Goal: Transaction & Acquisition: Purchase product/service

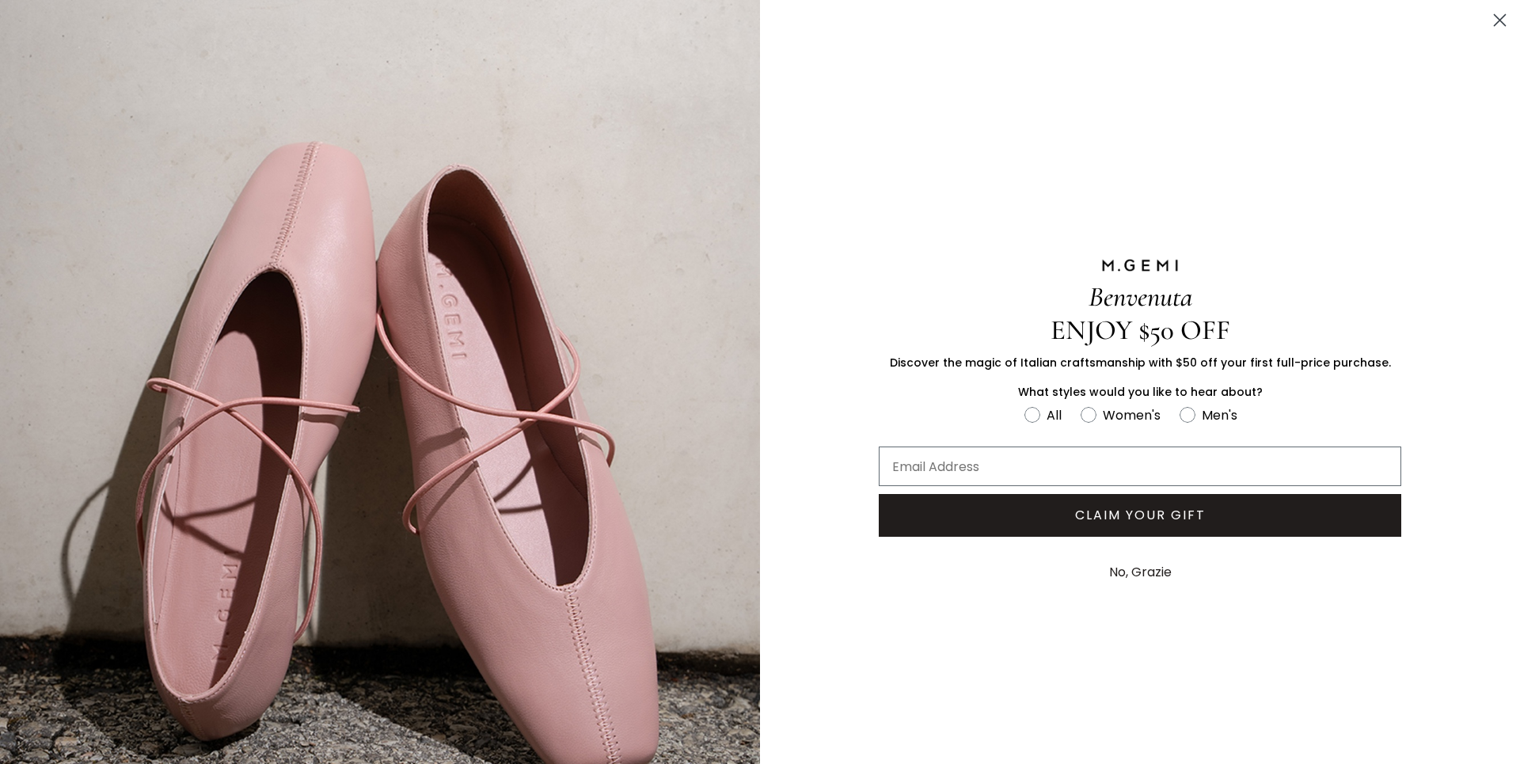
click at [1494, 21] on icon "Close dialog" at bounding box center [1499, 20] width 11 height 11
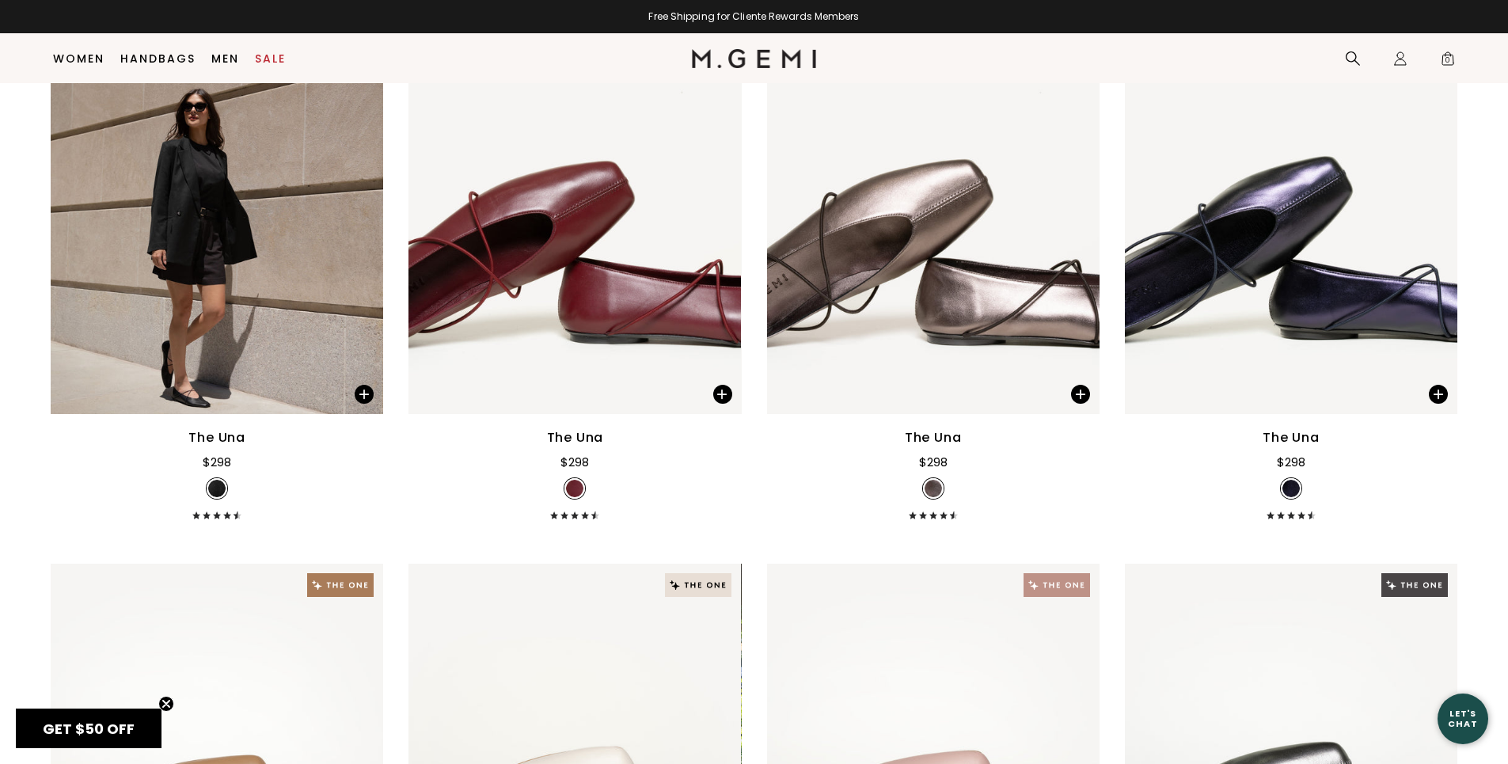
scroll to position [125, 0]
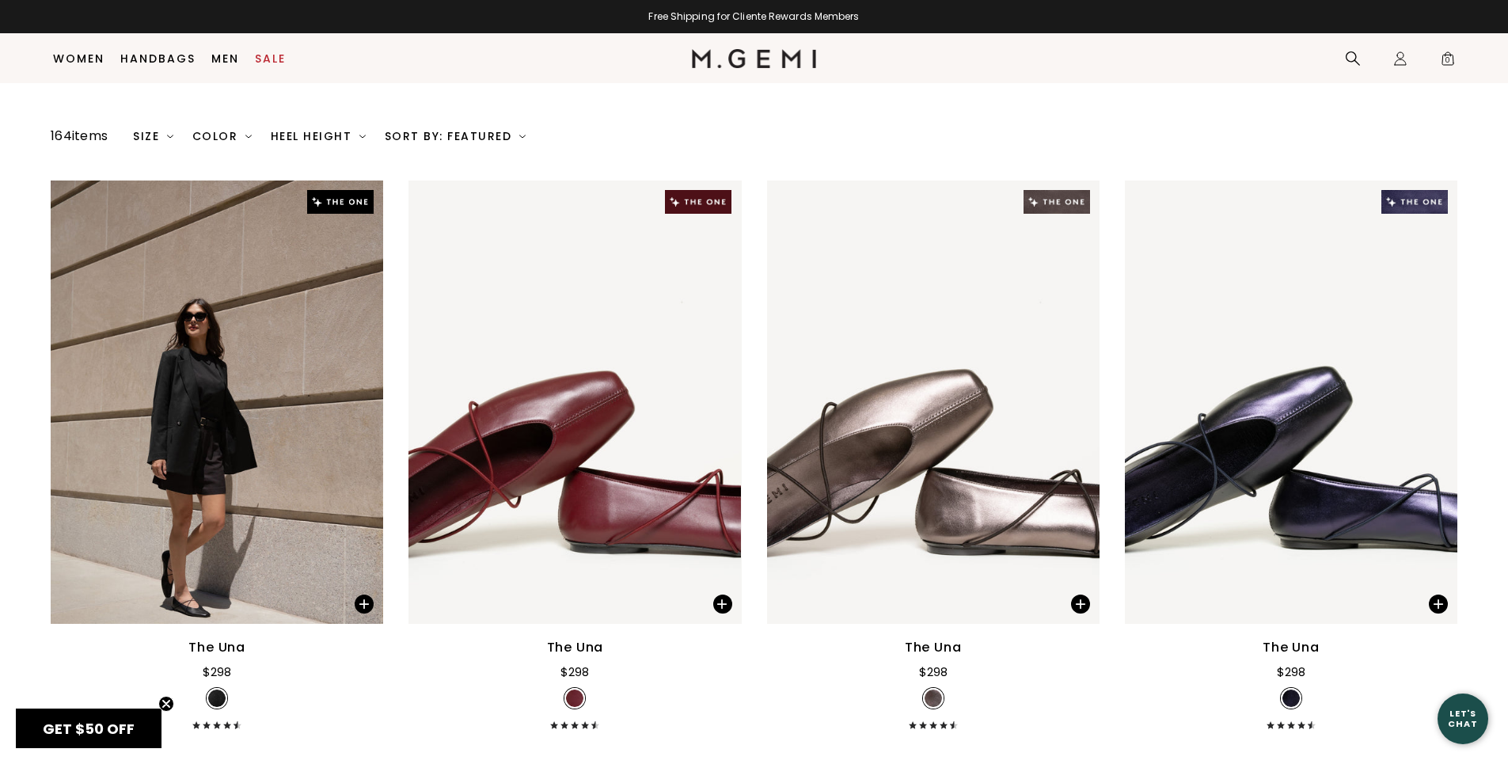
click at [361, 131] on div "Heel Height" at bounding box center [318, 136] width 95 height 13
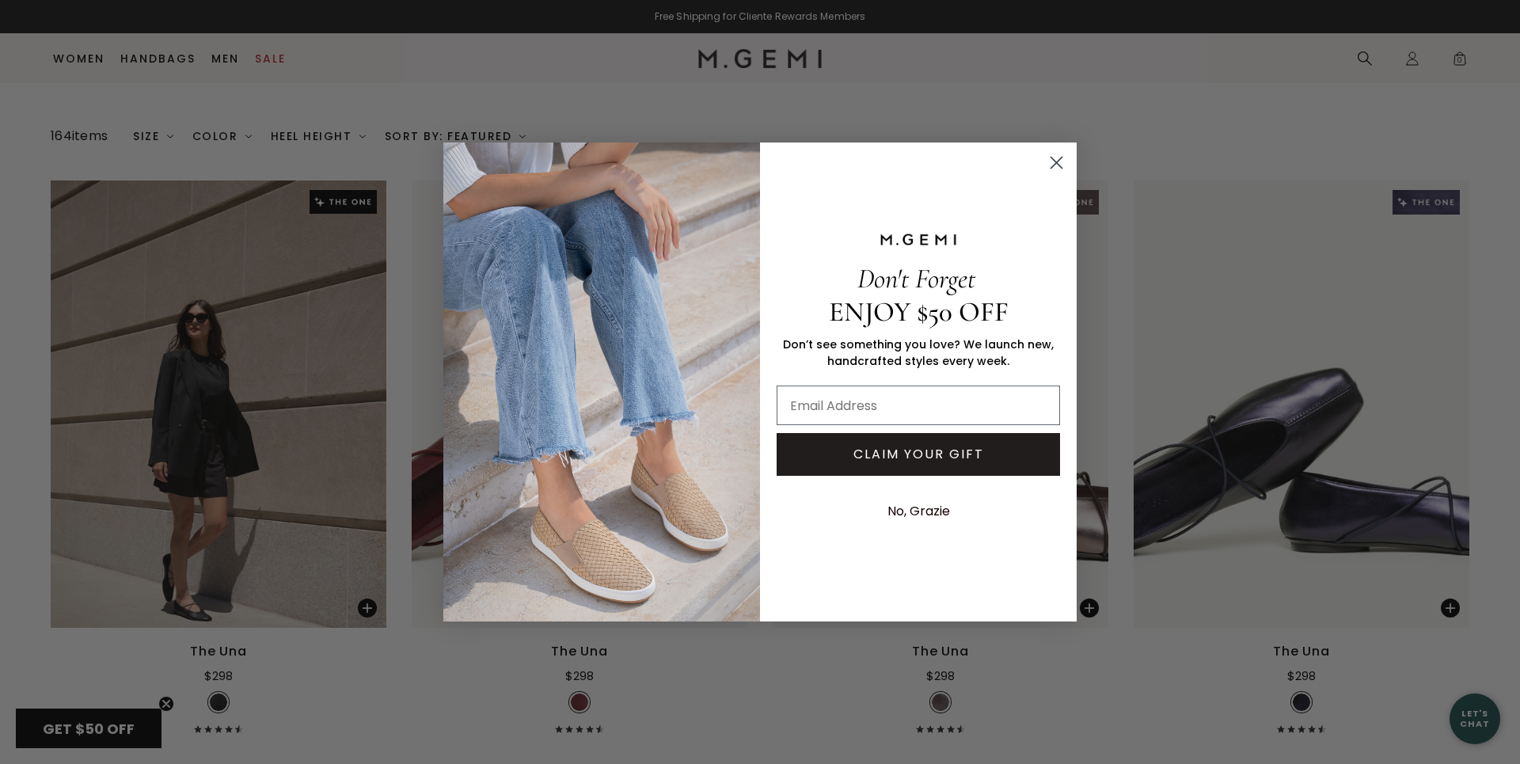
click at [1058, 163] on circle "Close dialog" at bounding box center [1056, 163] width 26 height 26
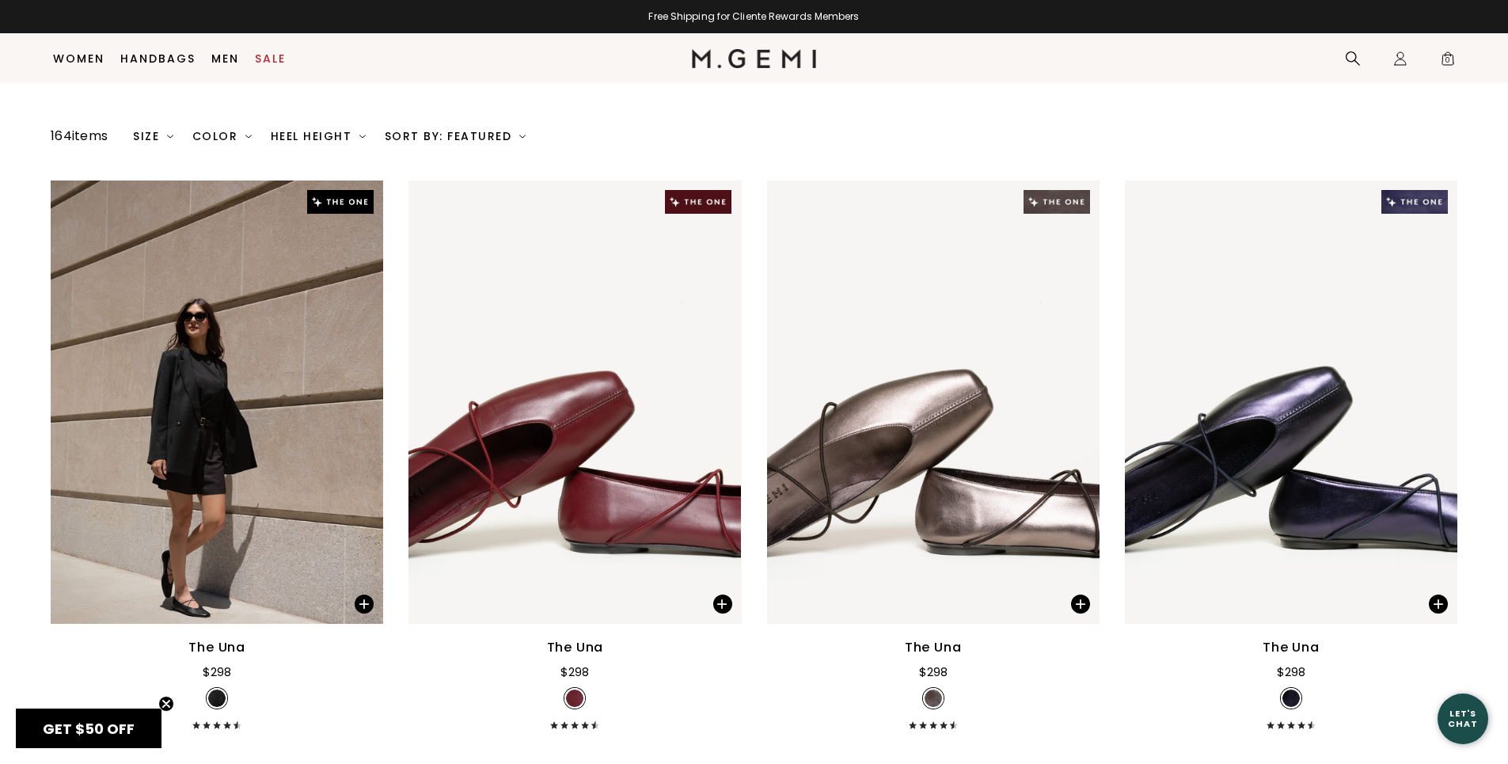
click at [356, 135] on div "Heel Height" at bounding box center [318, 136] width 95 height 13
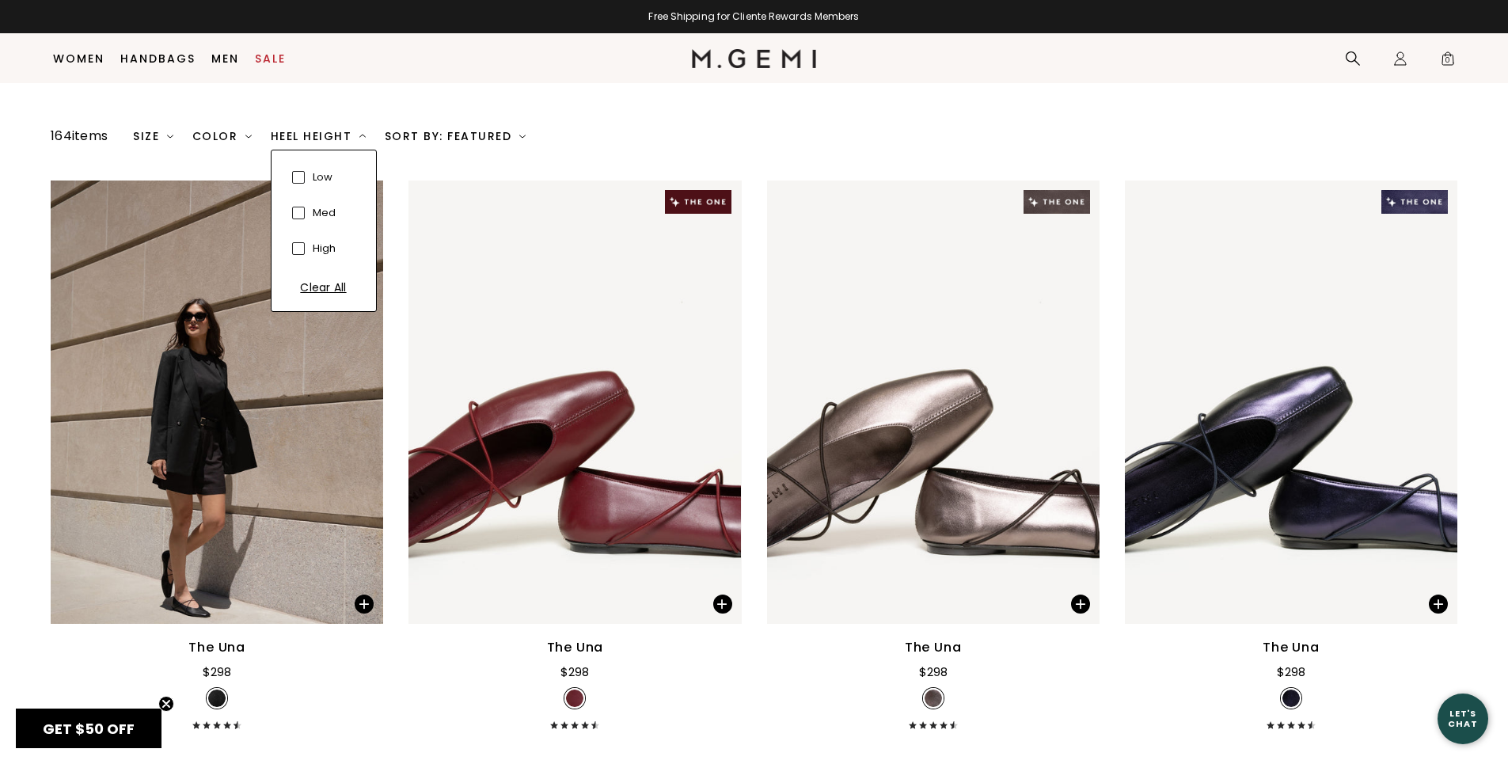
click at [299, 178] on span at bounding box center [298, 177] width 13 height 13
checkbox input "true"
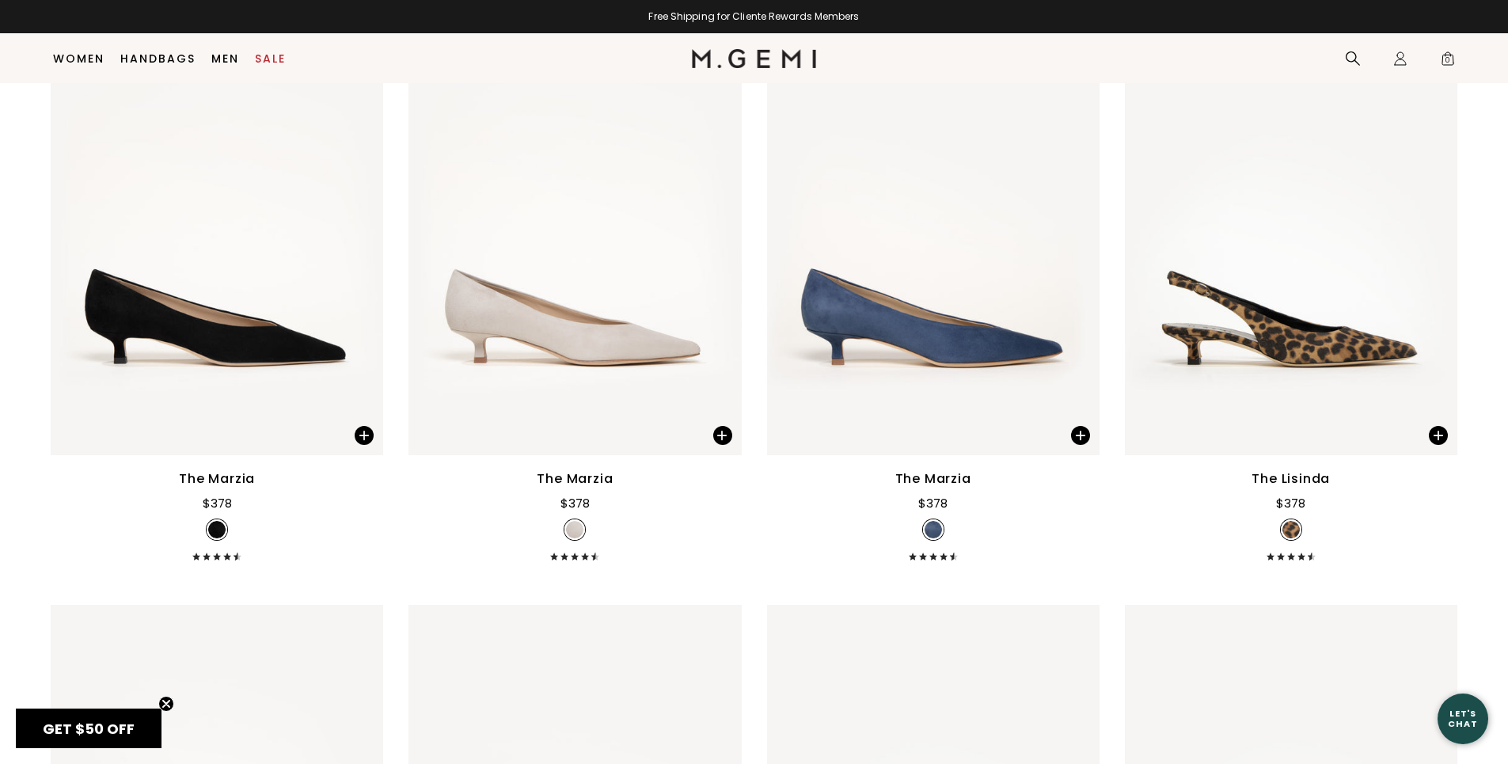
scroll to position [442, 0]
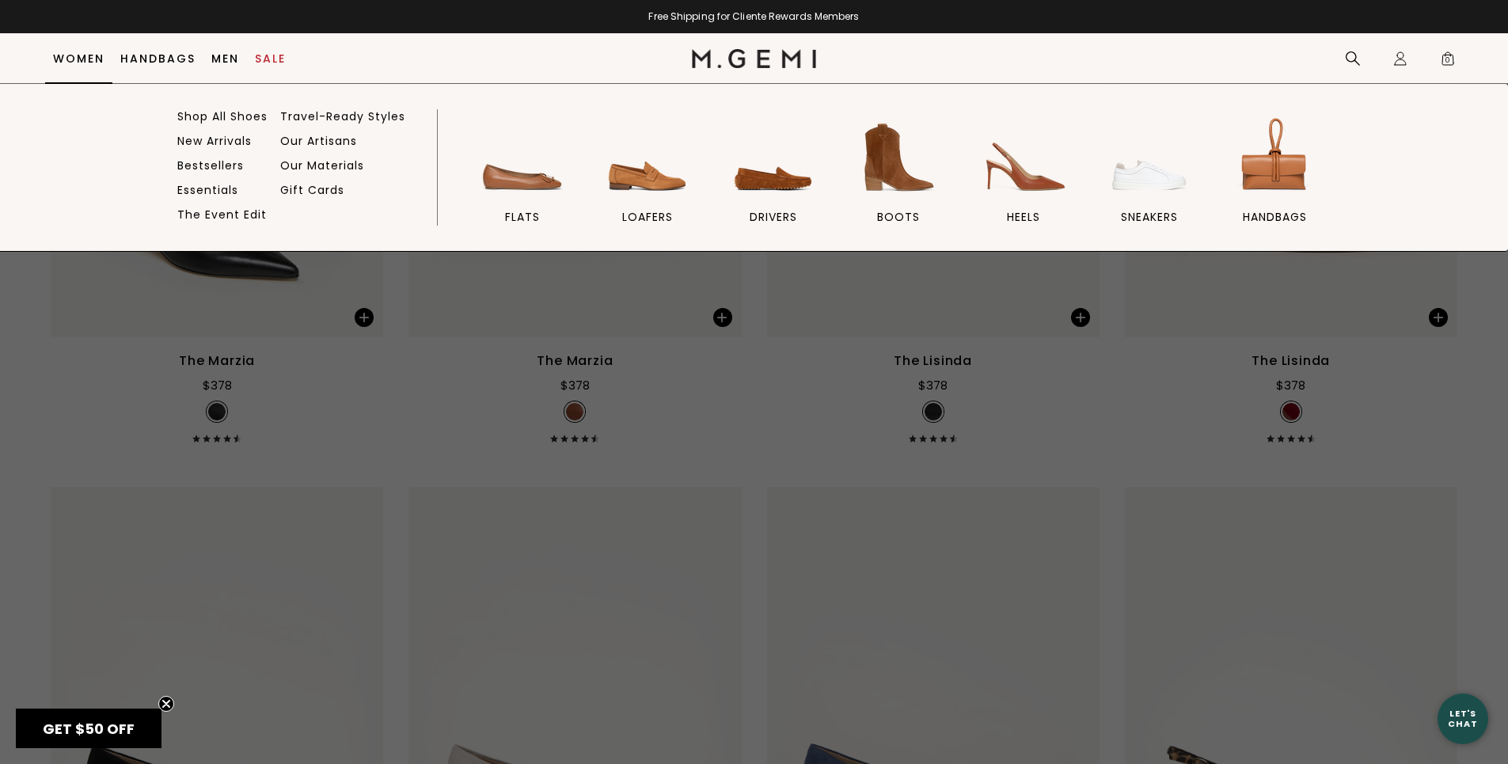
click at [79, 54] on link "Women" at bounding box center [78, 58] width 51 height 13
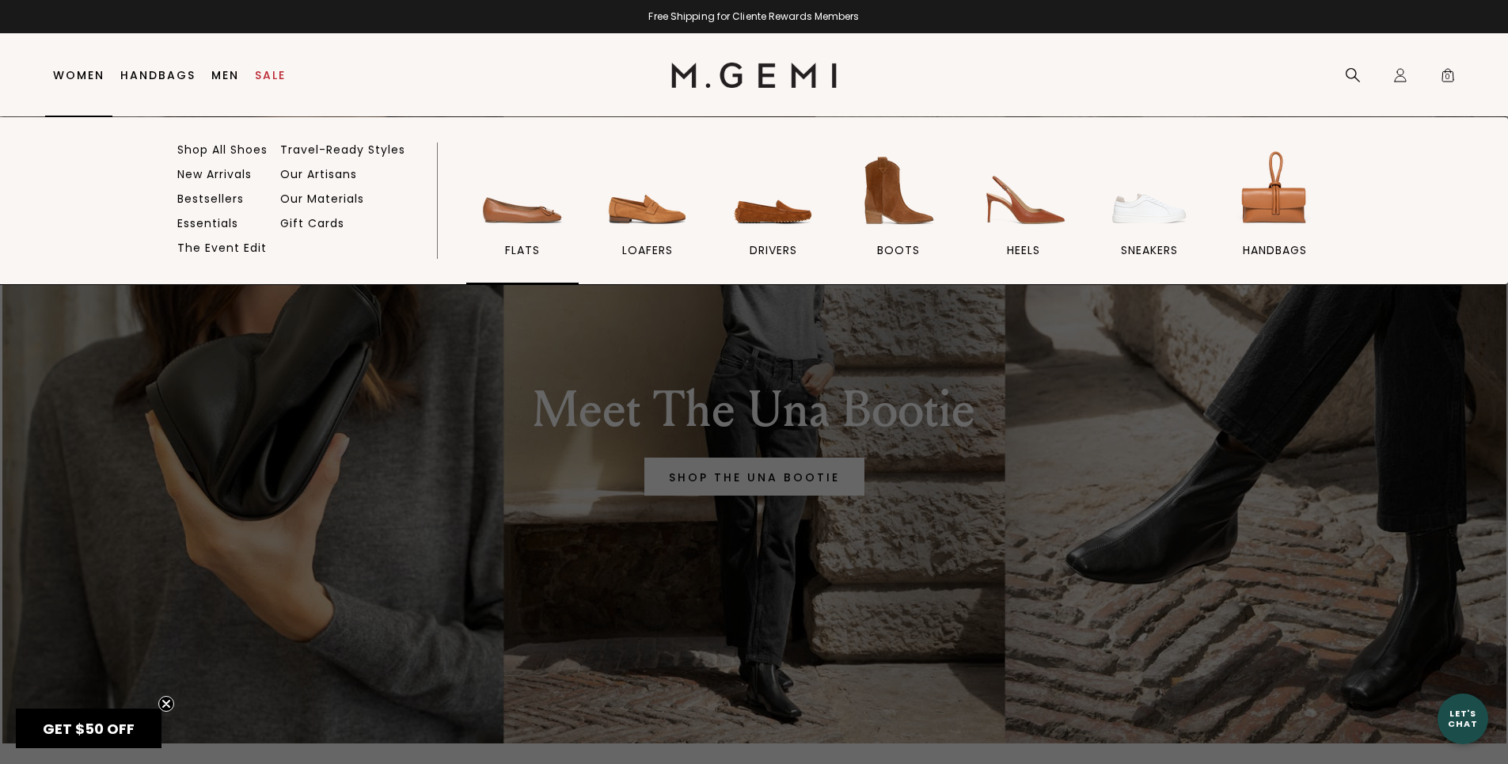
click at [529, 220] on img at bounding box center [522, 190] width 89 height 89
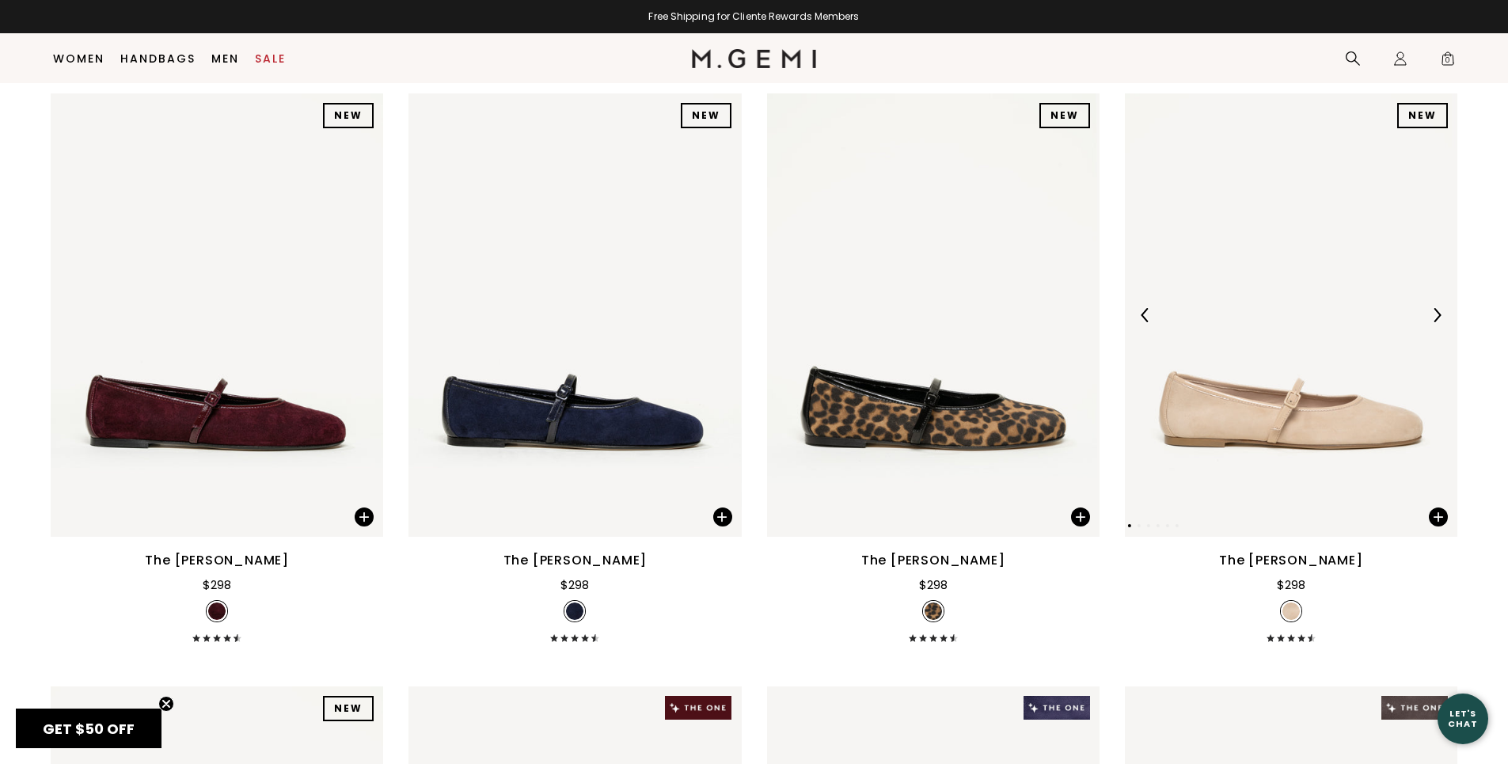
scroll to position [3212, 0]
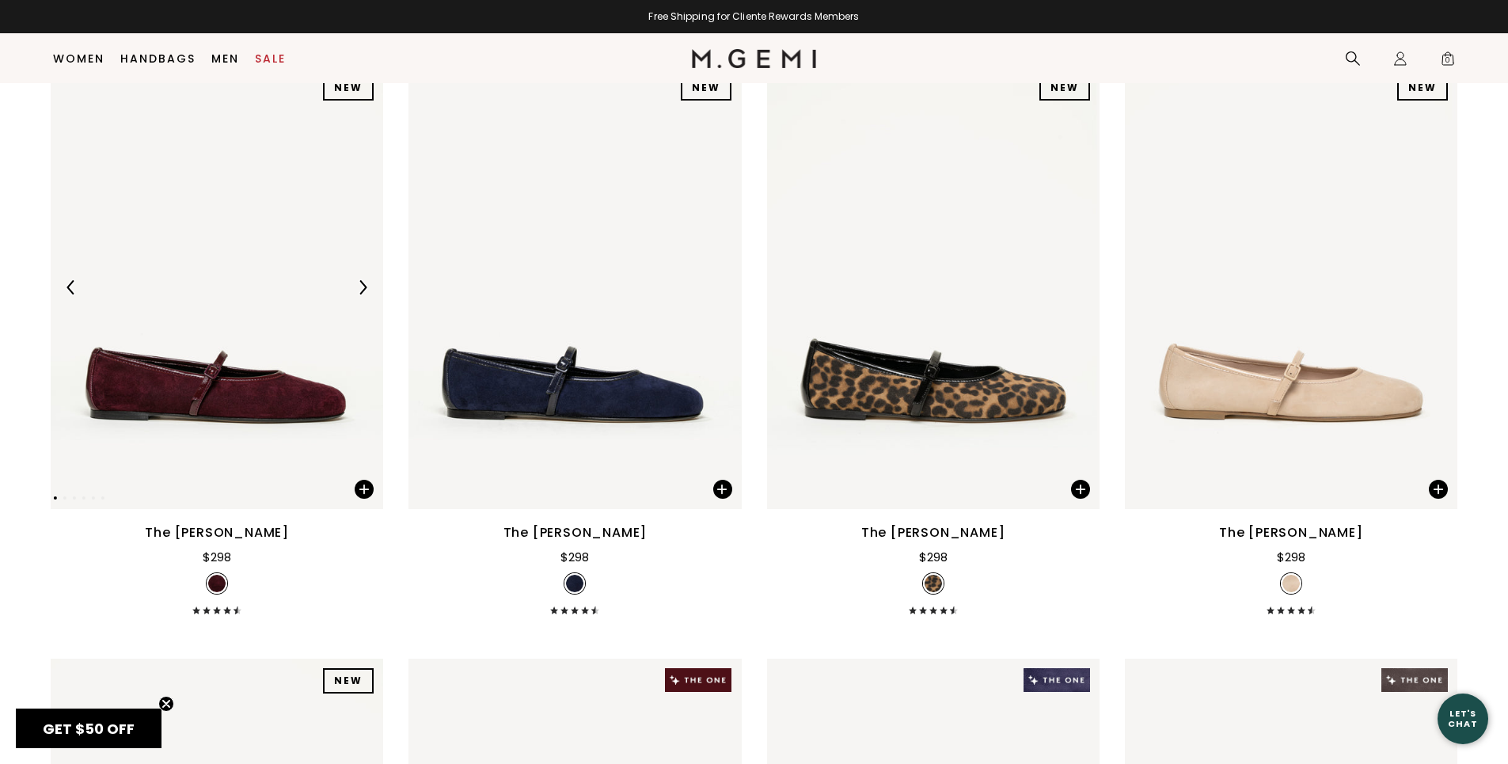
click at [295, 412] on img at bounding box center [217, 287] width 332 height 443
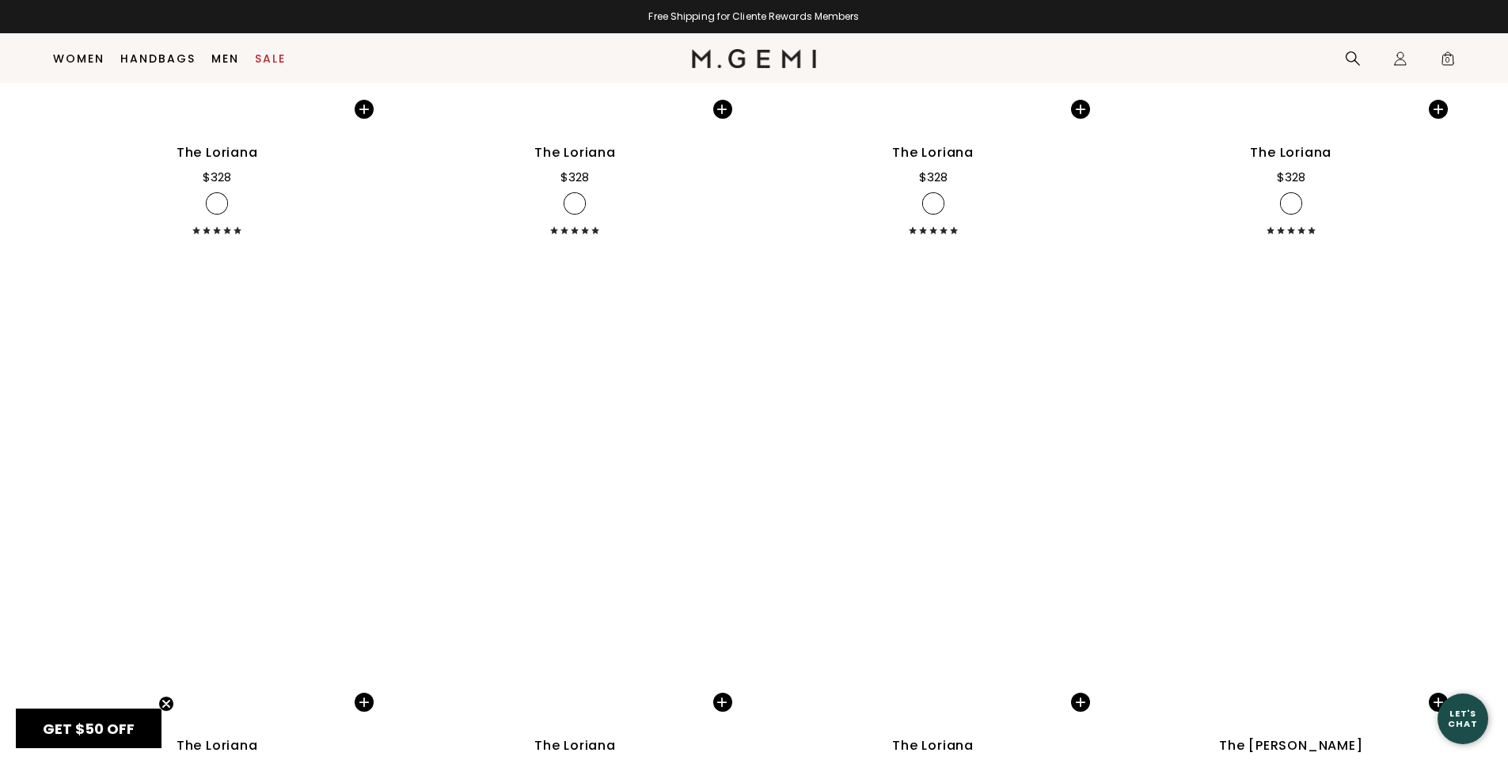
scroll to position [6773, 0]
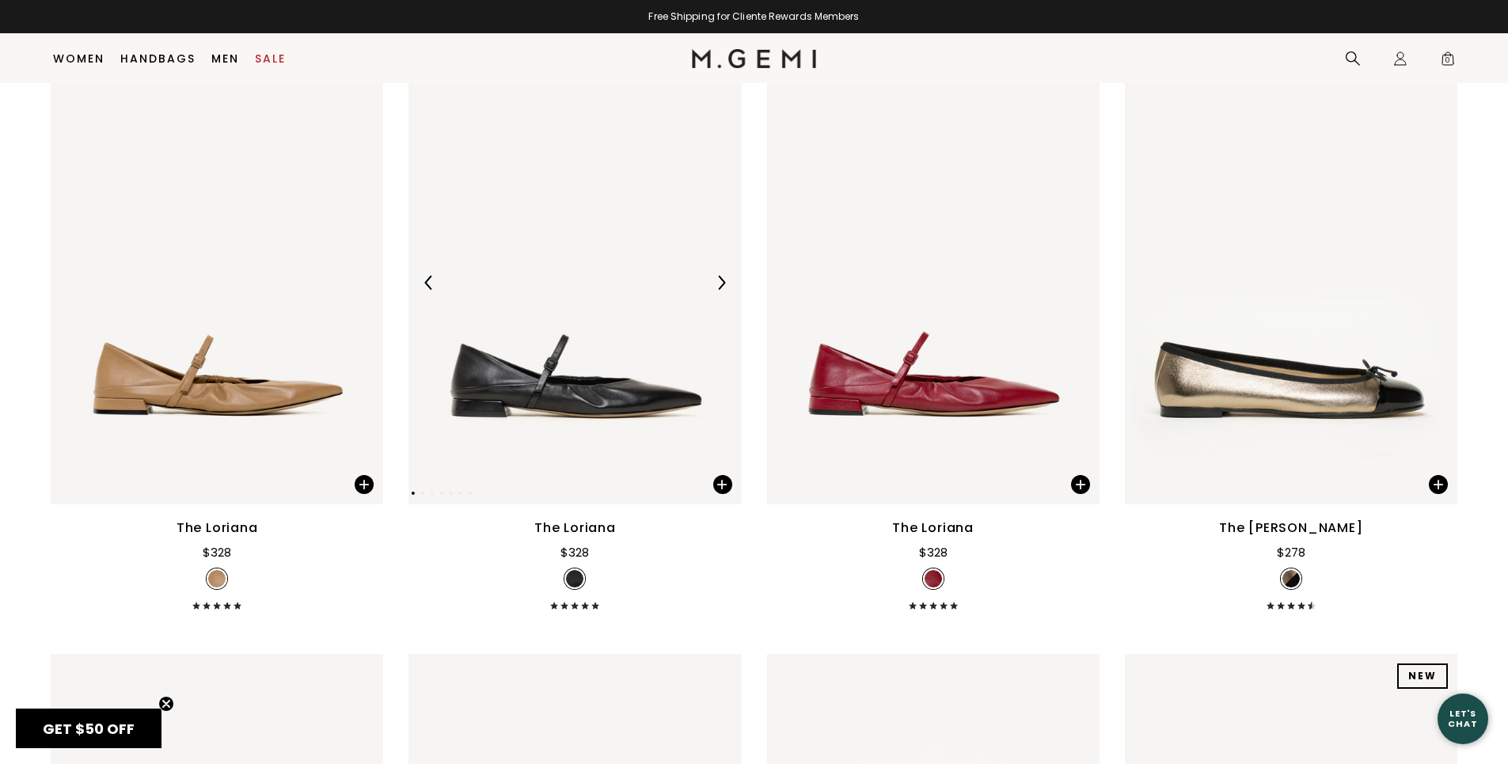
click at [582, 306] on img at bounding box center [574, 282] width 332 height 443
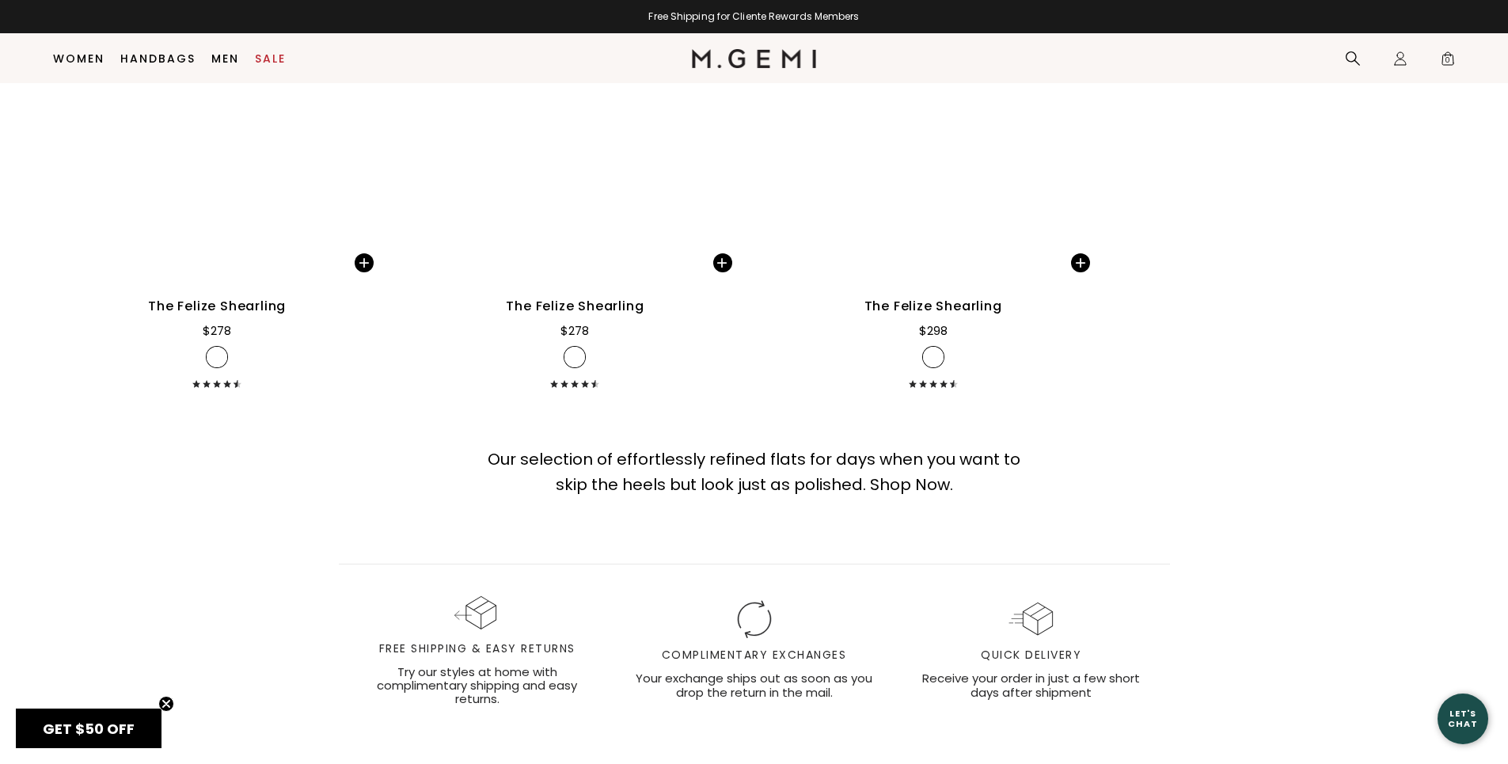
scroll to position [10859, 0]
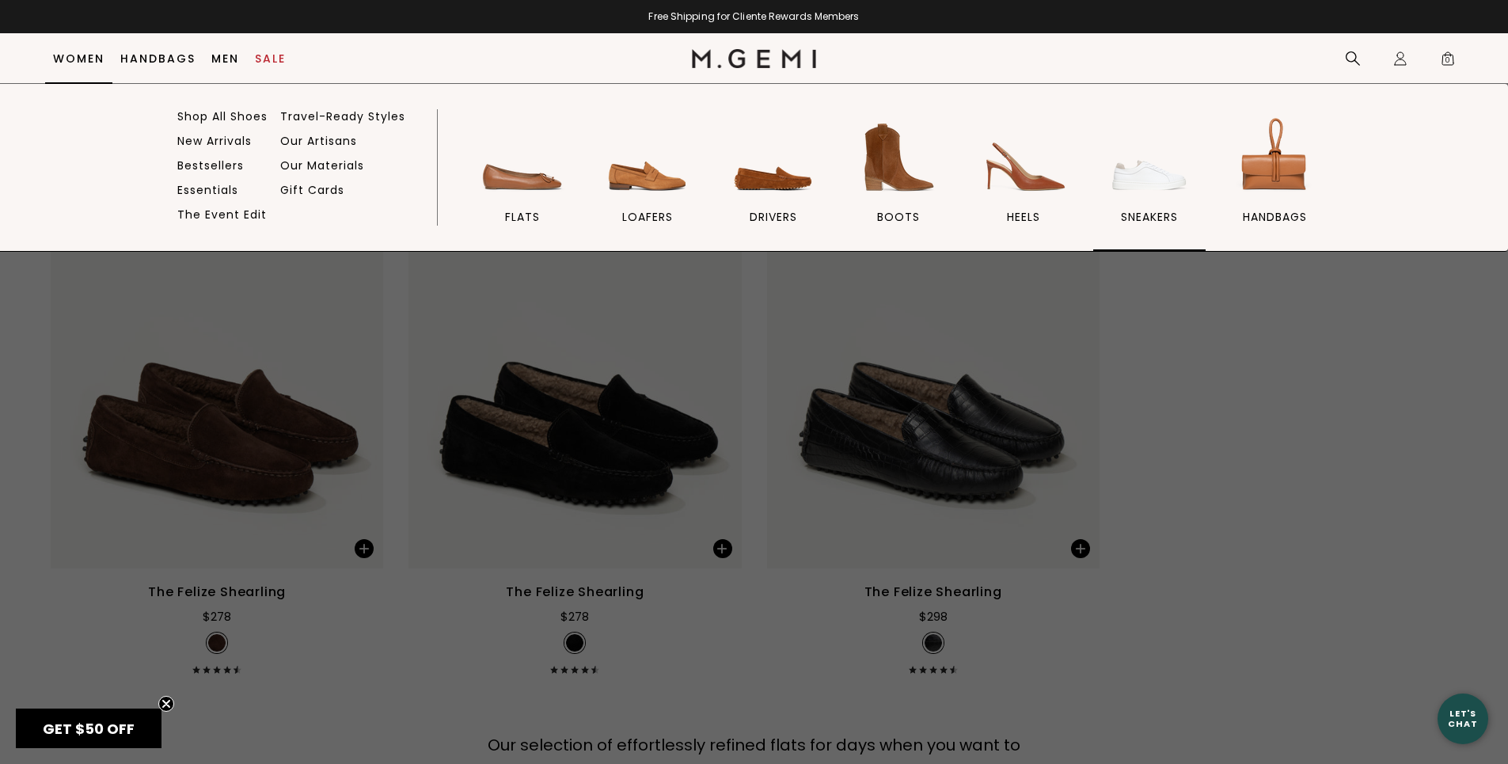
click at [1157, 185] on img at bounding box center [1149, 157] width 89 height 89
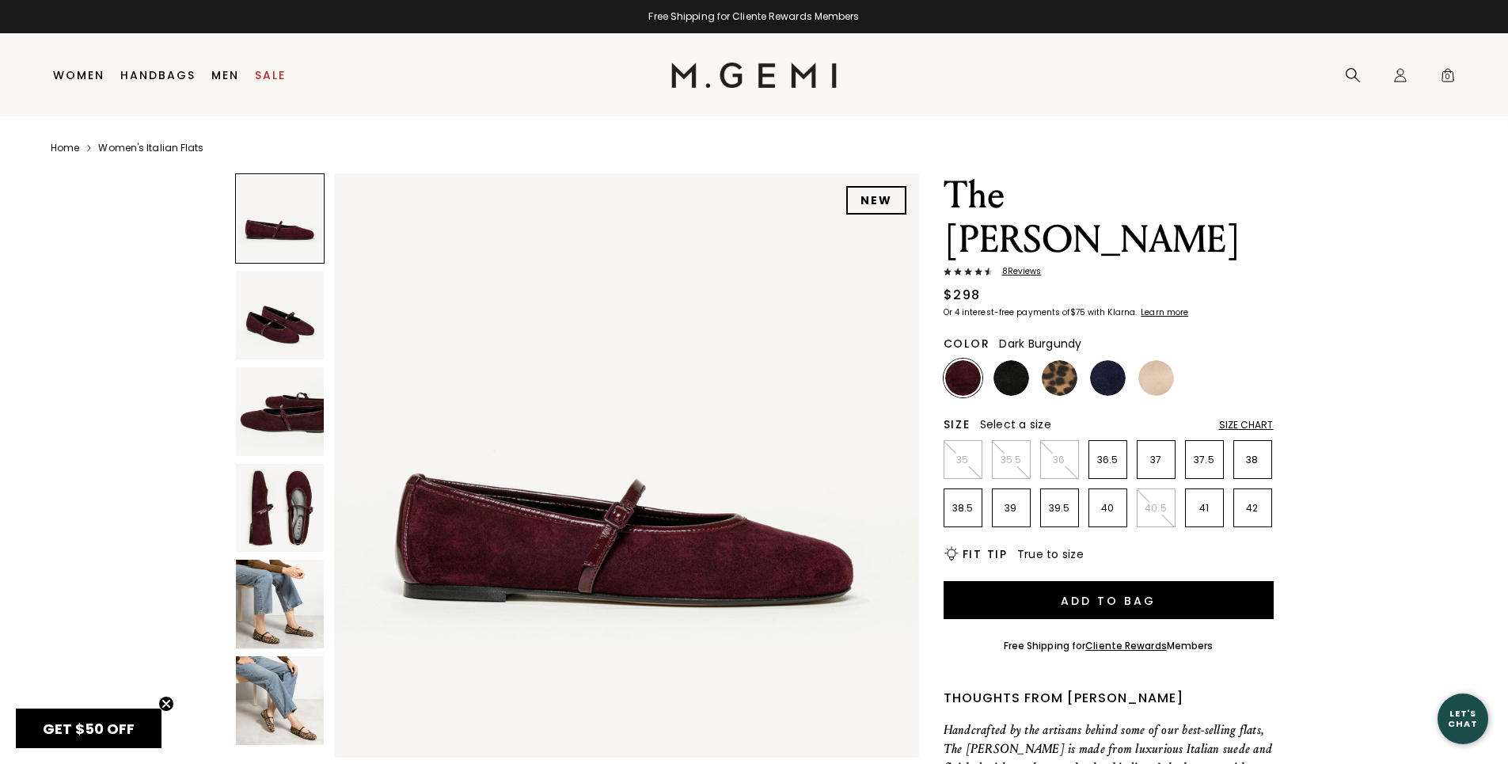
click at [1238, 419] on div "Size Chart" at bounding box center [1246, 425] width 55 height 13
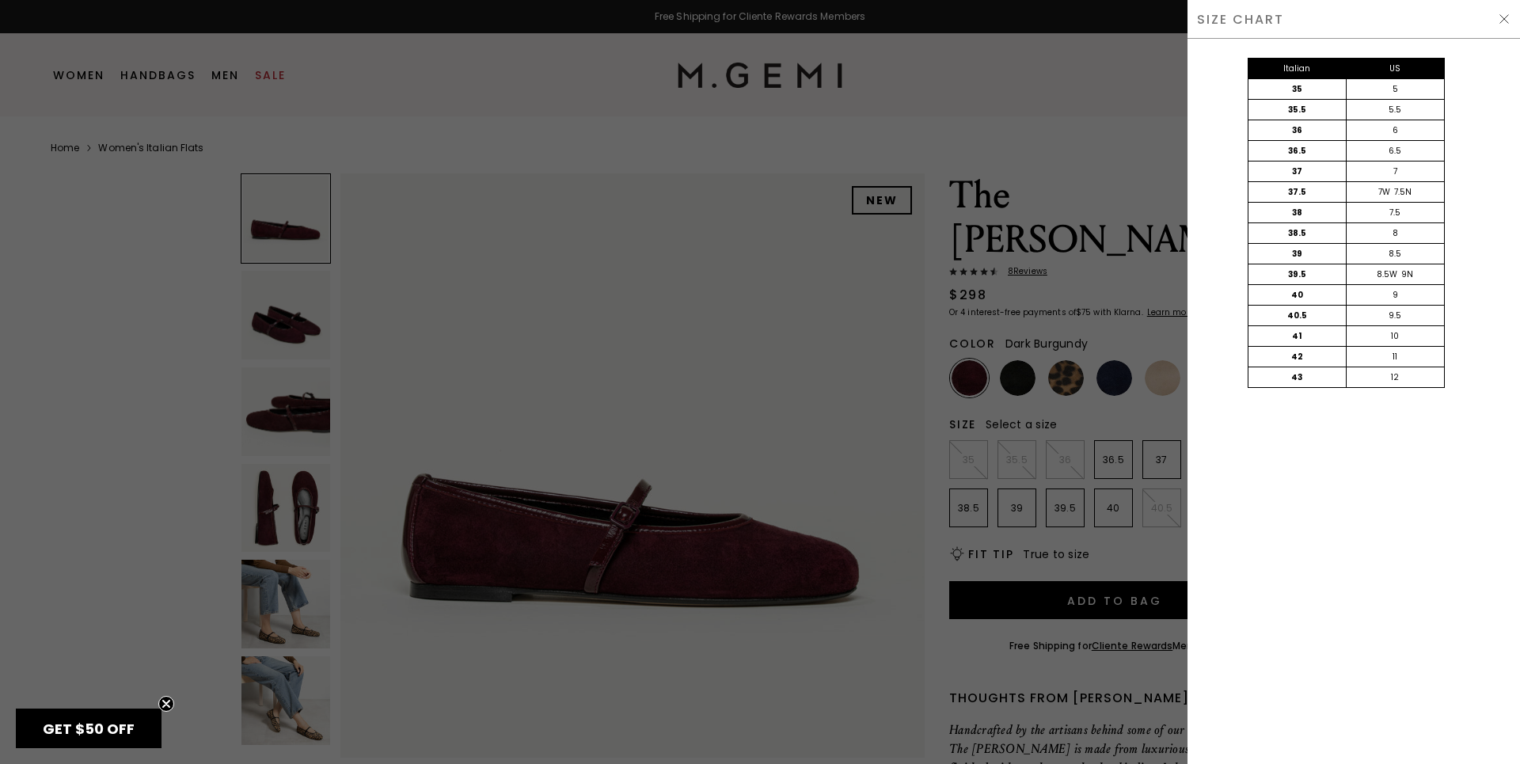
click at [722, 342] on div at bounding box center [760, 382] width 1520 height 764
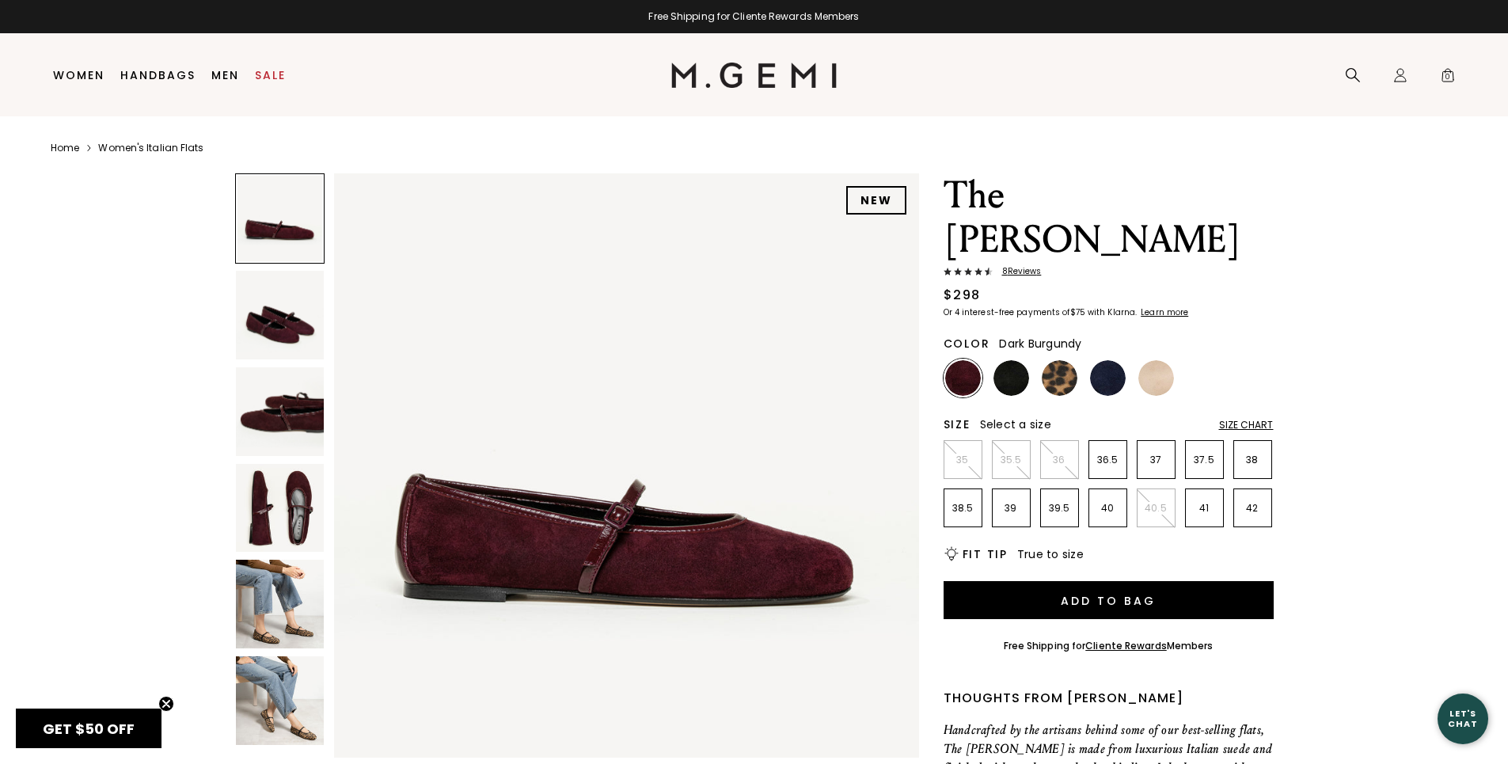
click at [293, 490] on img at bounding box center [280, 508] width 89 height 89
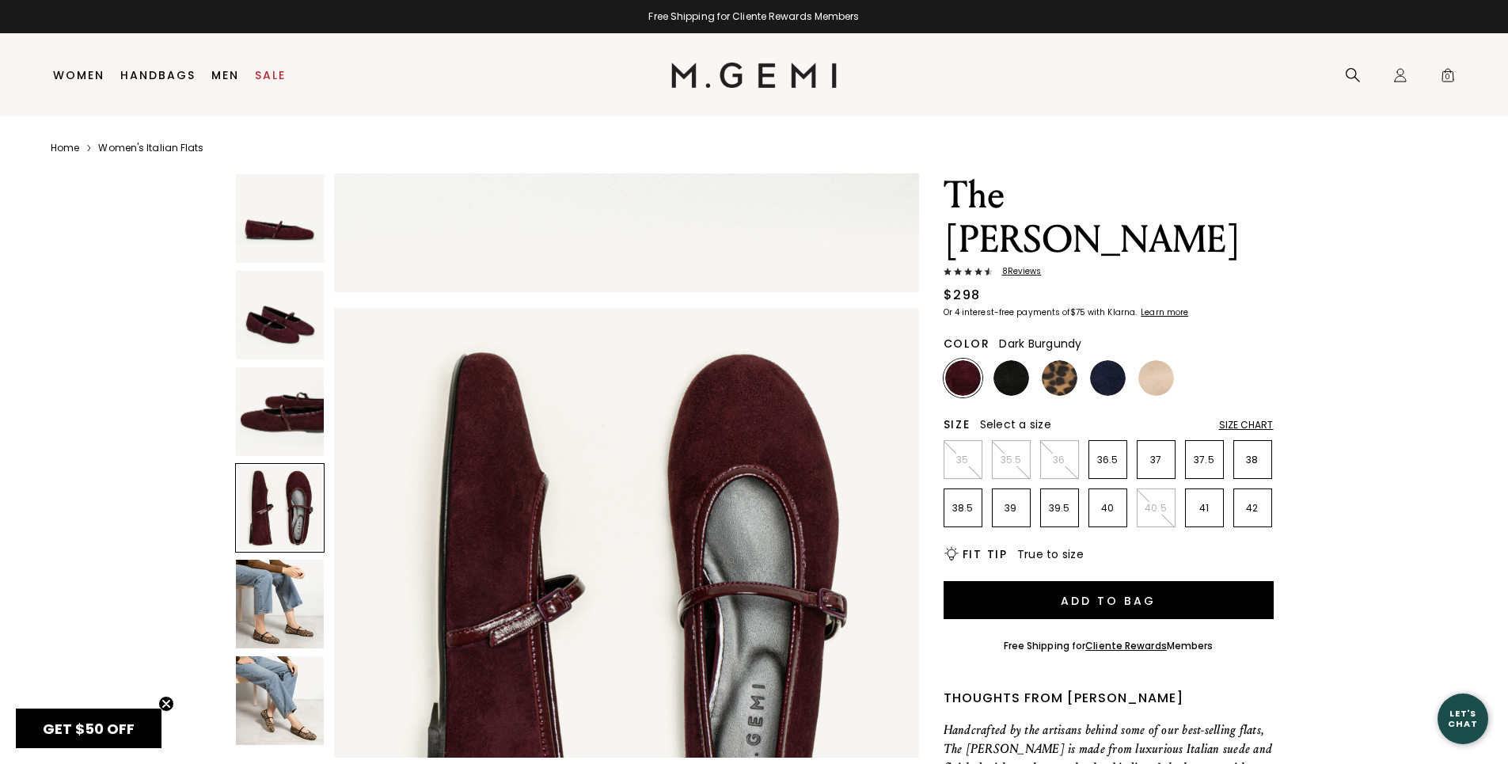
scroll to position [1764, 0]
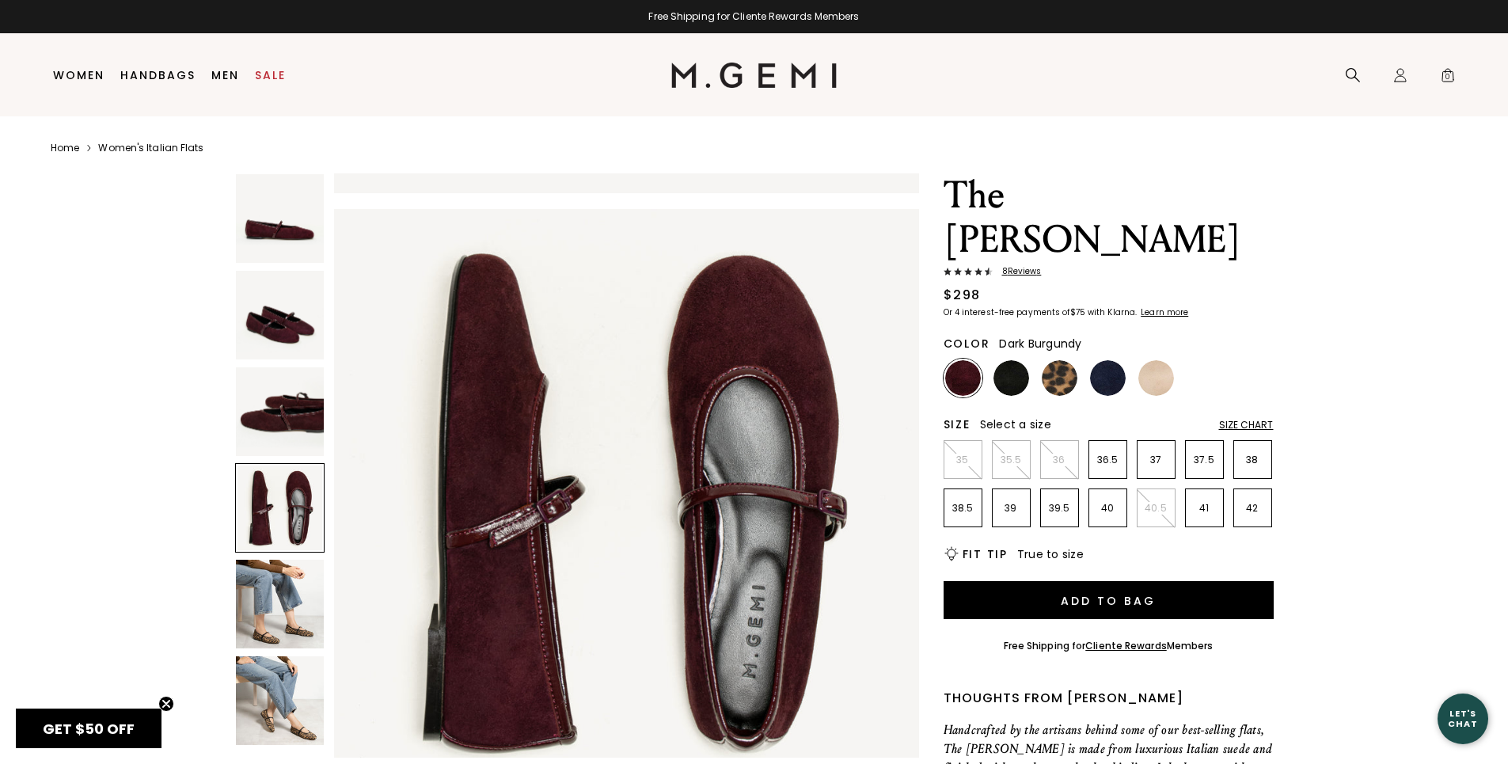
click at [1023, 220] on div "The Amabile 8 Review s $298 Or 4 interest-free payments of $75 with Klarna Lear…" at bounding box center [1108, 245] width 330 height 144
click at [1027, 267] on span "8 Review s" at bounding box center [1017, 271] width 49 height 9
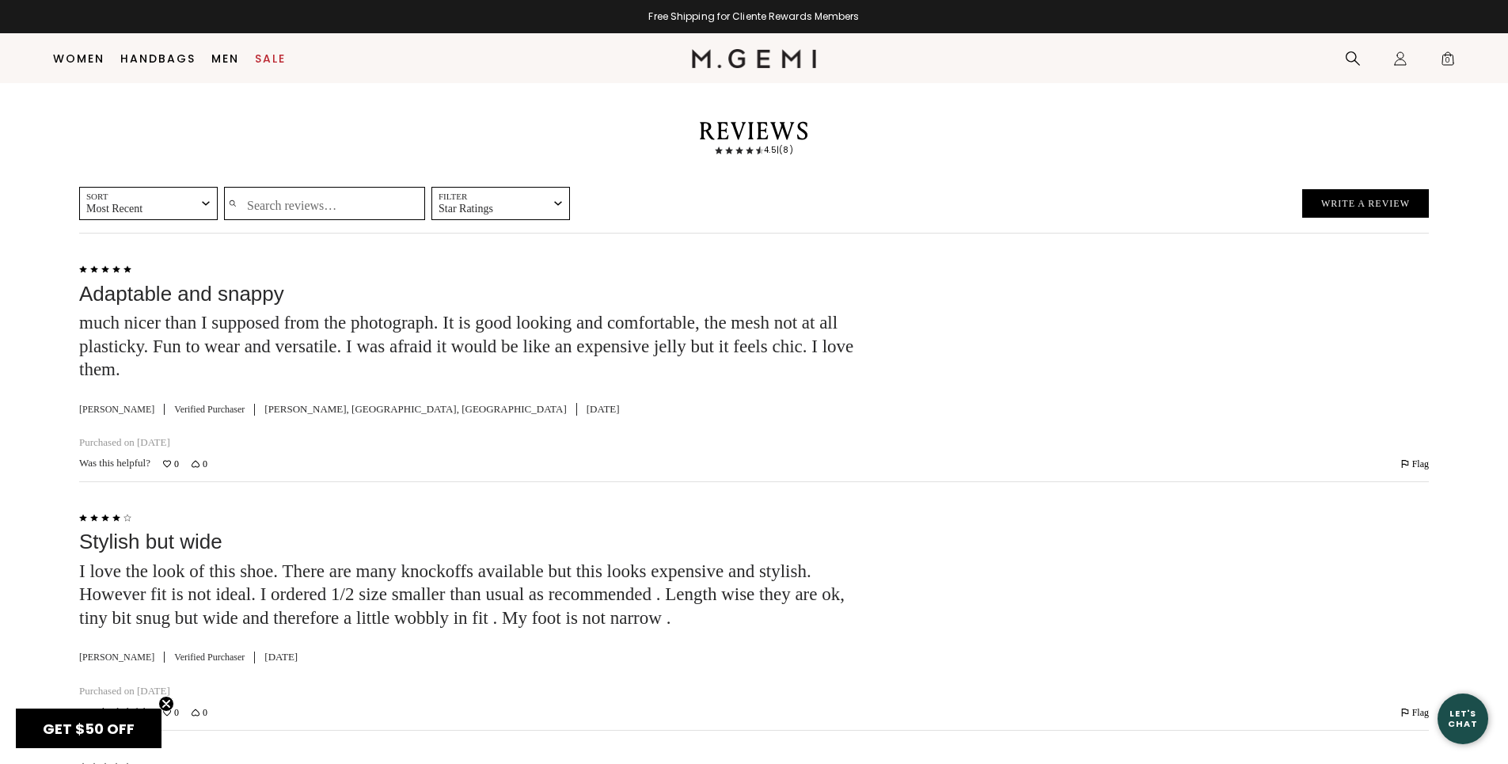
scroll to position [2453, 0]
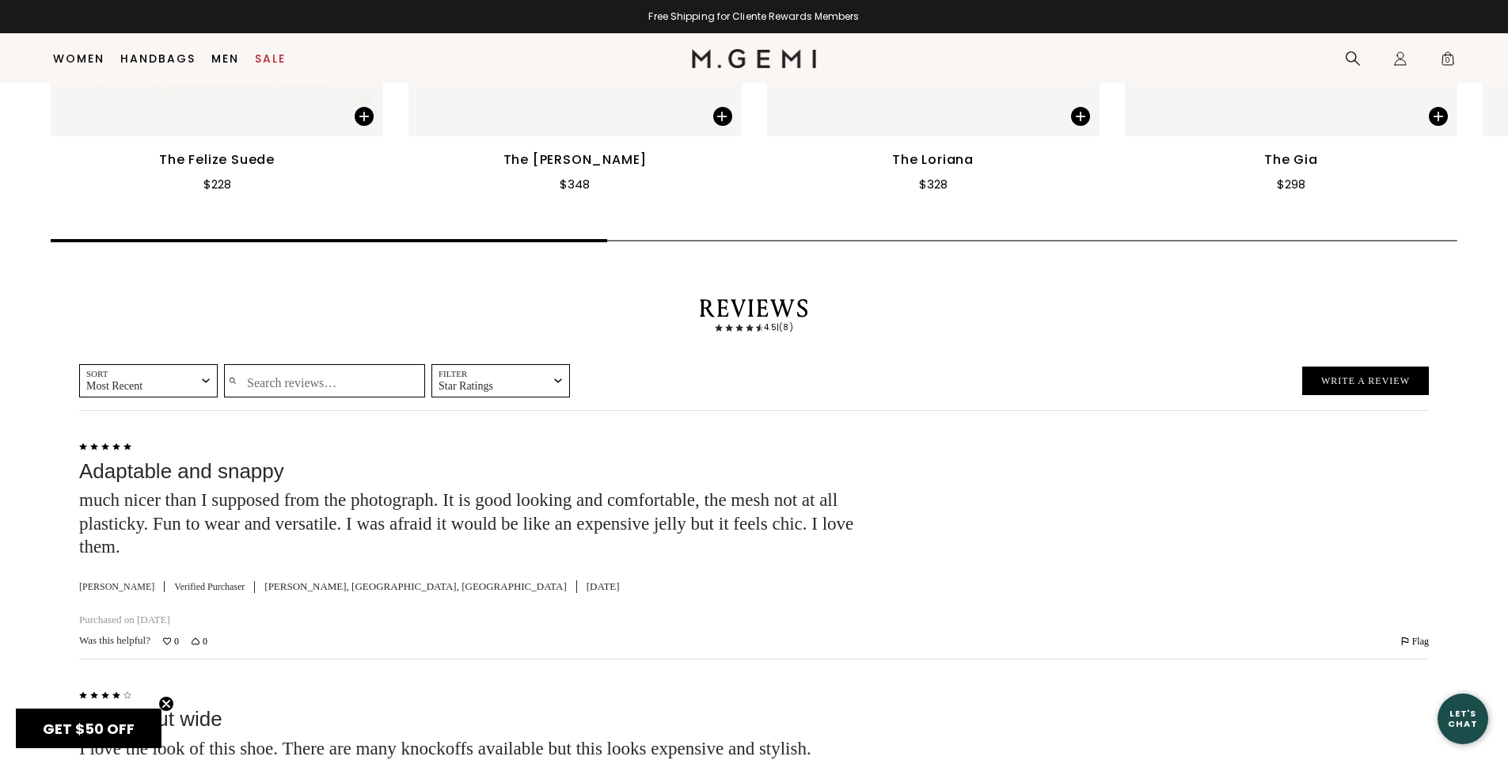
click at [275, 364] on input "Search reviews…" at bounding box center [324, 380] width 201 height 33
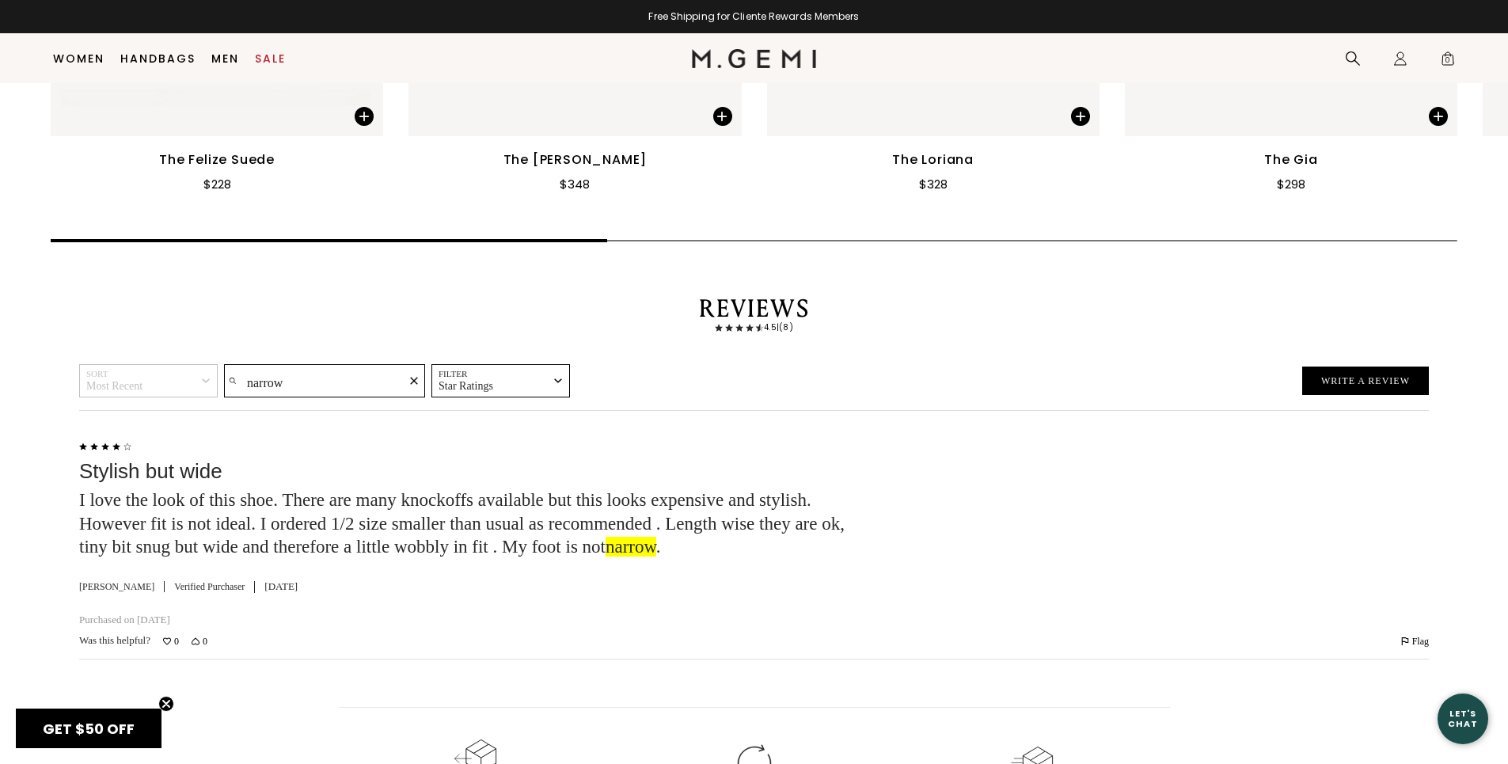
type input "narrow"
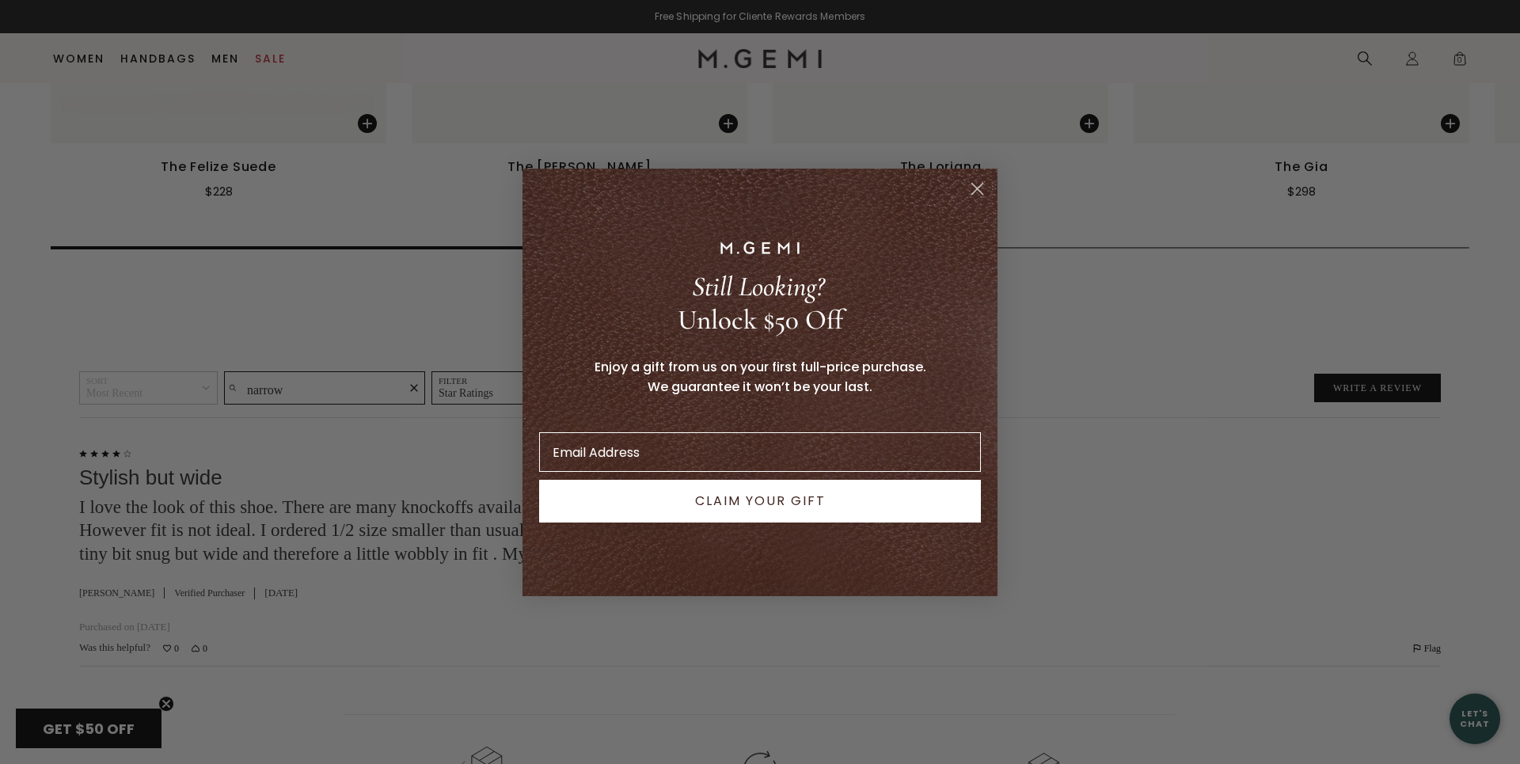
click at [974, 177] on circle "Close dialog" at bounding box center [977, 188] width 26 height 26
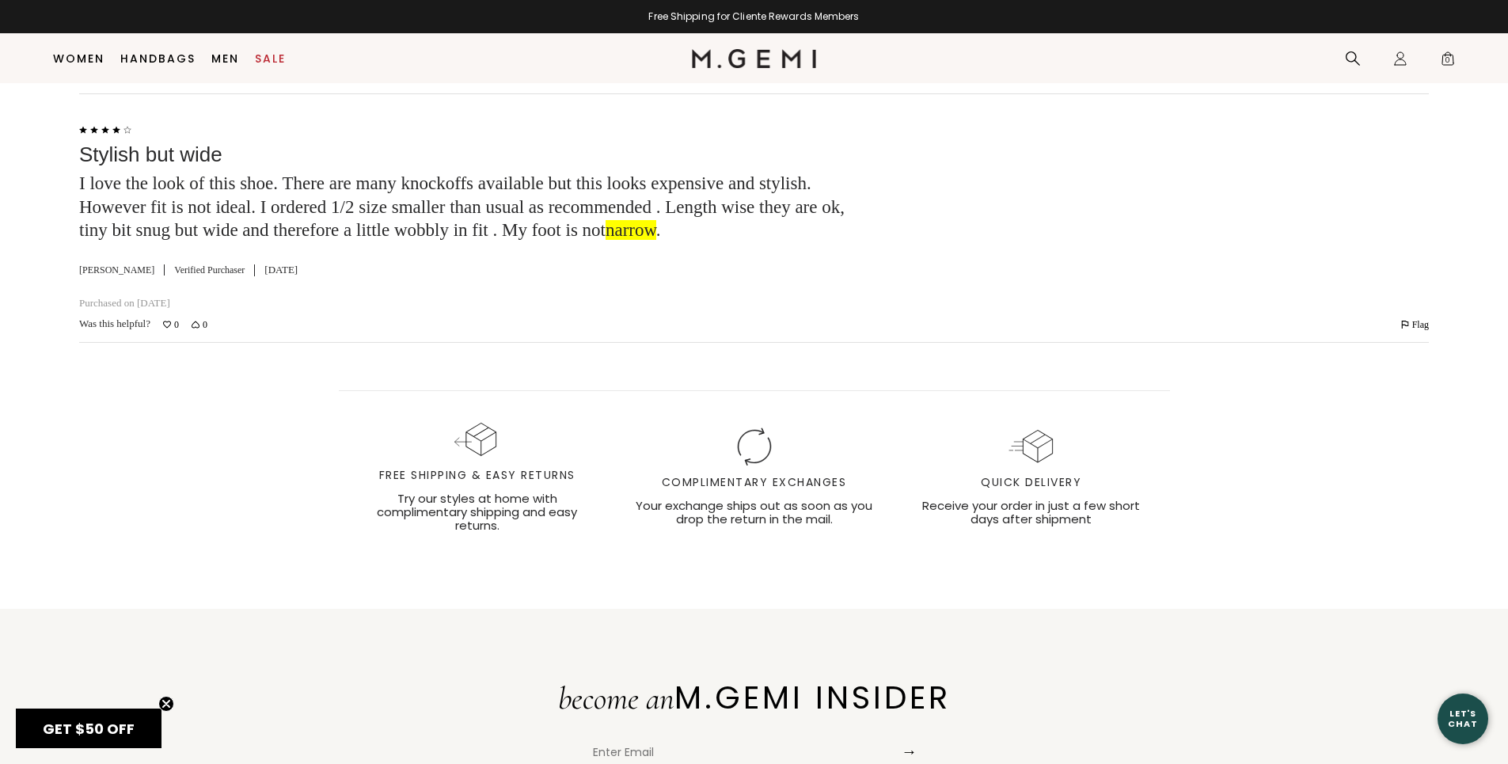
scroll to position [2294, 0]
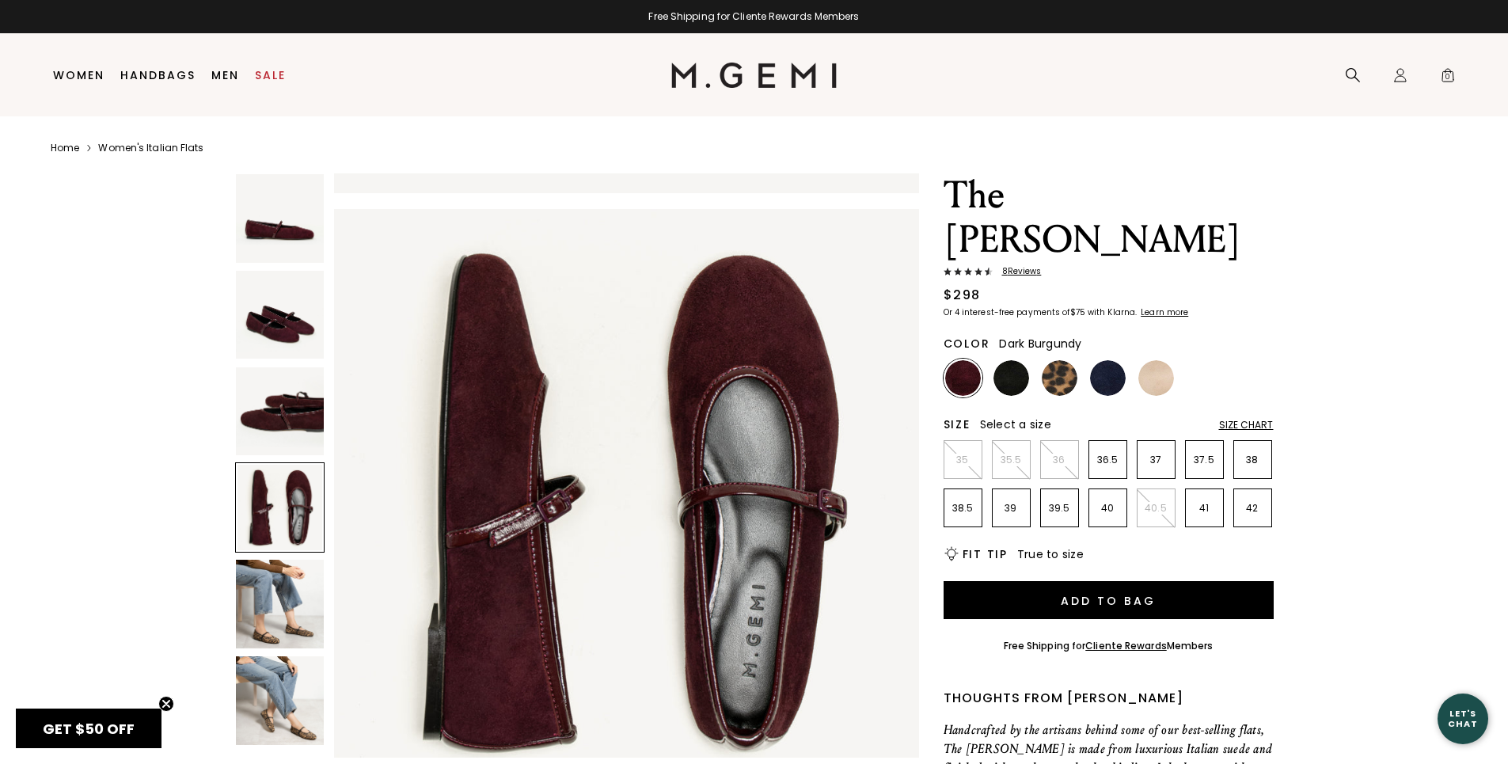
click at [287, 585] on img at bounding box center [280, 604] width 89 height 89
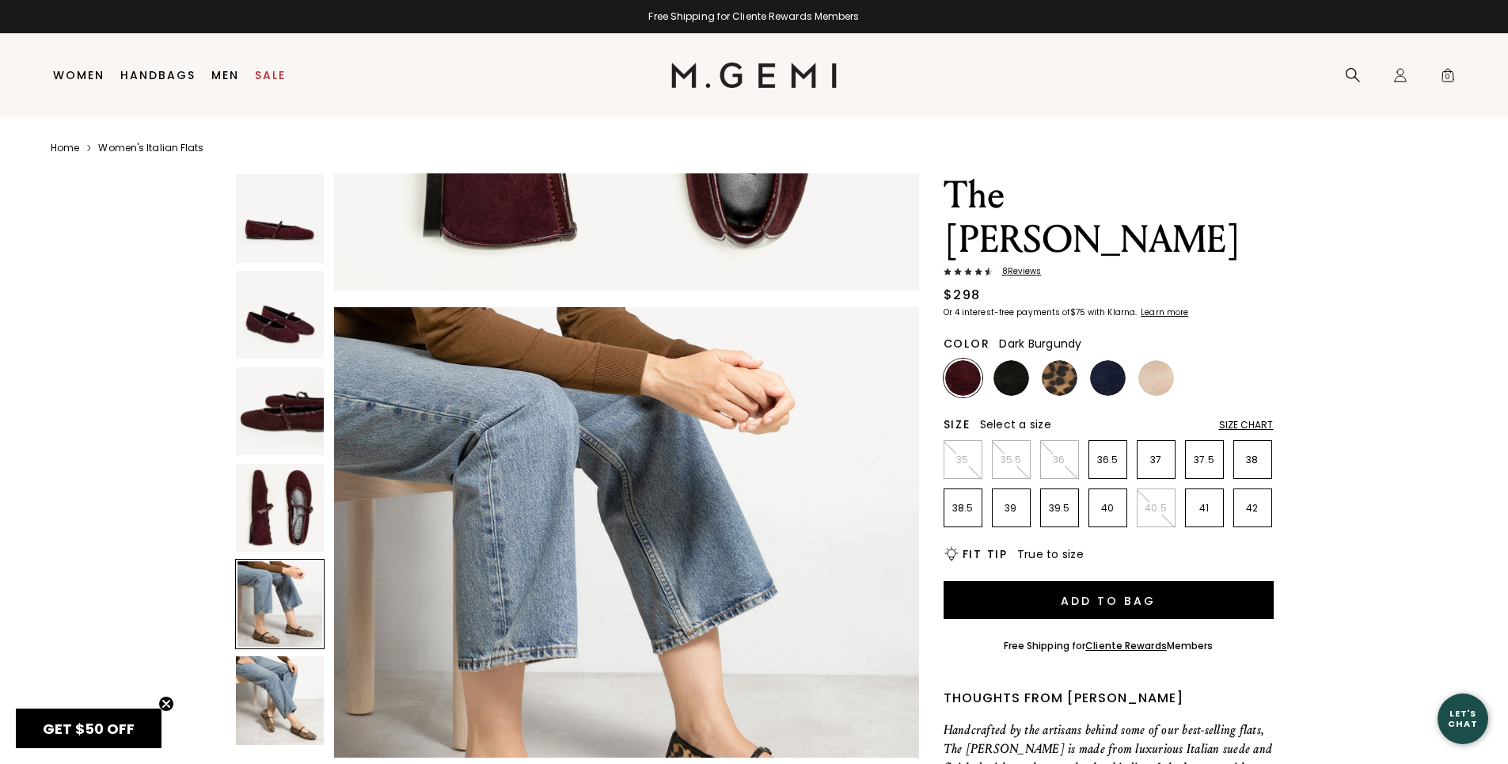
scroll to position [2353, 0]
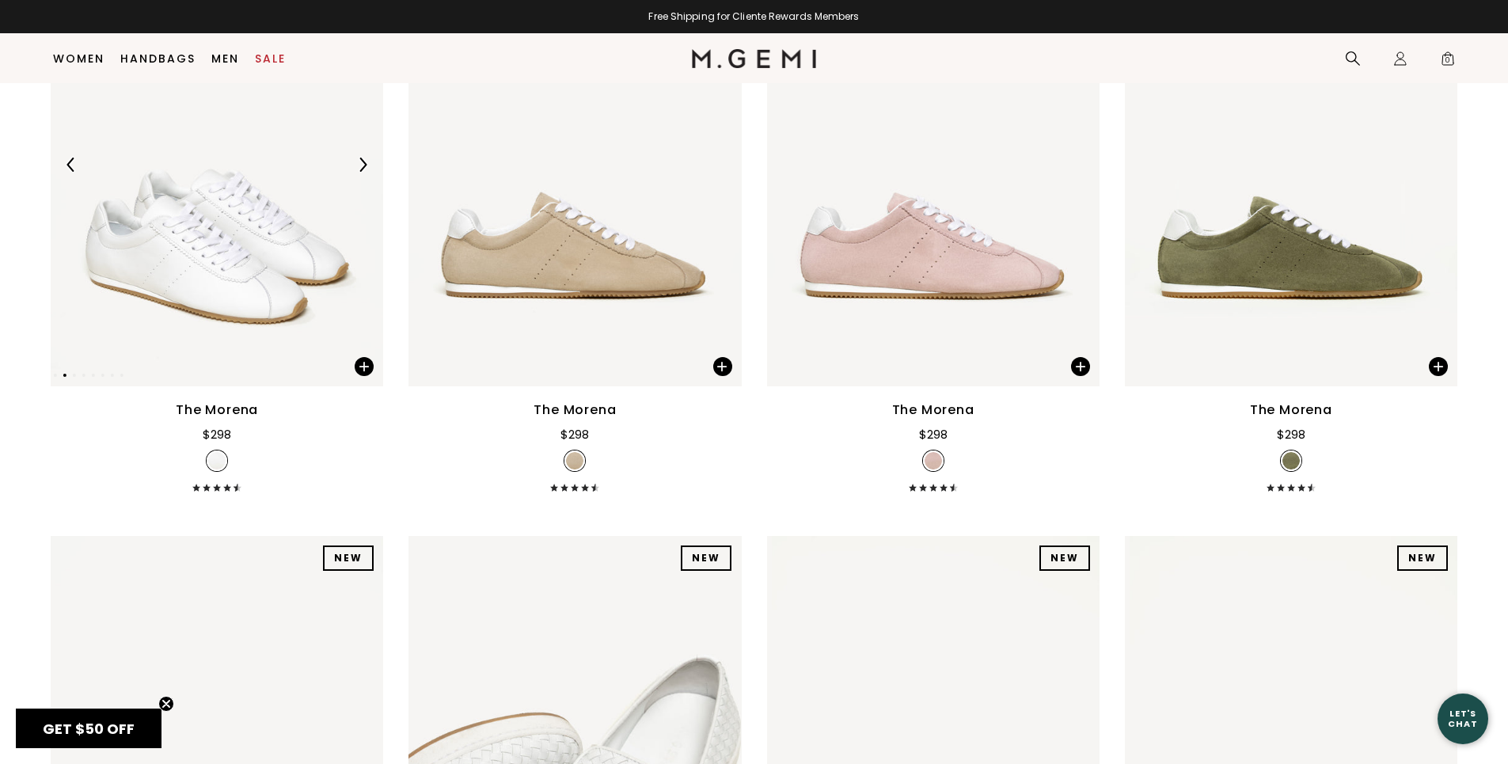
click at [187, 332] on img at bounding box center [217, 164] width 332 height 443
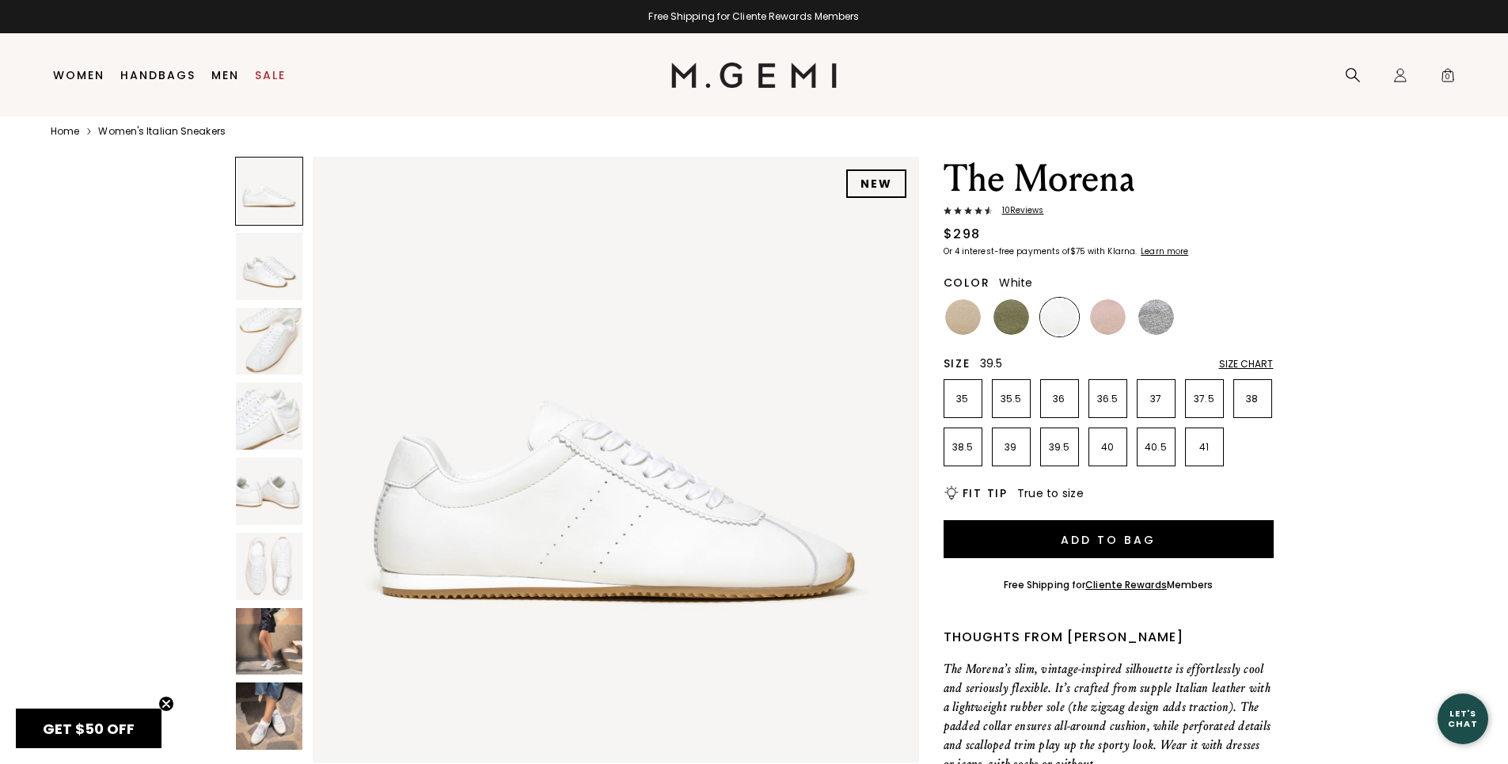
scroll to position [33, 0]
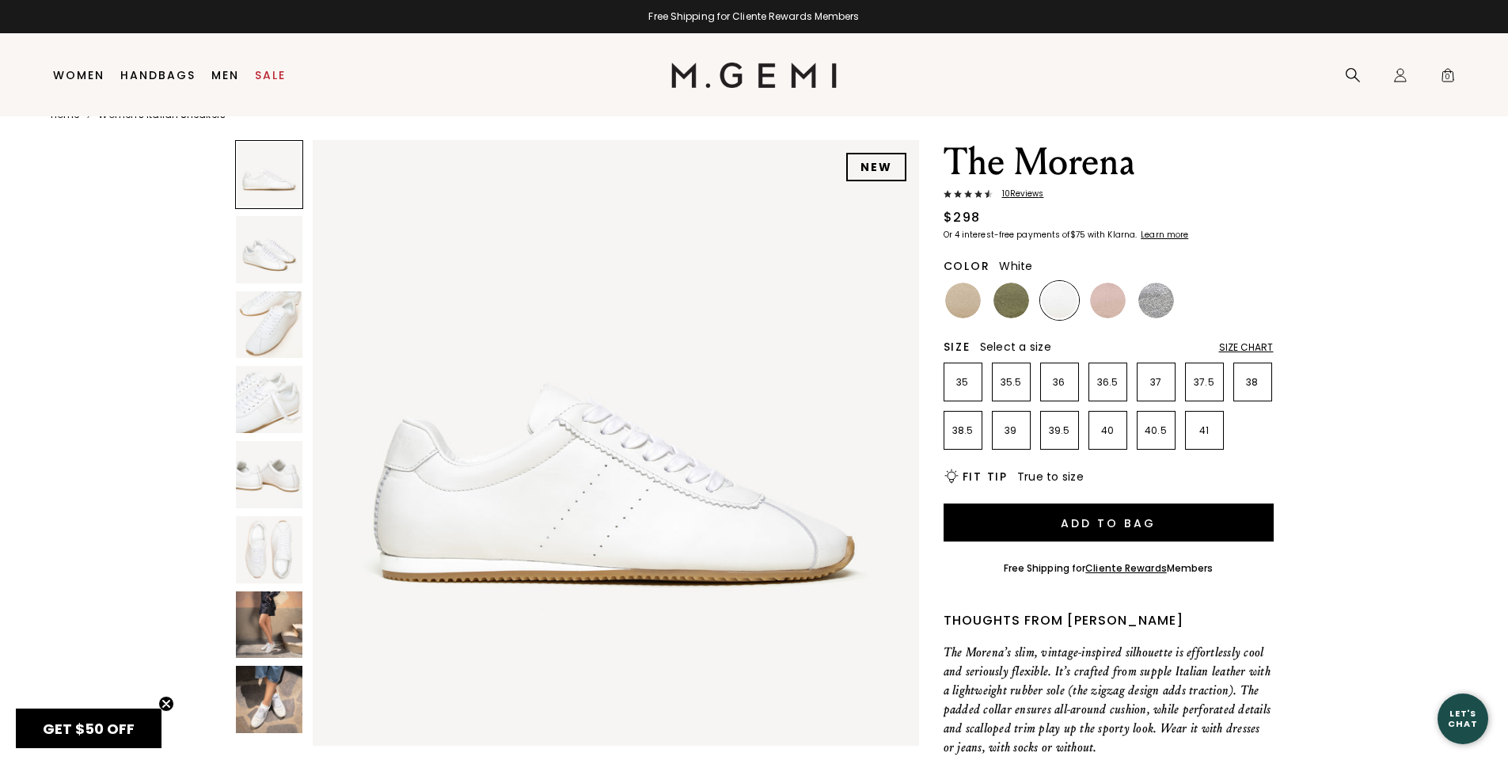
click at [1012, 189] on span "10 Review s" at bounding box center [1018, 193] width 51 height 9
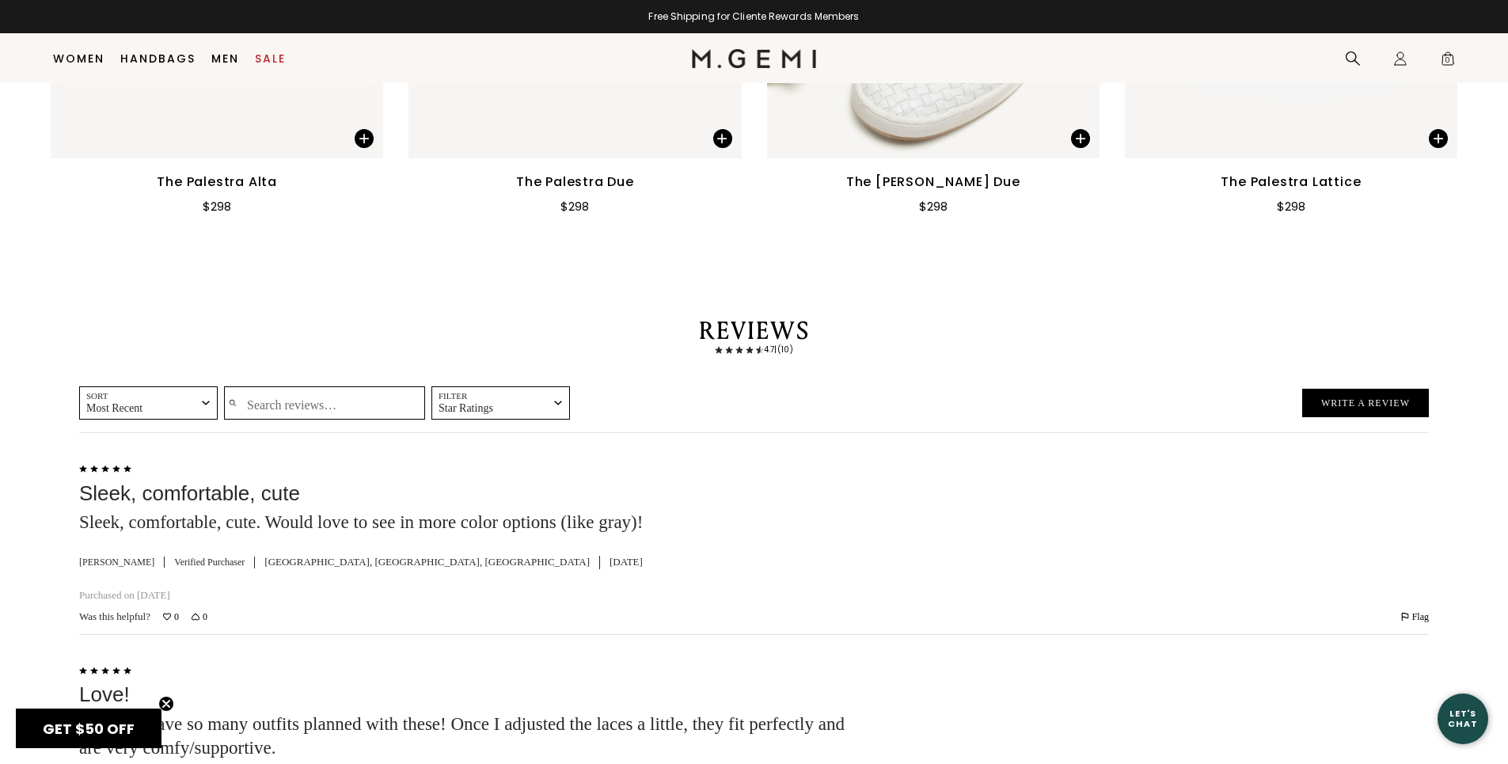
scroll to position [2473, 0]
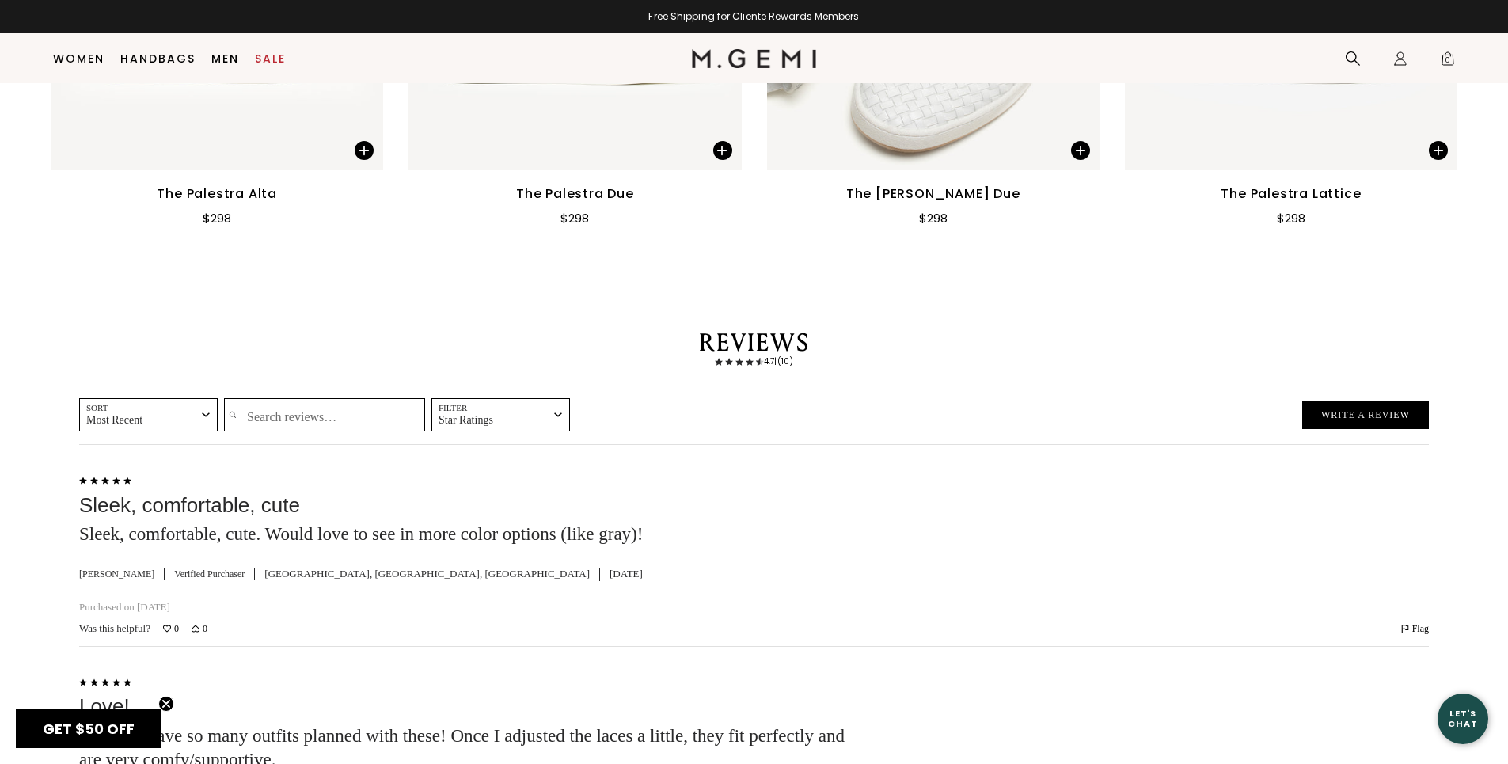
click at [337, 412] on input "Search reviews…" at bounding box center [324, 414] width 201 height 33
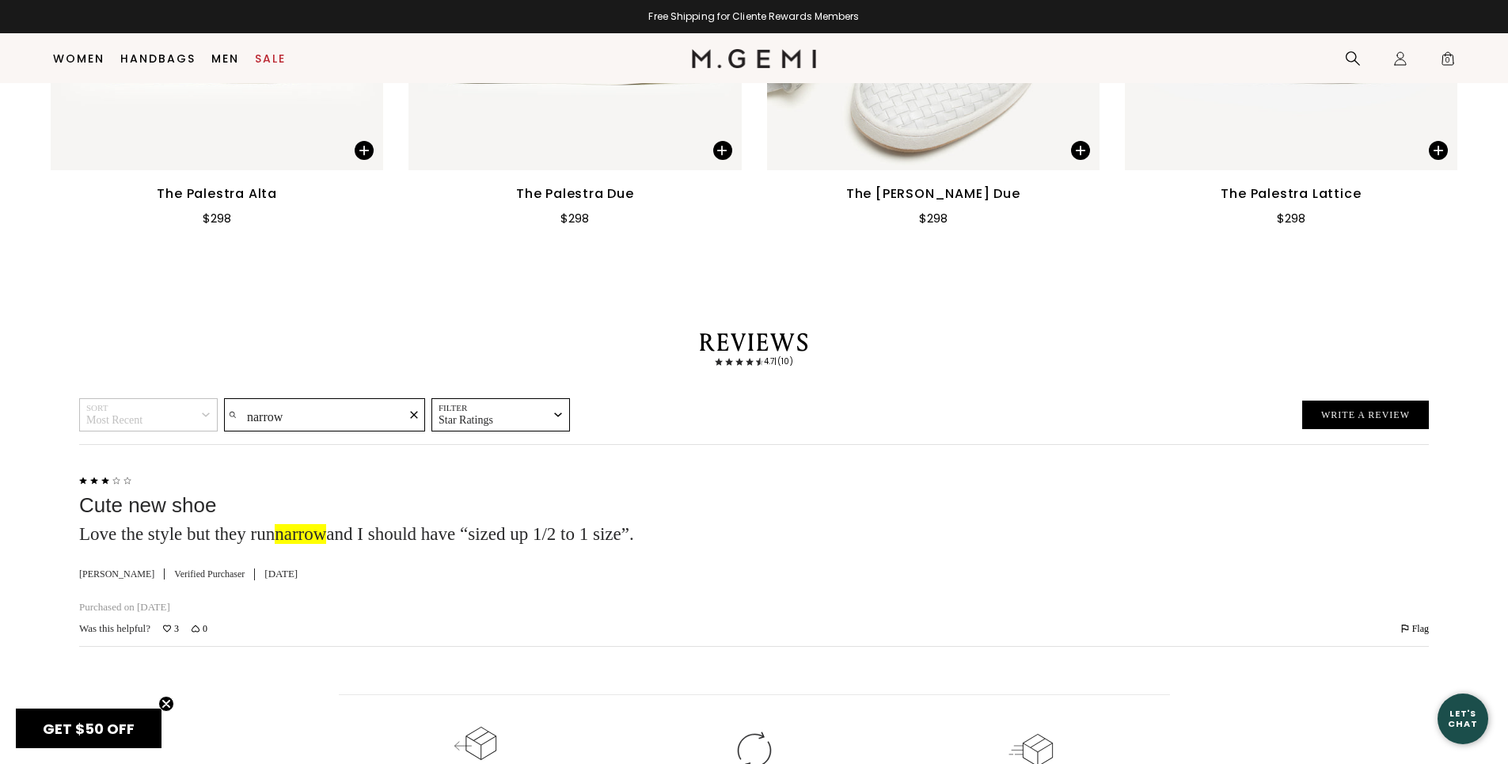
type input "narrow"
click at [416, 411] on icon "Clear search text" at bounding box center [414, 415] width 8 height 8
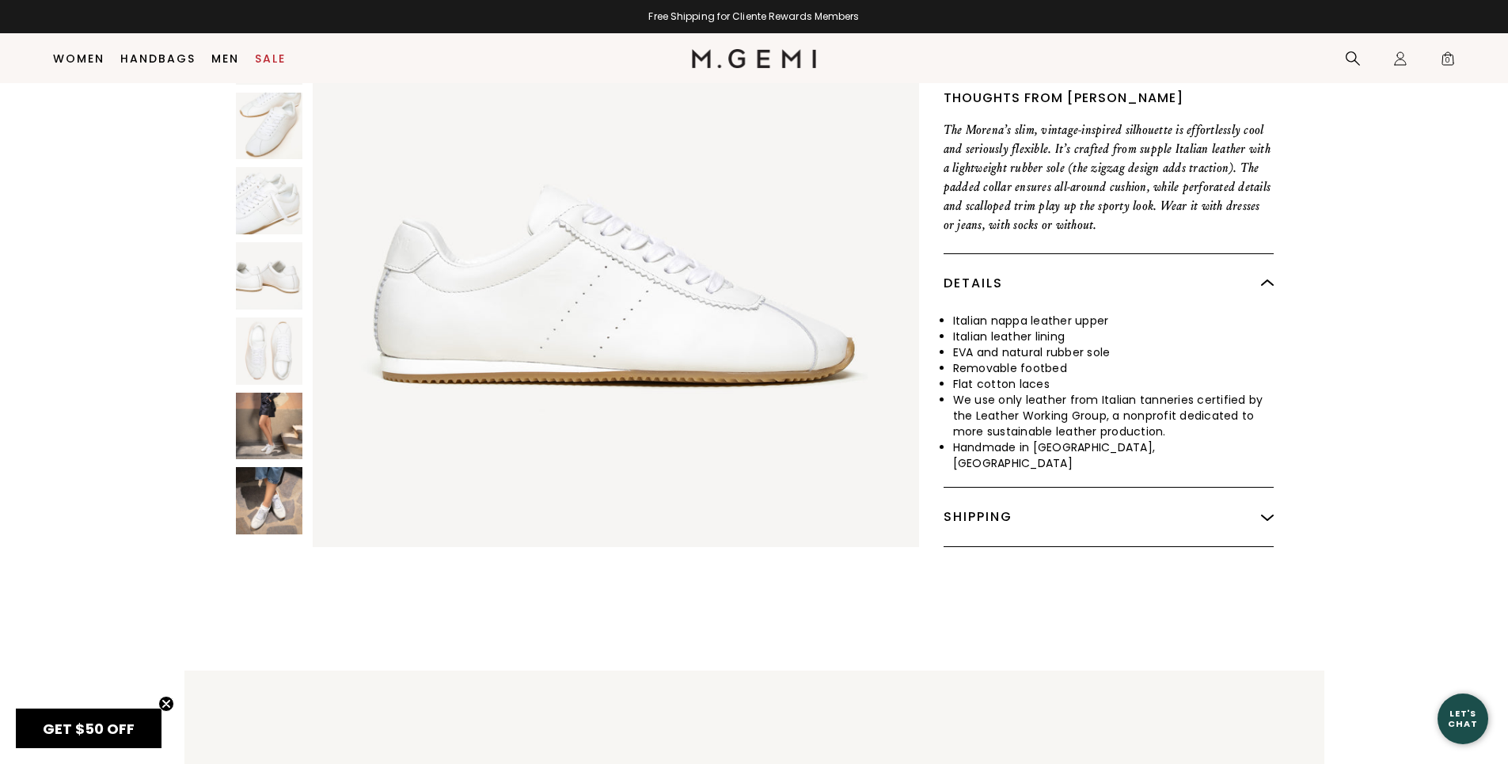
scroll to position [495, 0]
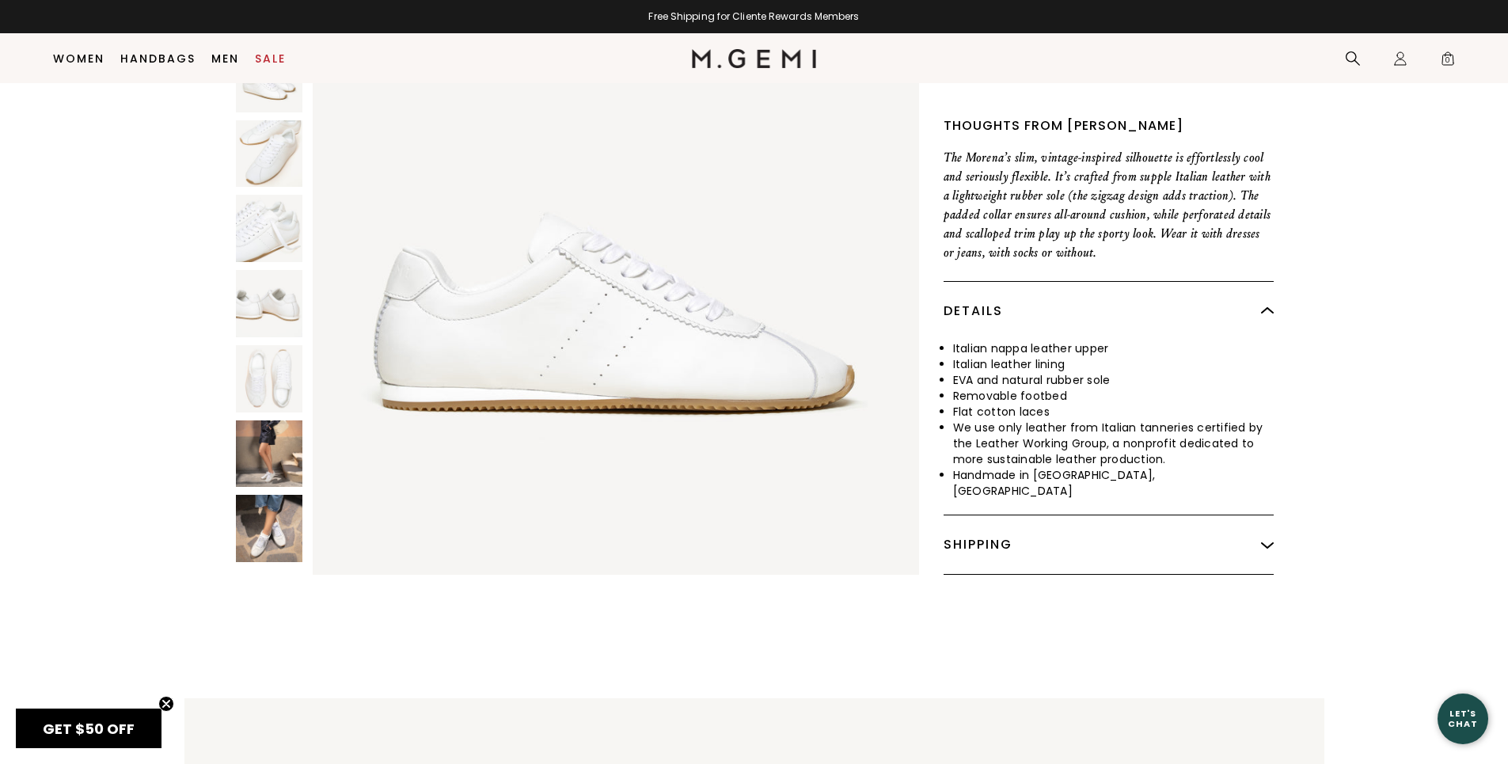
click at [1264, 538] on img at bounding box center [1267, 544] width 13 height 13
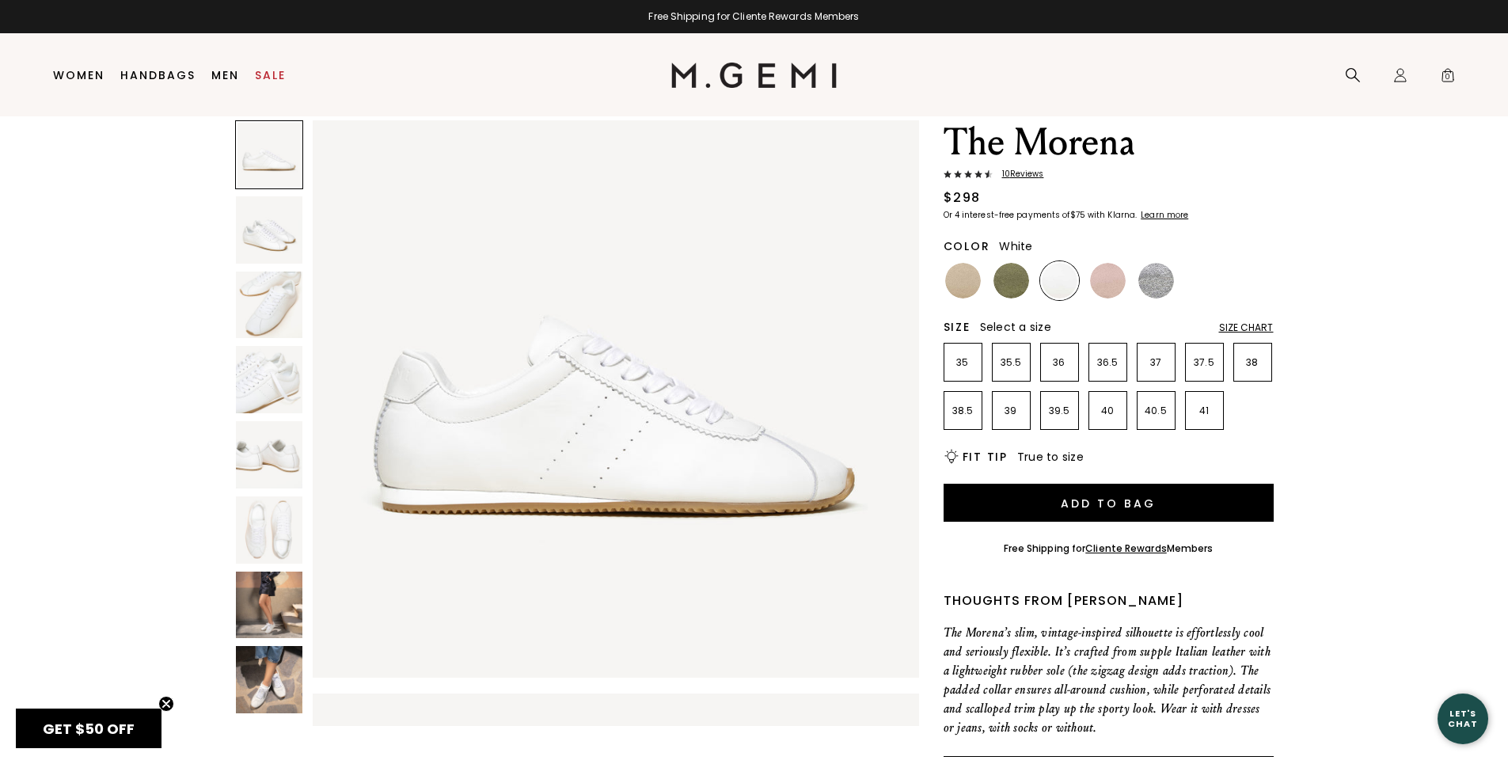
scroll to position [158, 0]
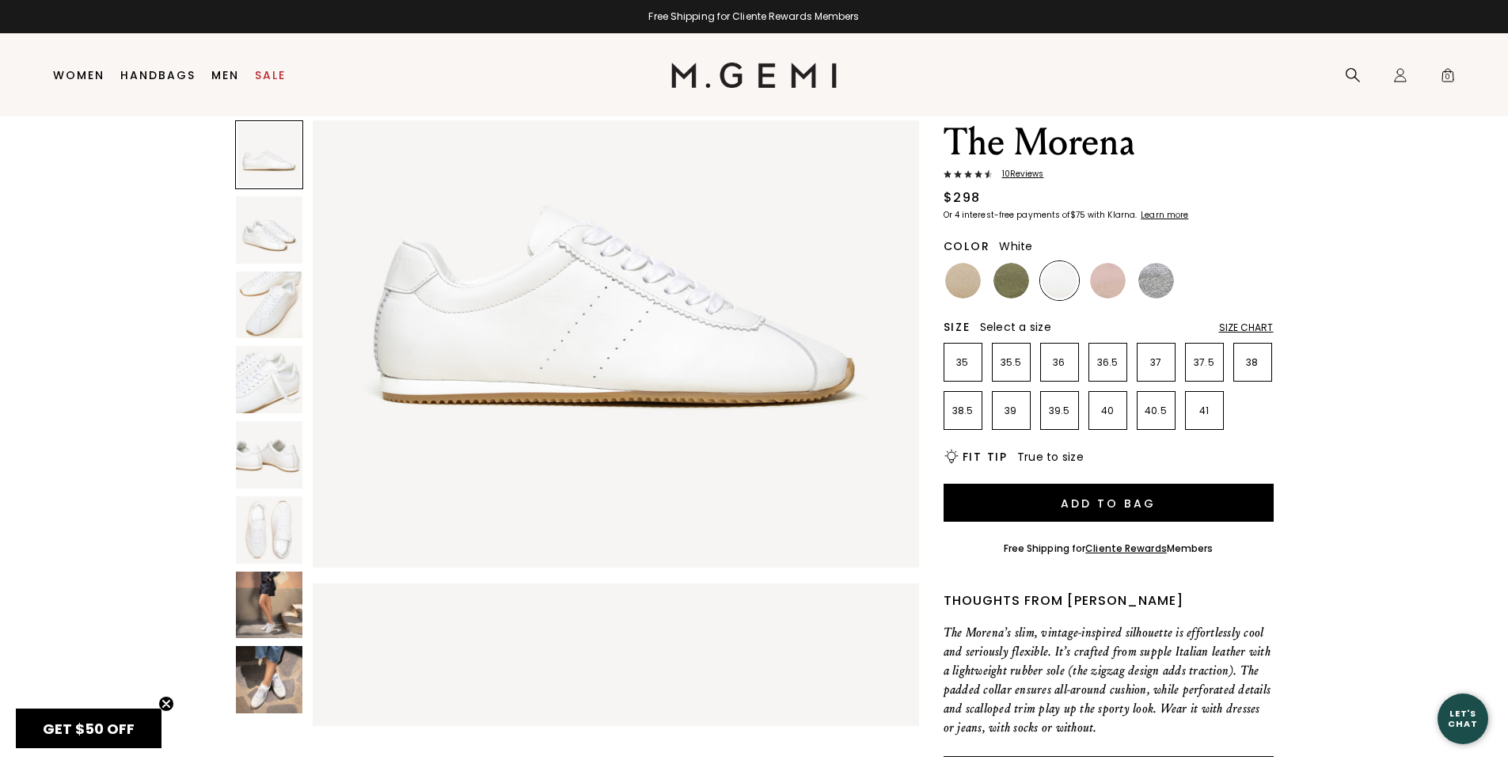
click at [285, 239] on img at bounding box center [269, 229] width 67 height 67
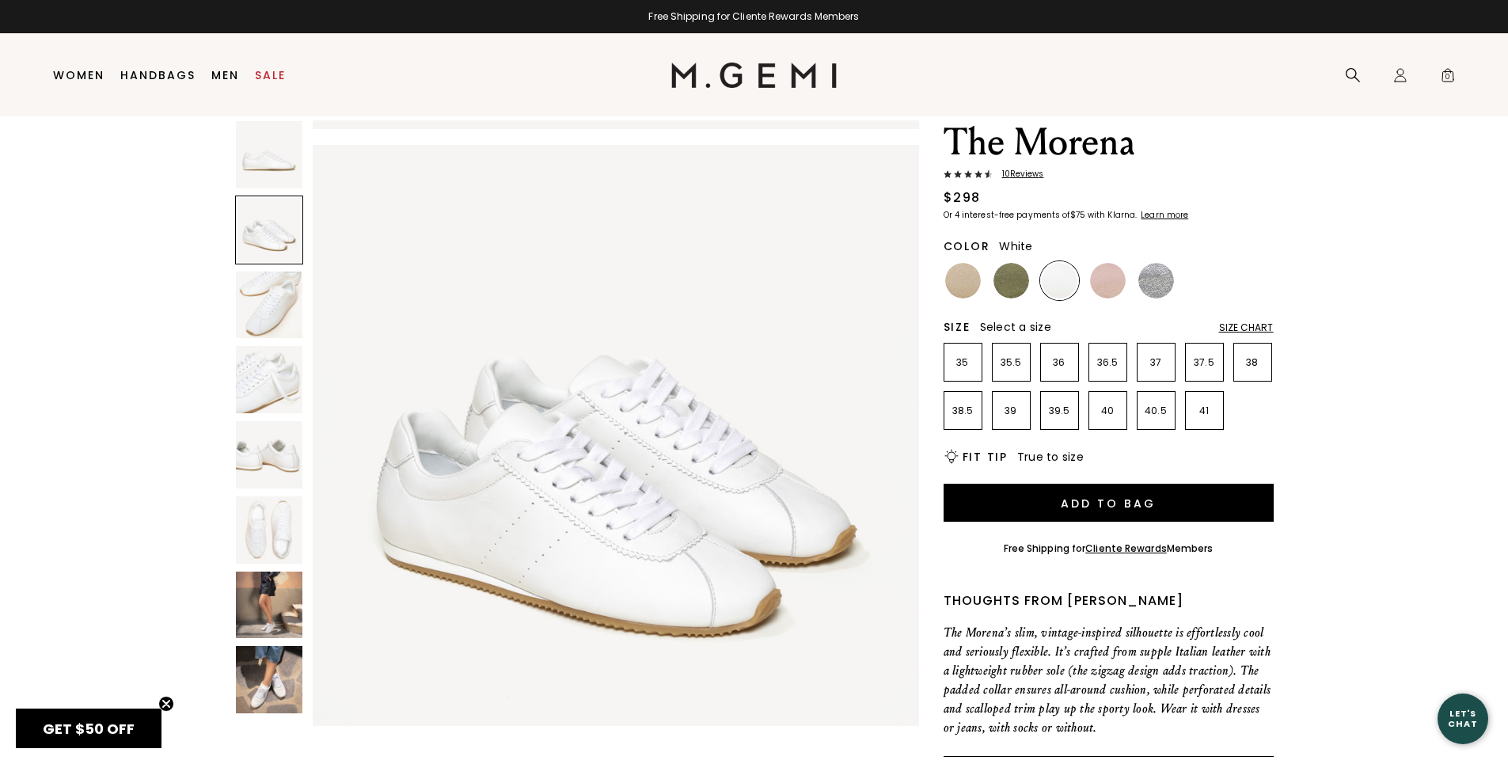
scroll to position [609, 0]
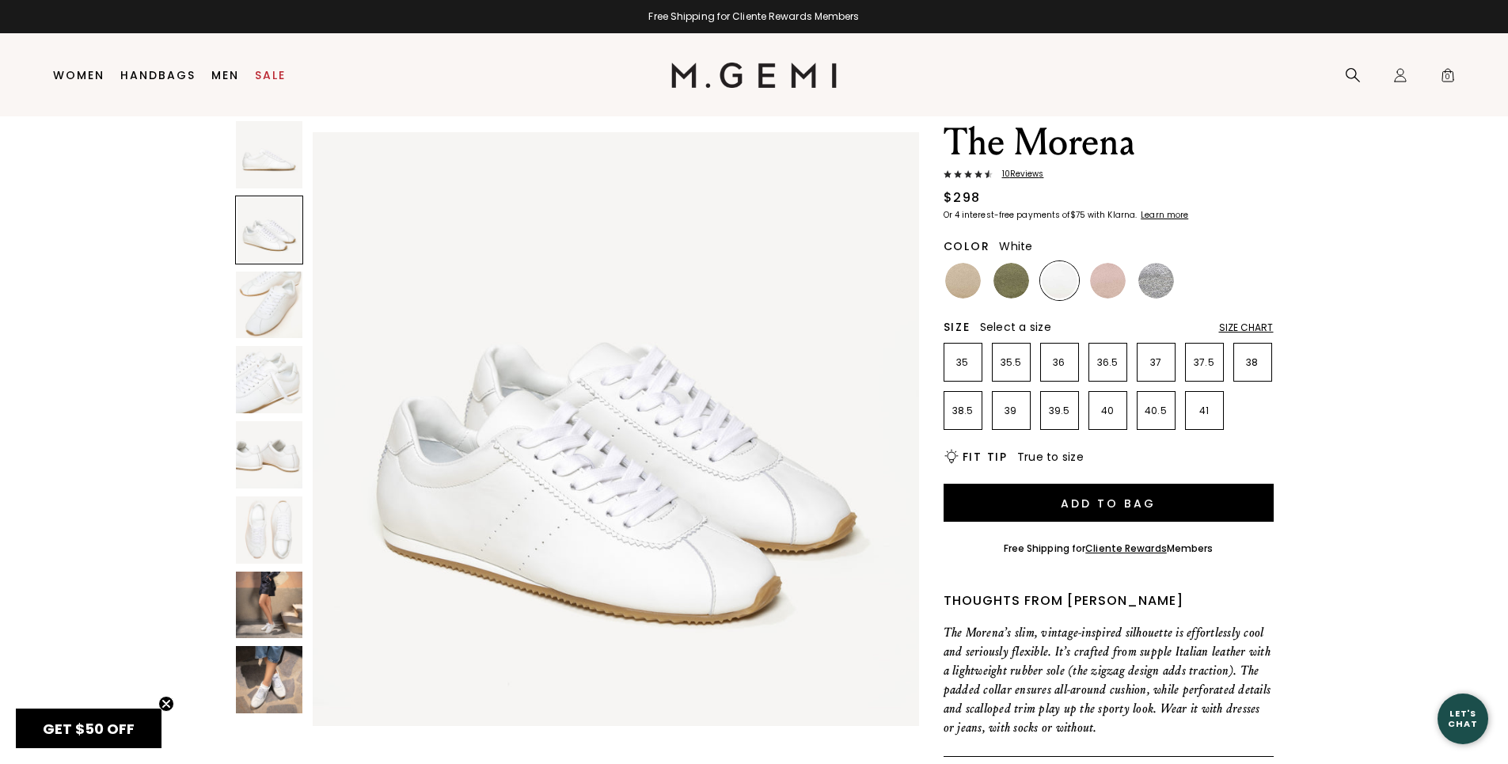
click at [272, 296] on img at bounding box center [269, 304] width 67 height 67
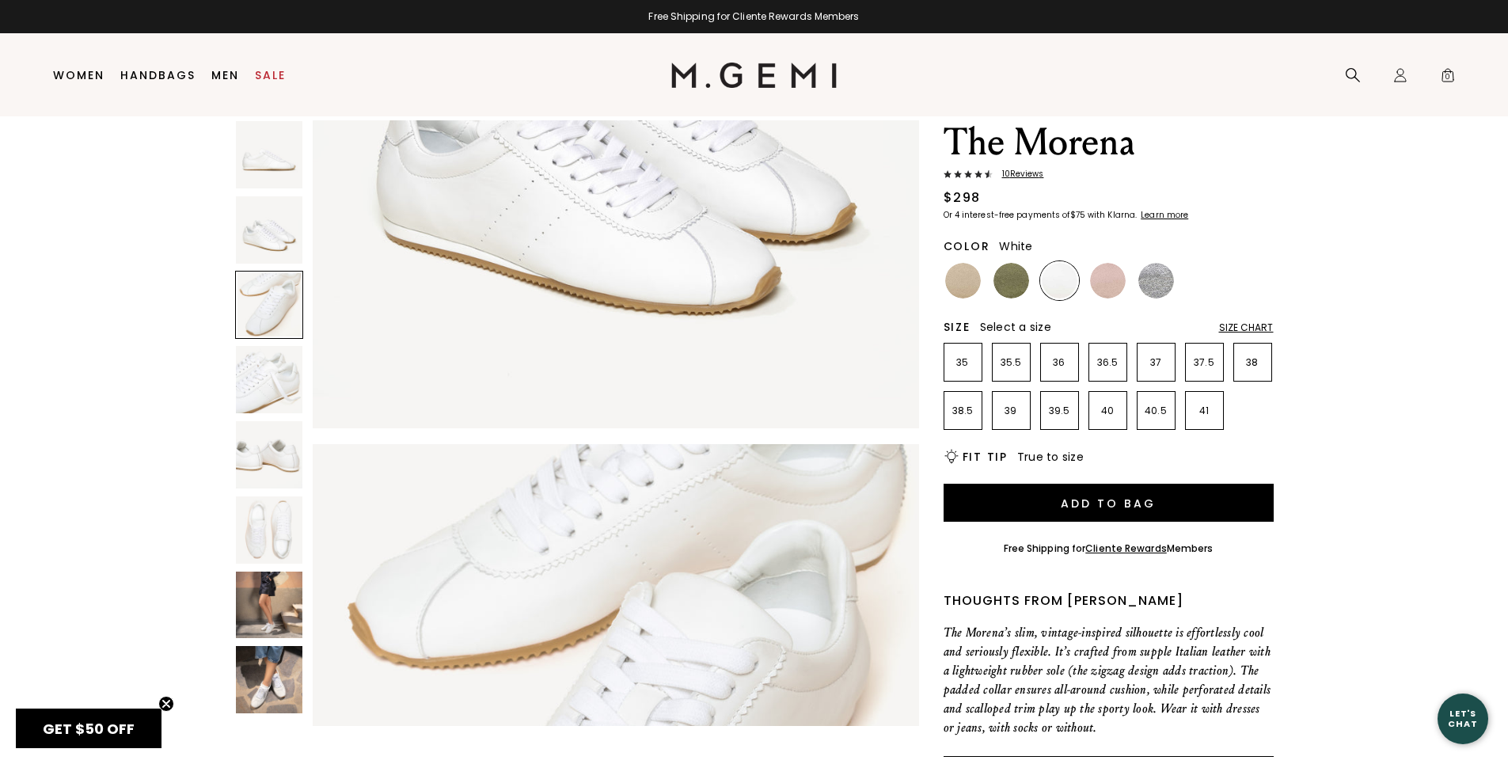
scroll to position [1219, 0]
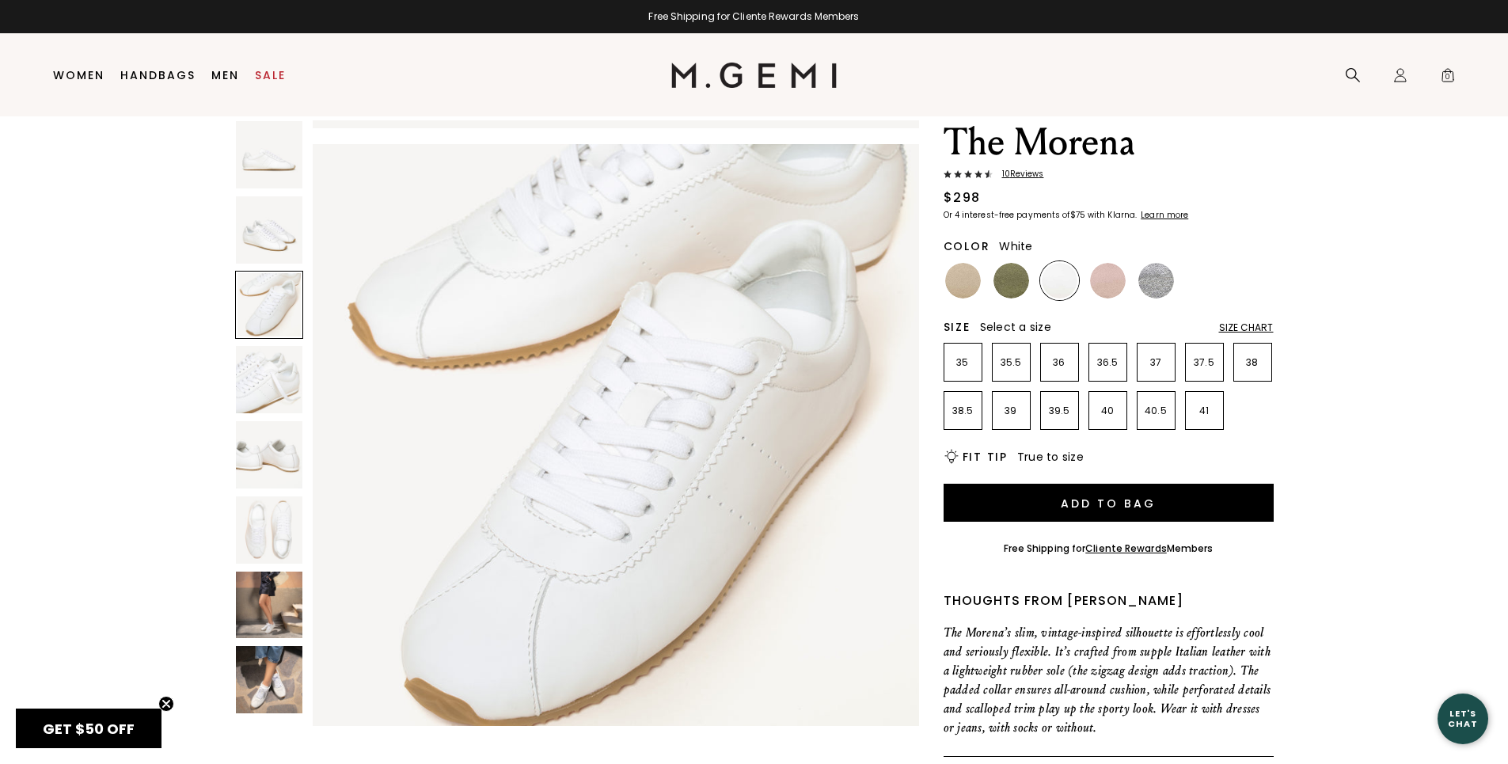
click at [258, 389] on img at bounding box center [269, 379] width 67 height 67
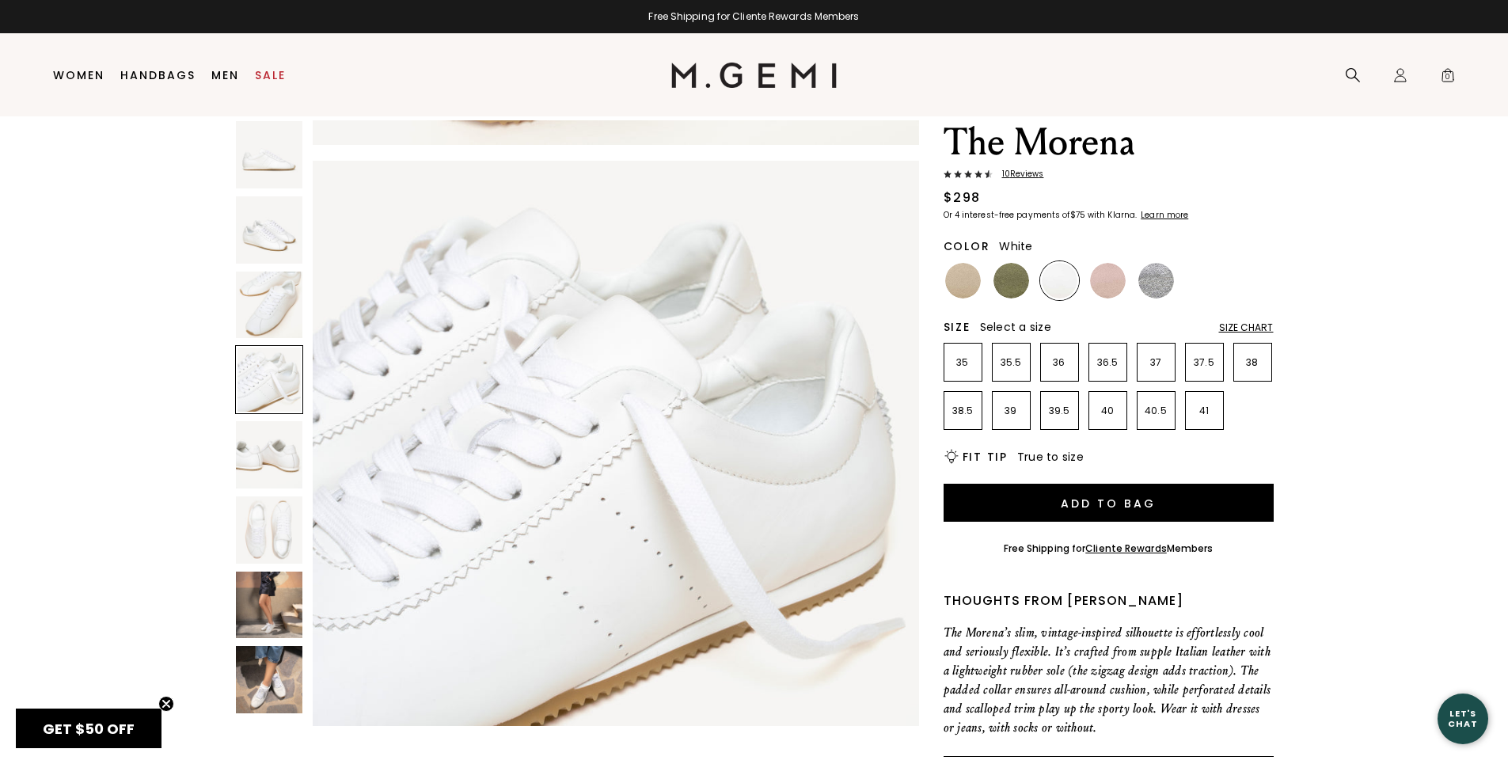
scroll to position [1829, 0]
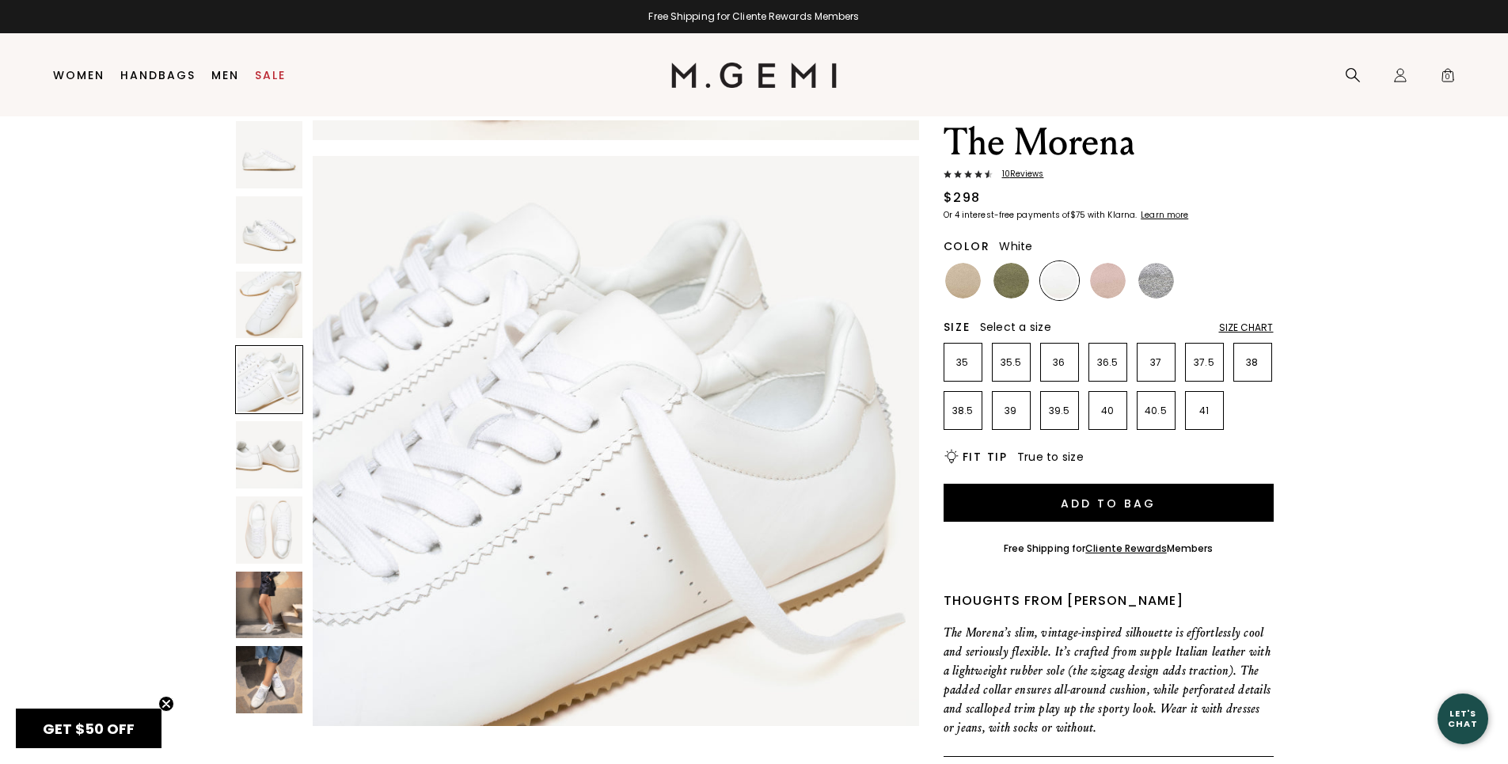
click at [262, 454] on img at bounding box center [269, 454] width 67 height 67
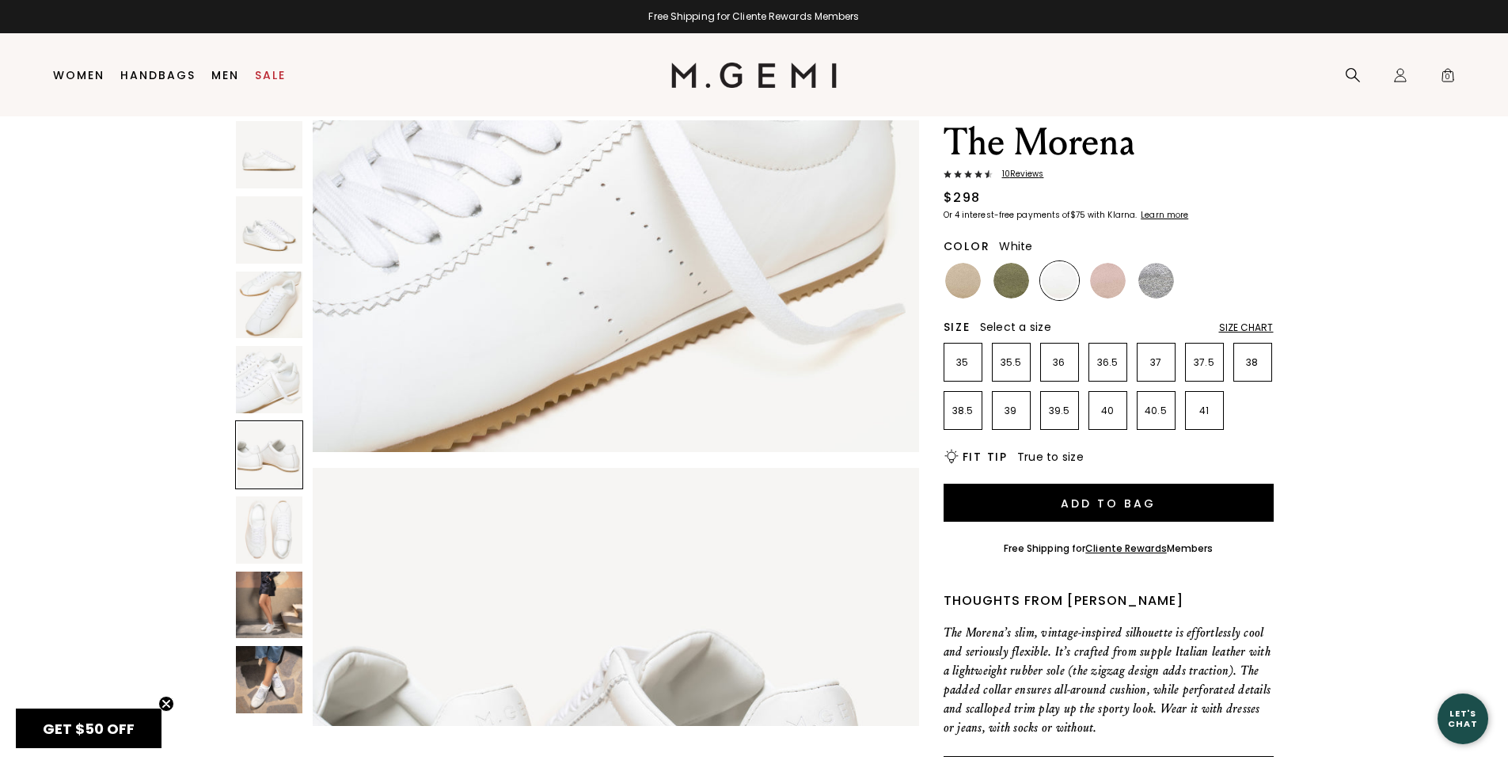
scroll to position [2439, 0]
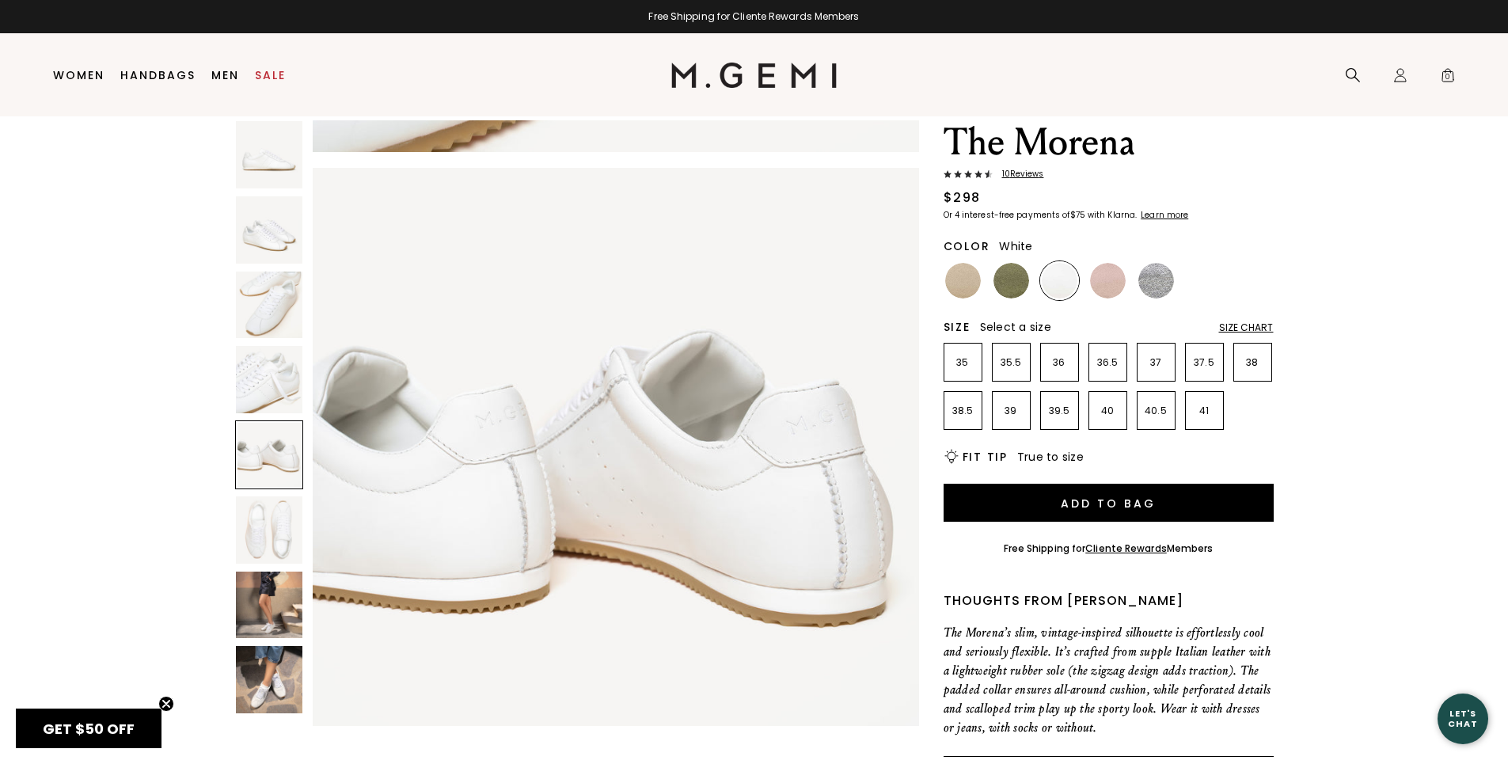
click at [273, 517] on img at bounding box center [269, 529] width 67 height 67
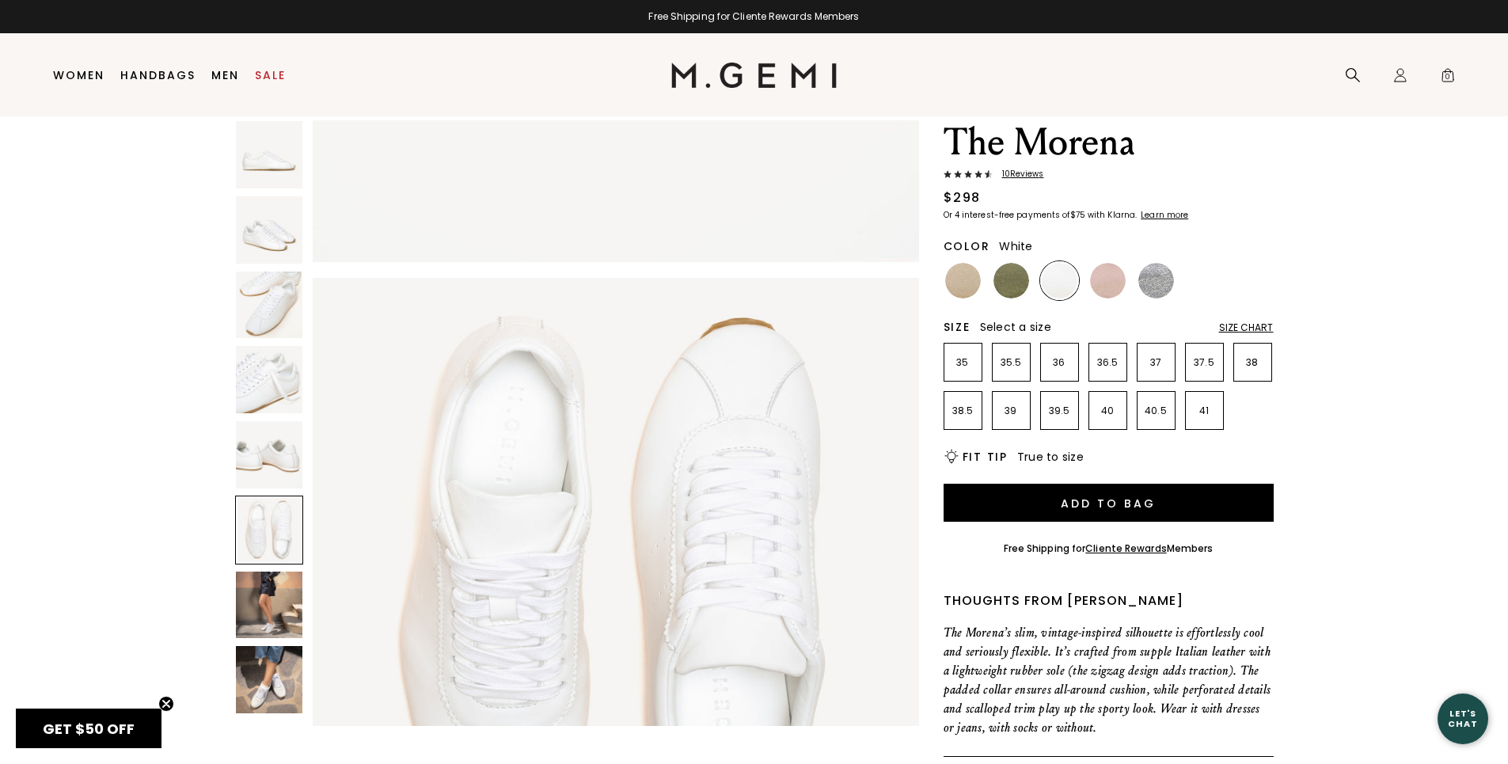
scroll to position [3048, 0]
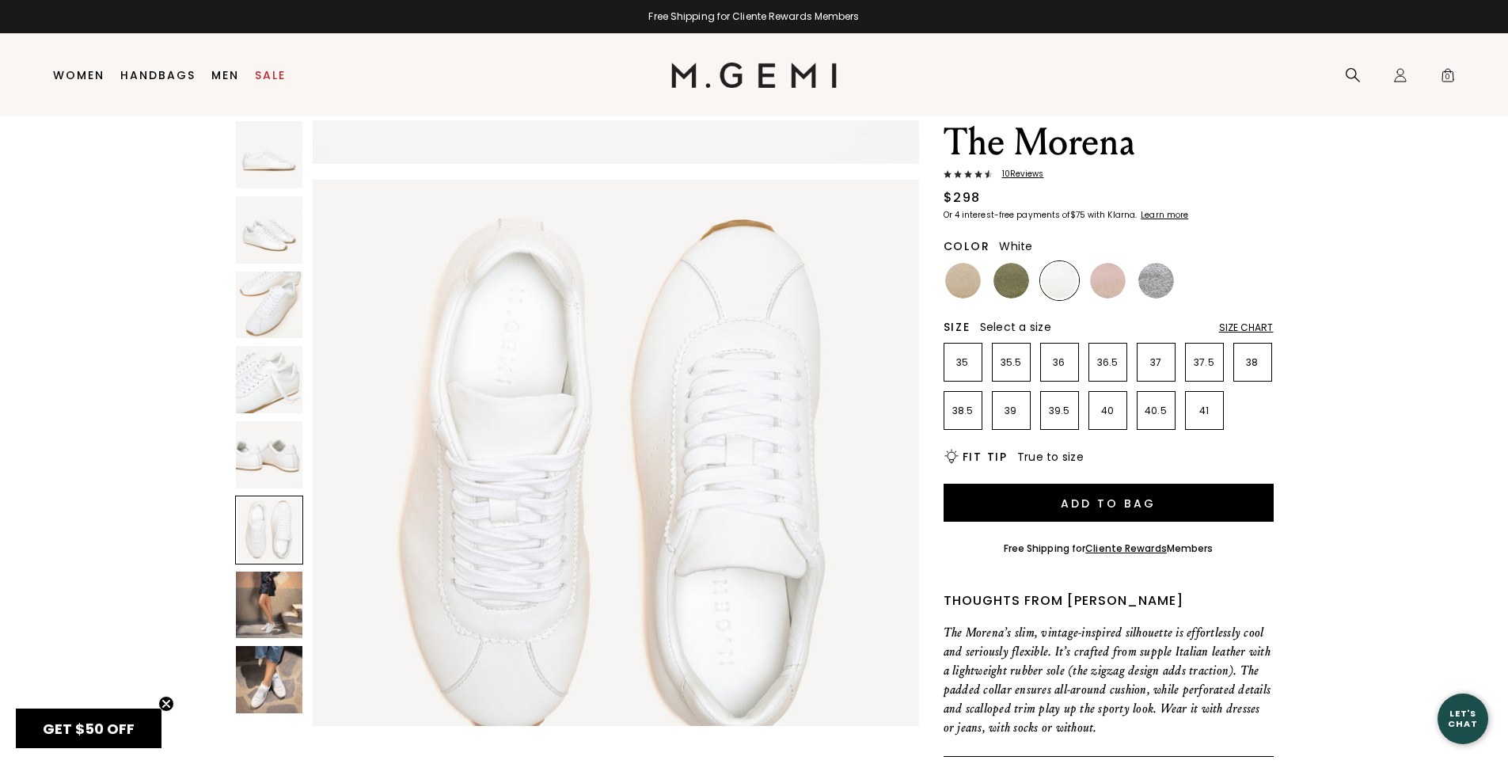
click at [270, 617] on img at bounding box center [269, 604] width 67 height 67
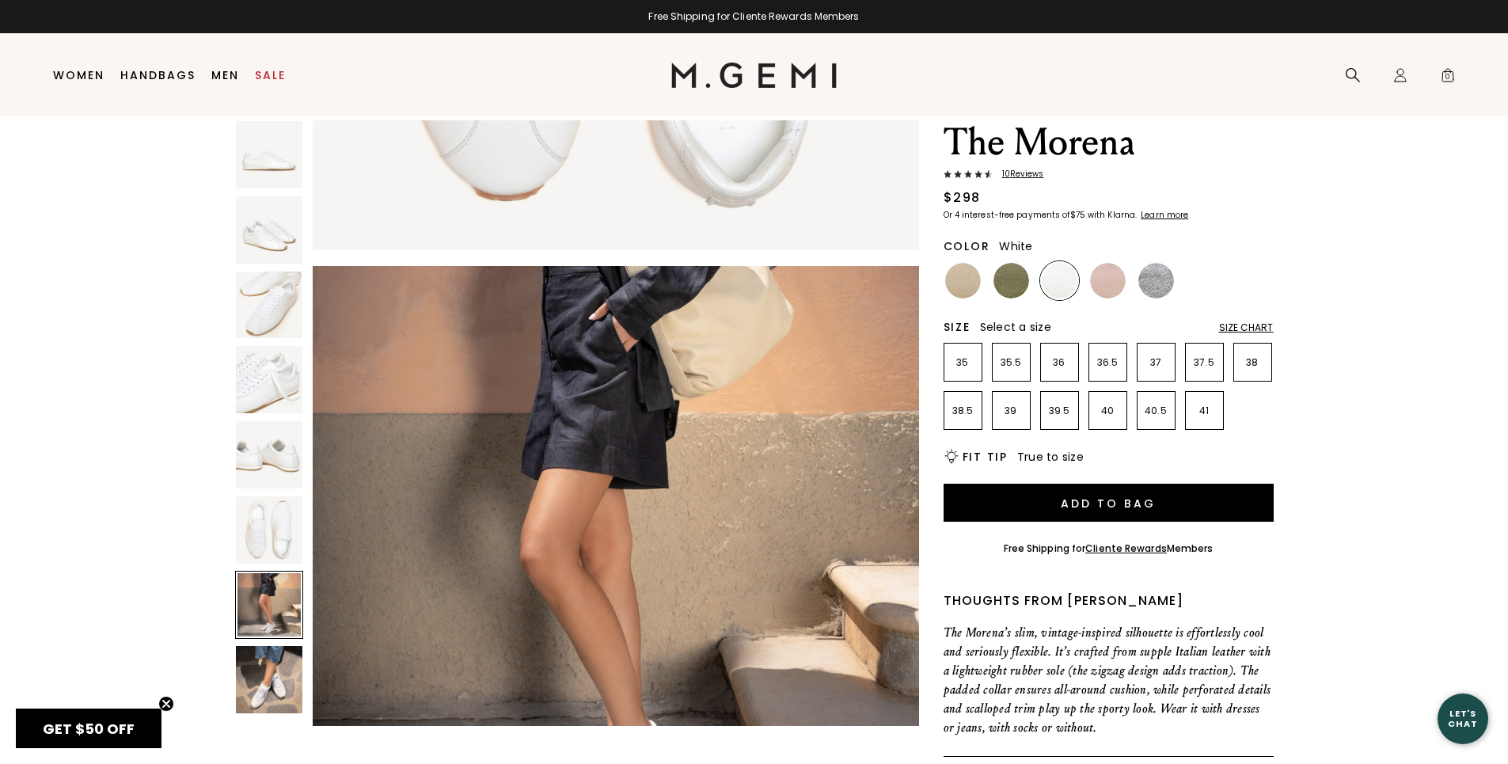
scroll to position [3657, 0]
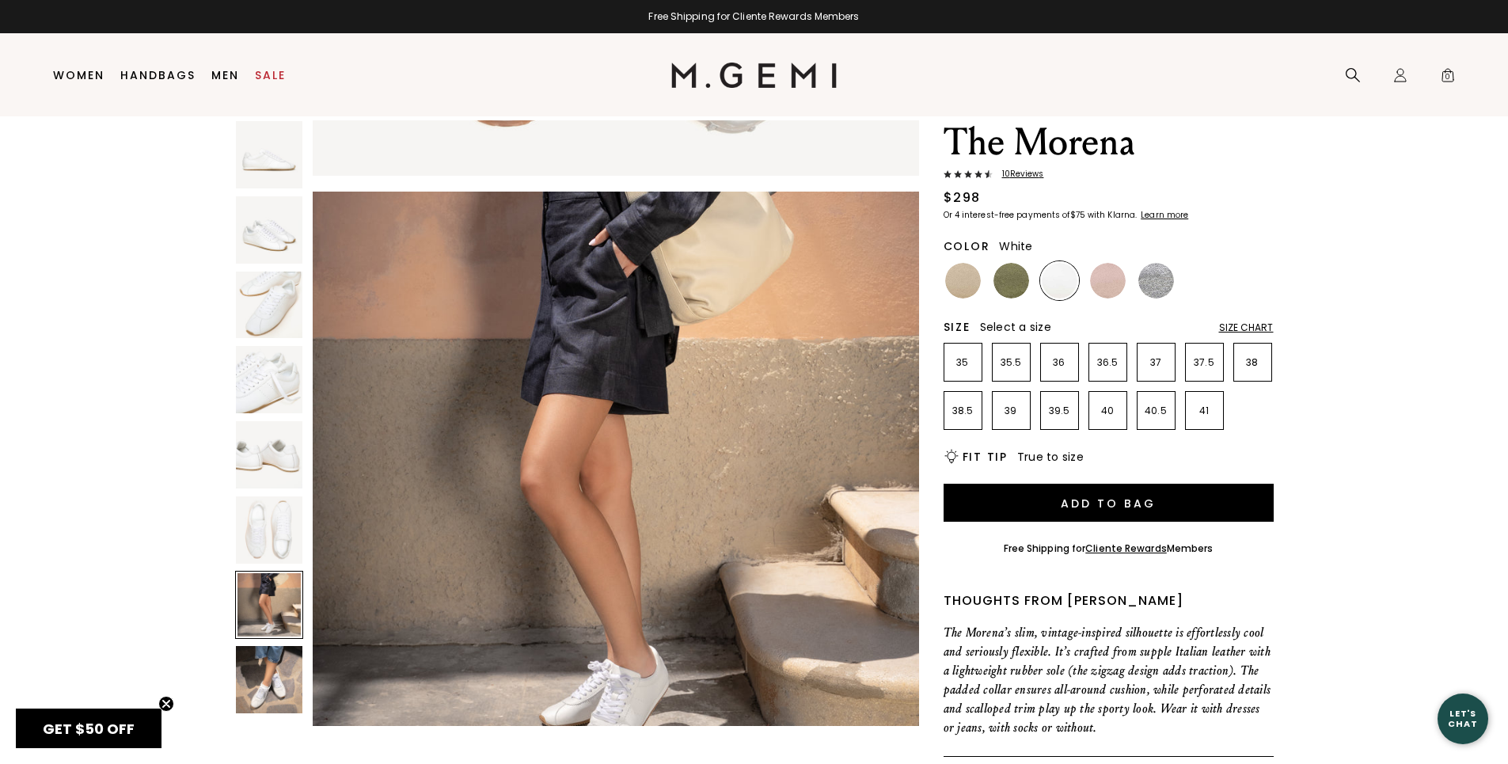
click at [281, 687] on img at bounding box center [269, 679] width 67 height 67
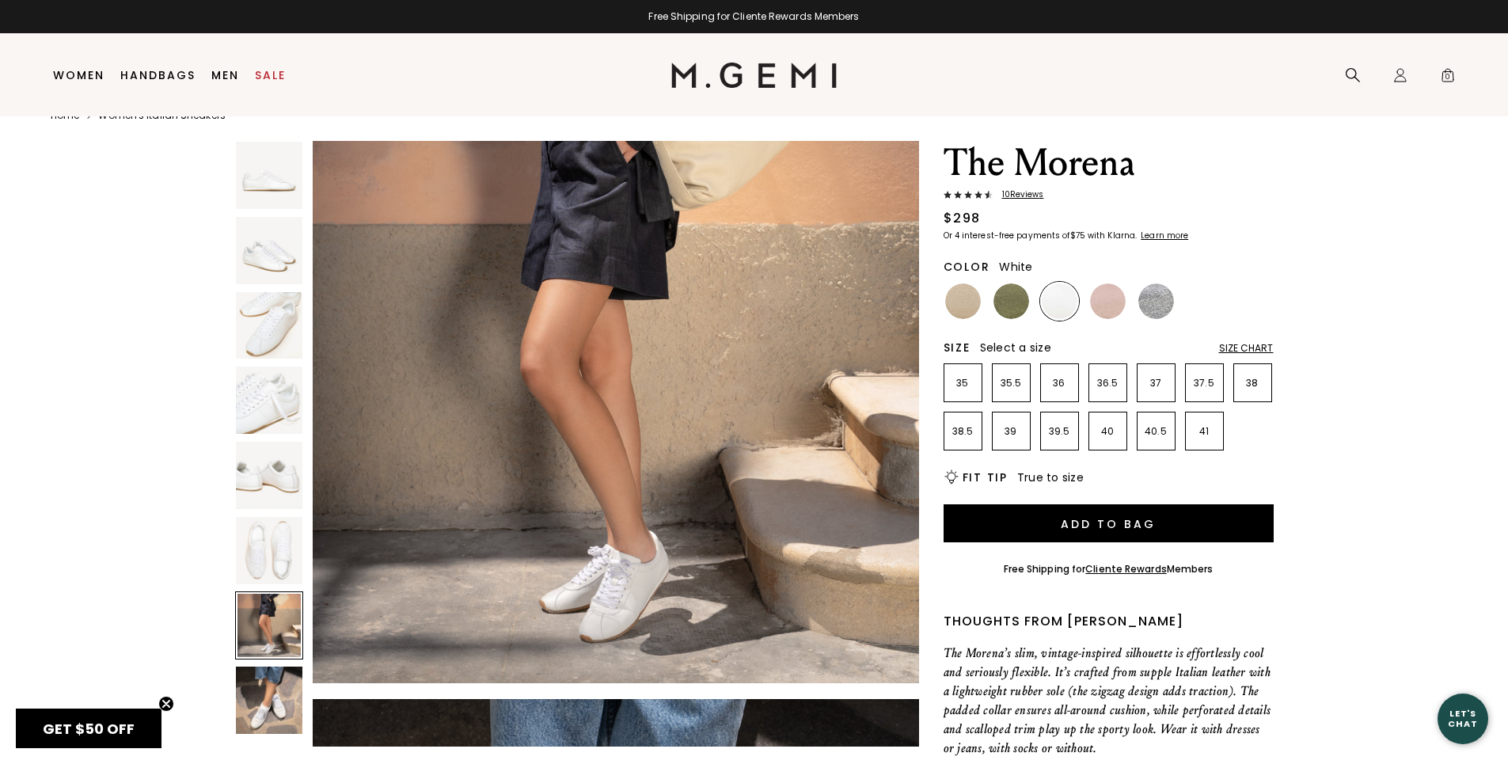
scroll to position [33, 0]
click at [1012, 297] on img at bounding box center [1011, 301] width 36 height 36
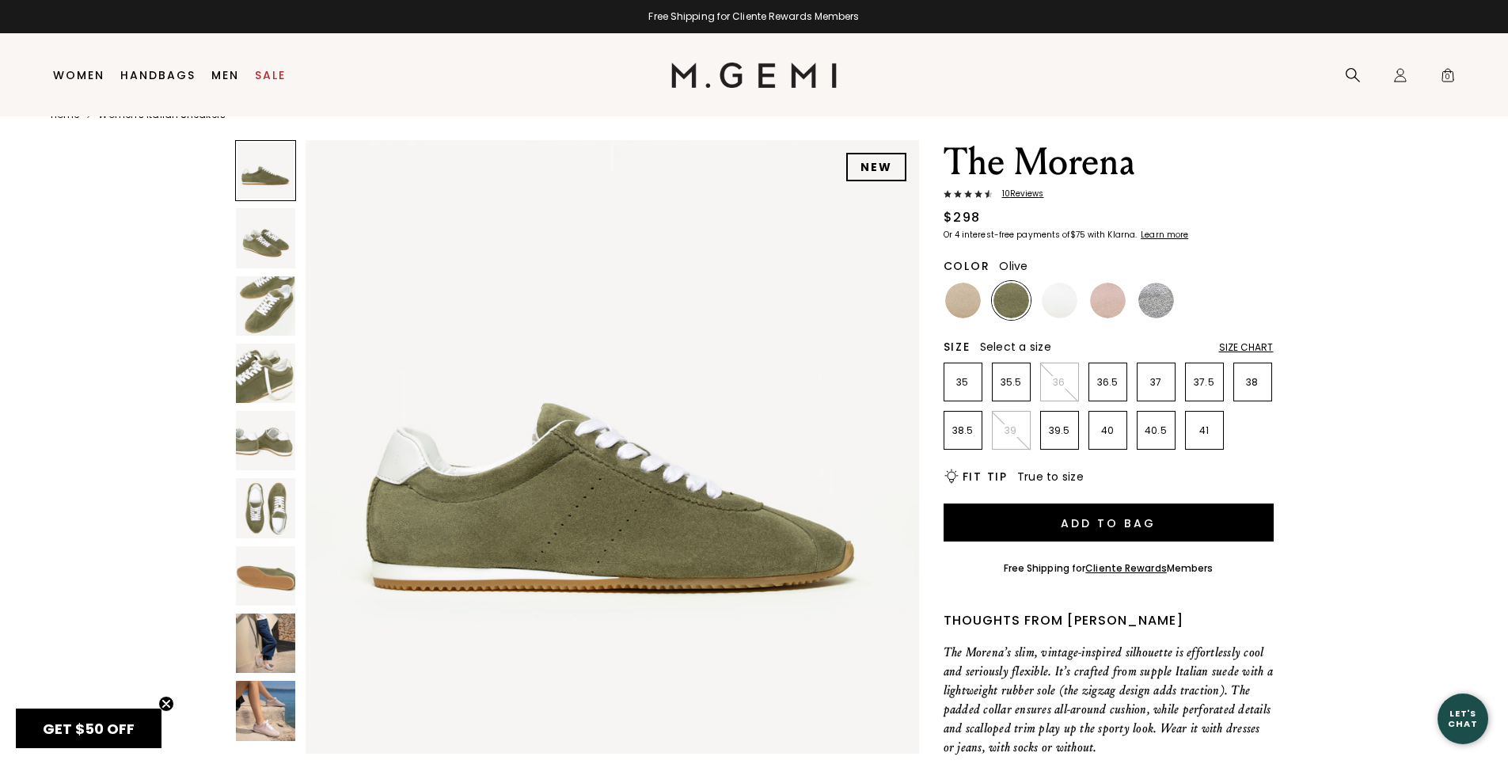
click at [1012, 297] on img at bounding box center [1011, 301] width 36 height 36
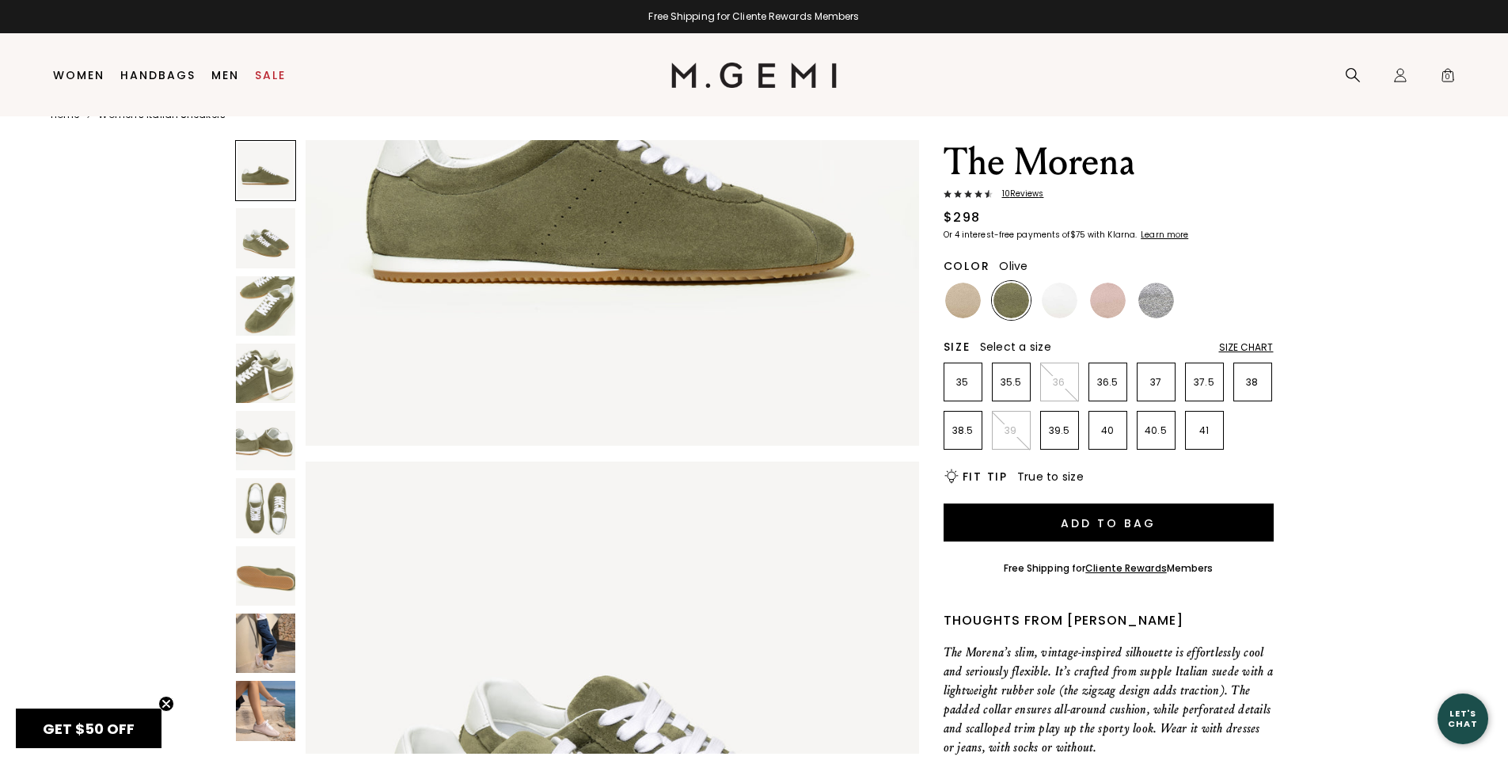
scroll to position [317, 0]
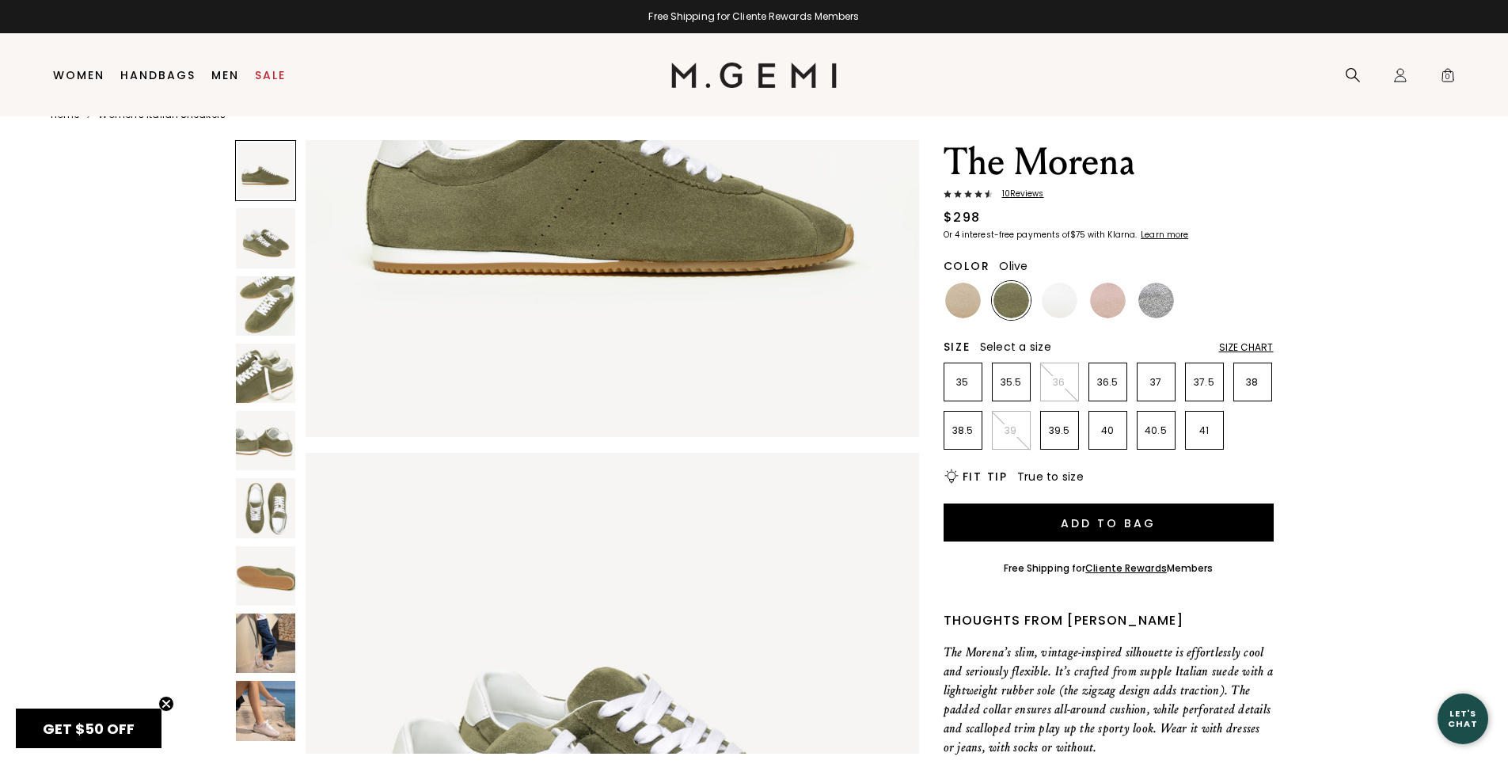
click at [262, 493] on img at bounding box center [265, 507] width 59 height 59
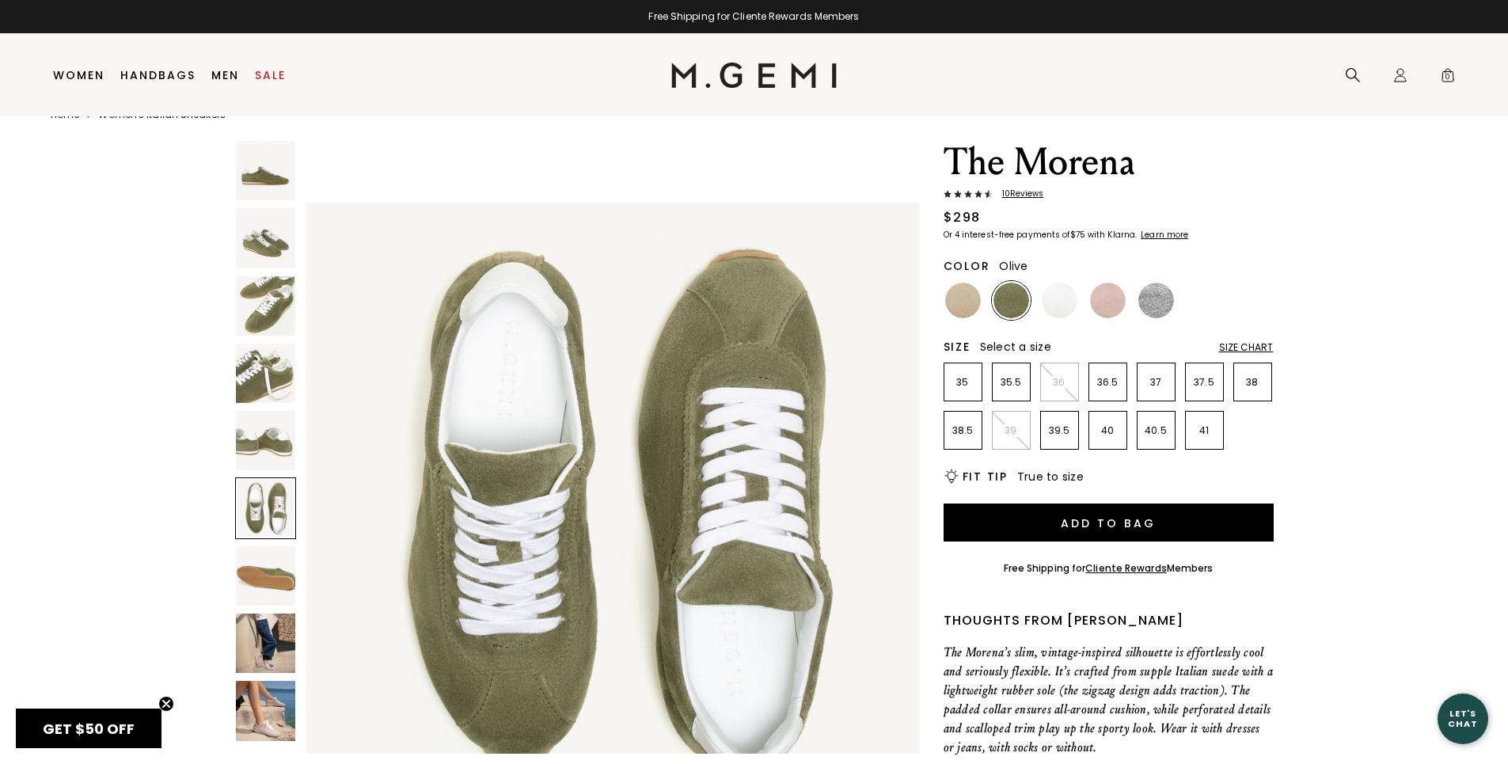
scroll to position [3086, 0]
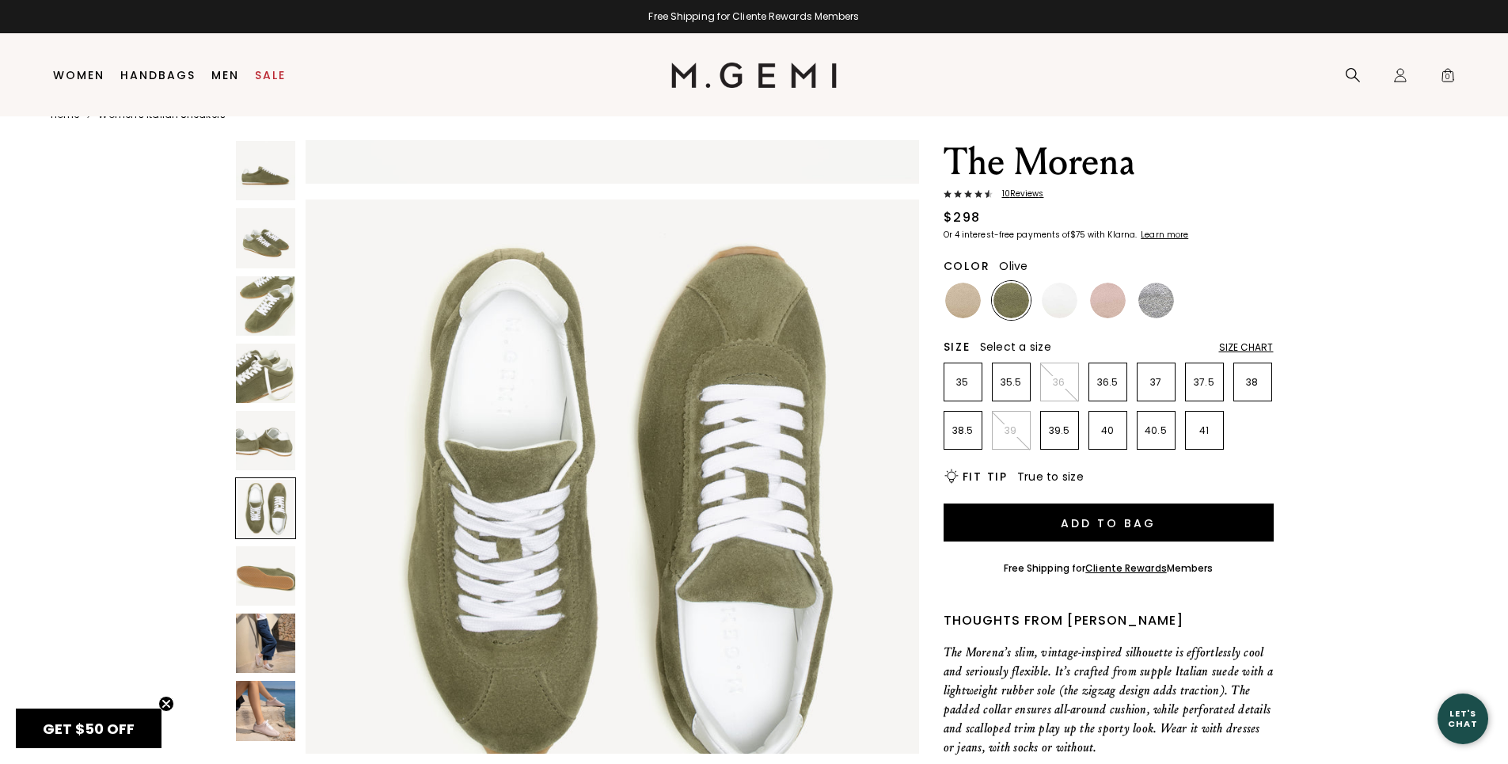
click at [269, 711] on img at bounding box center [265, 710] width 59 height 59
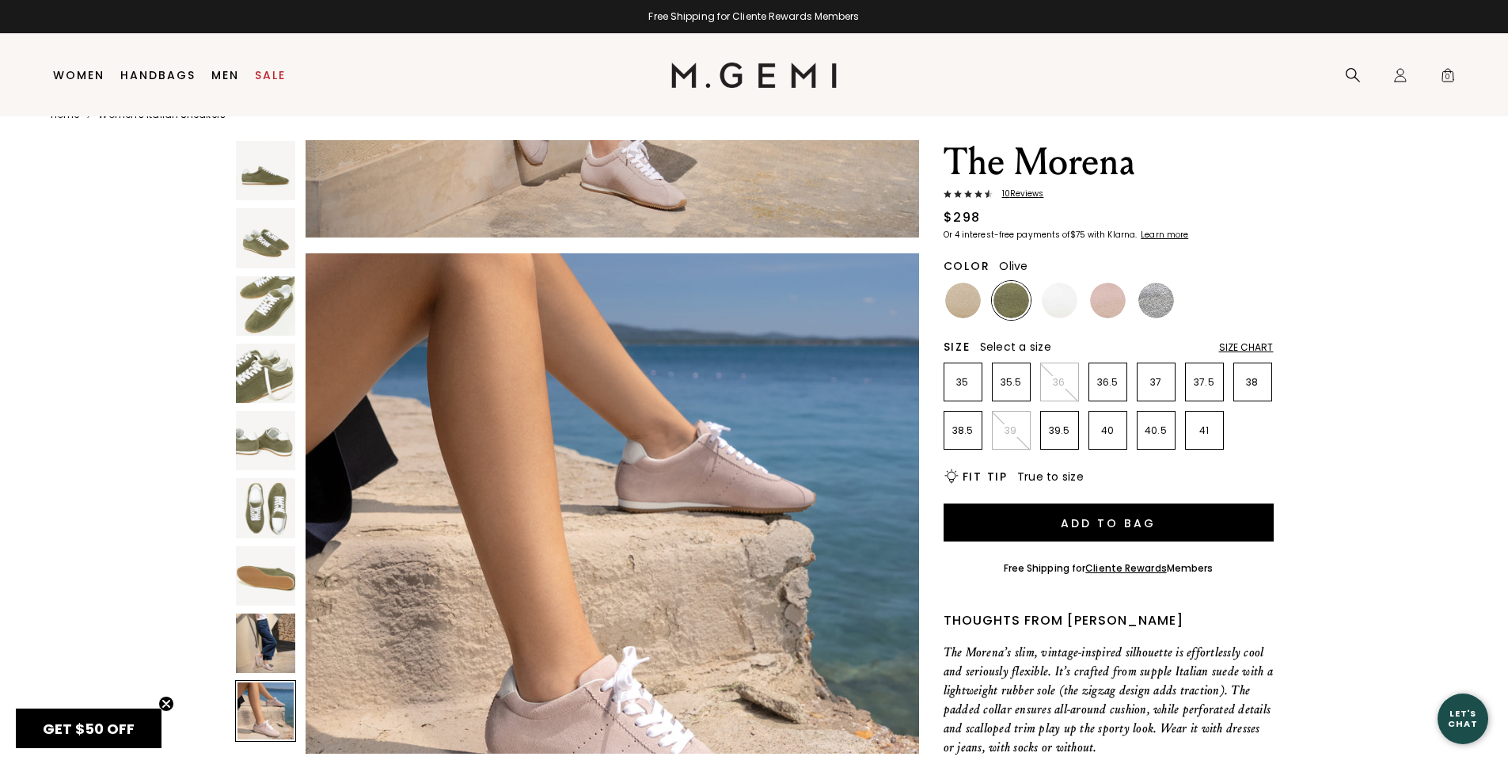
scroll to position [4937, 0]
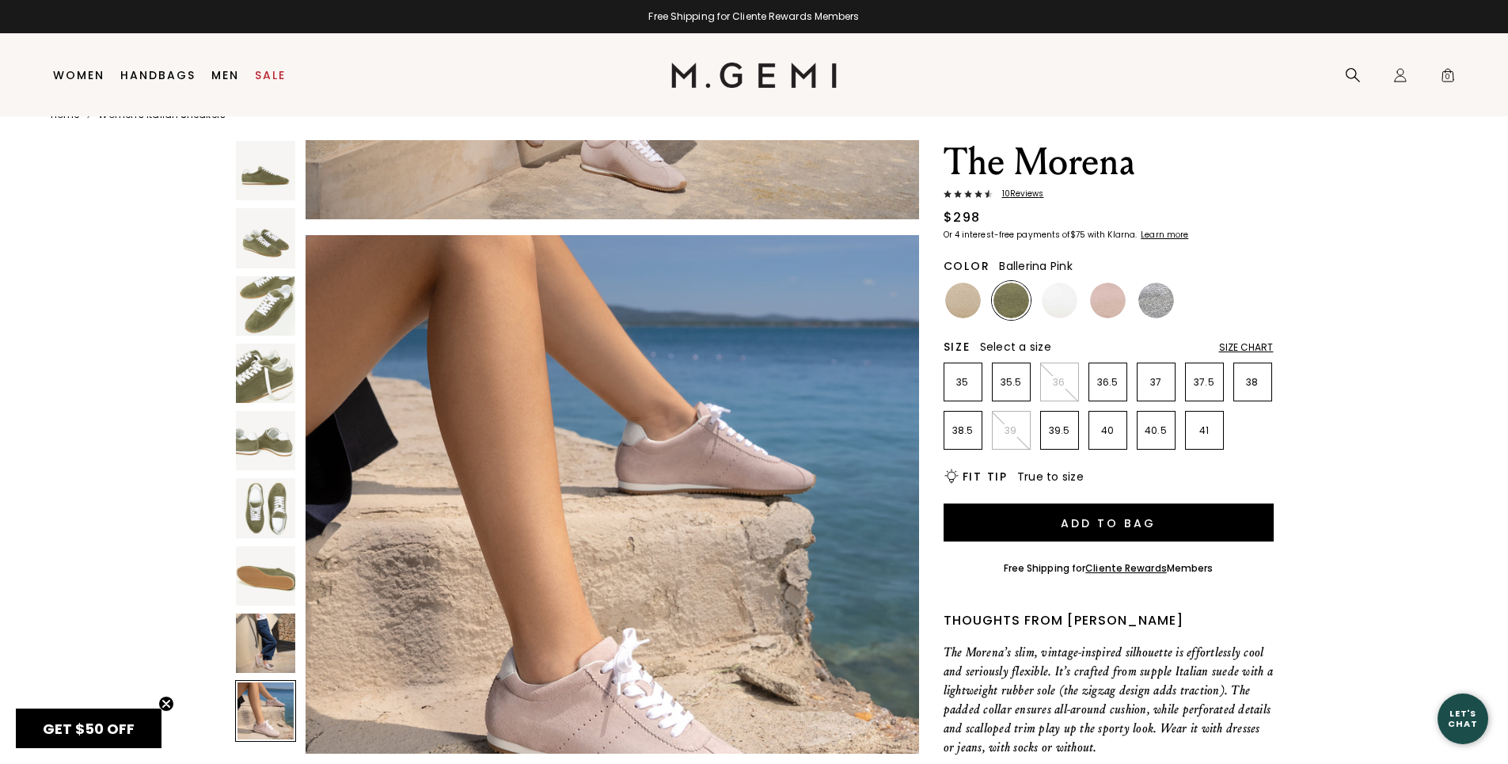
click at [1108, 308] on img at bounding box center [1108, 301] width 36 height 36
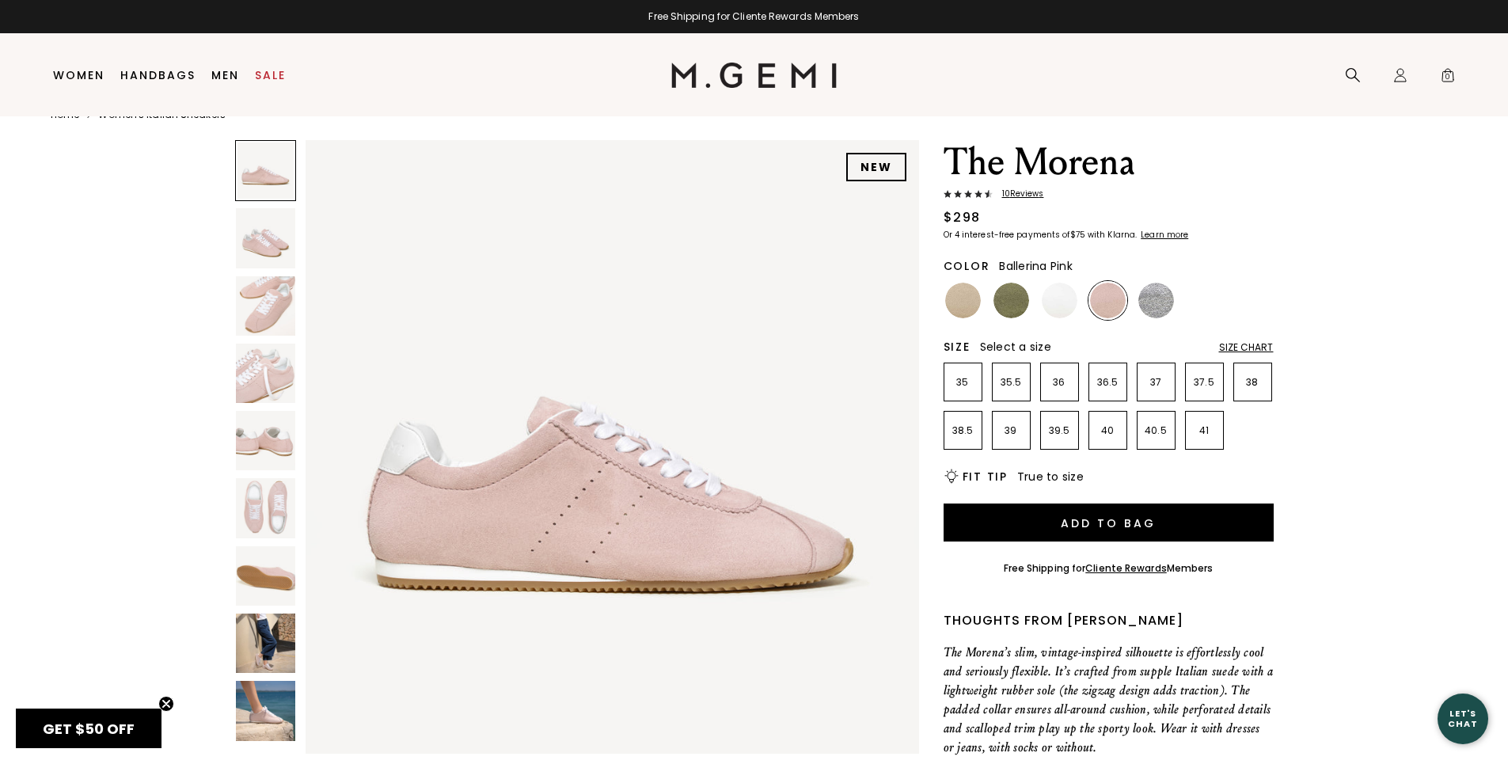
click at [264, 655] on img at bounding box center [265, 642] width 59 height 59
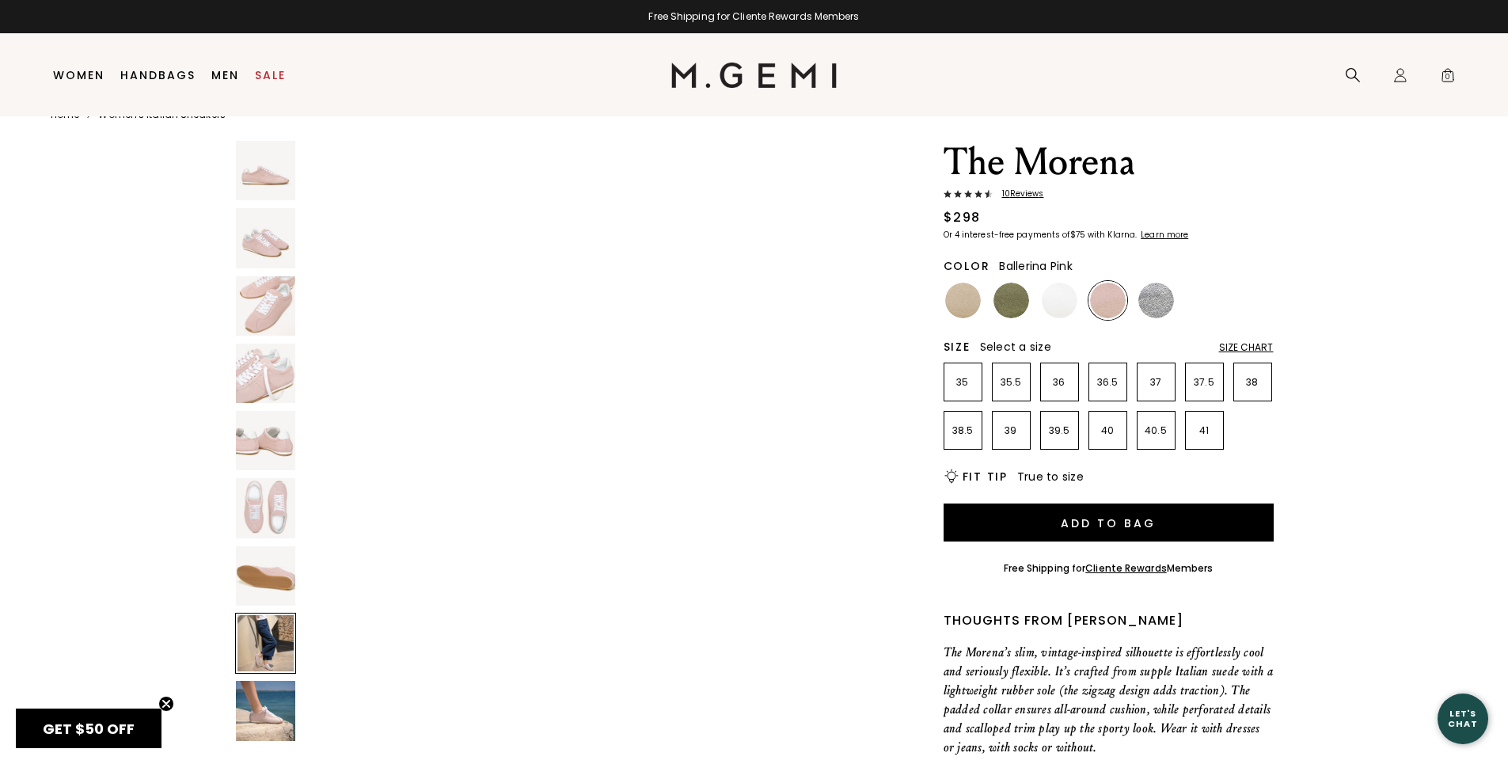
scroll to position [4320, 0]
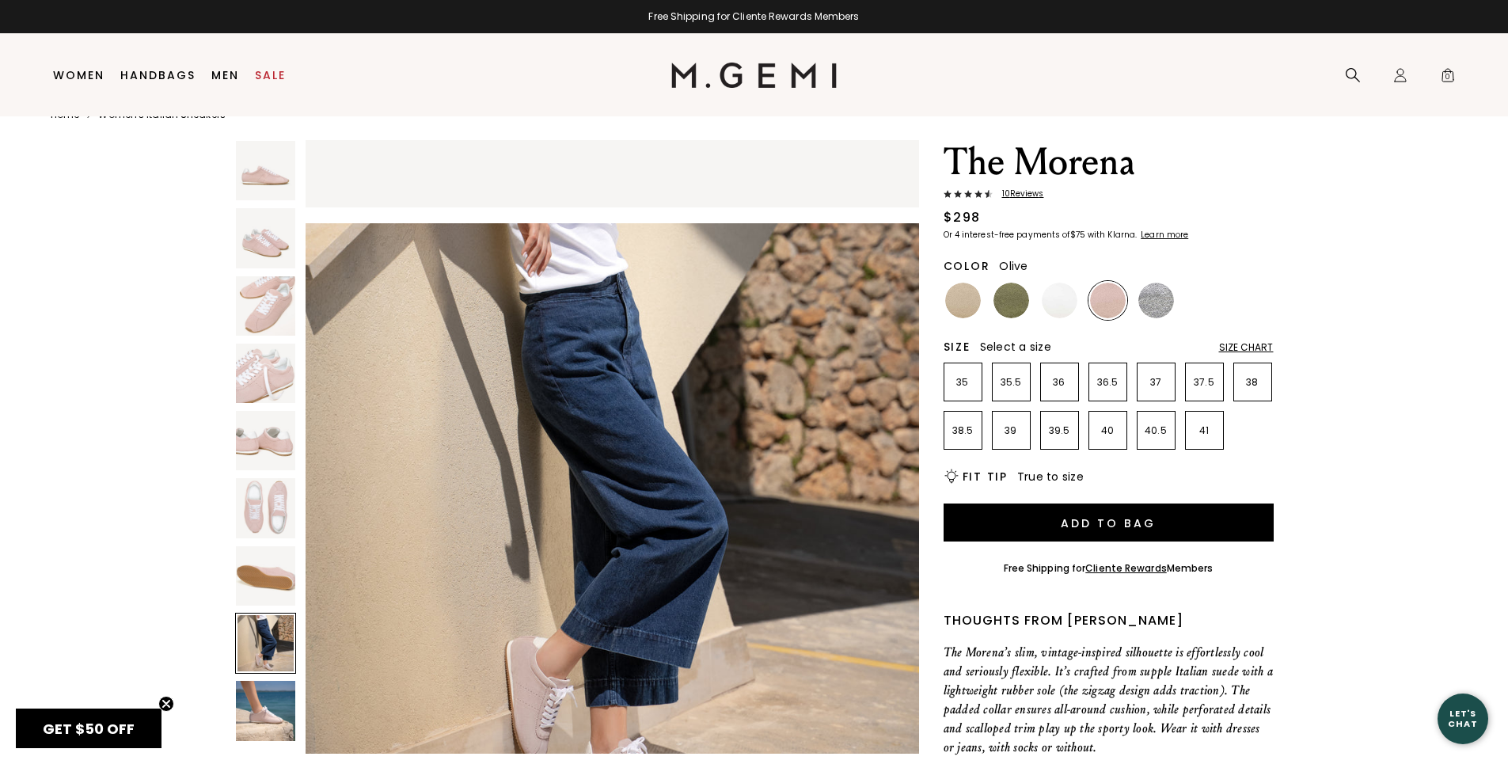
click at [1016, 299] on img at bounding box center [1011, 301] width 36 height 36
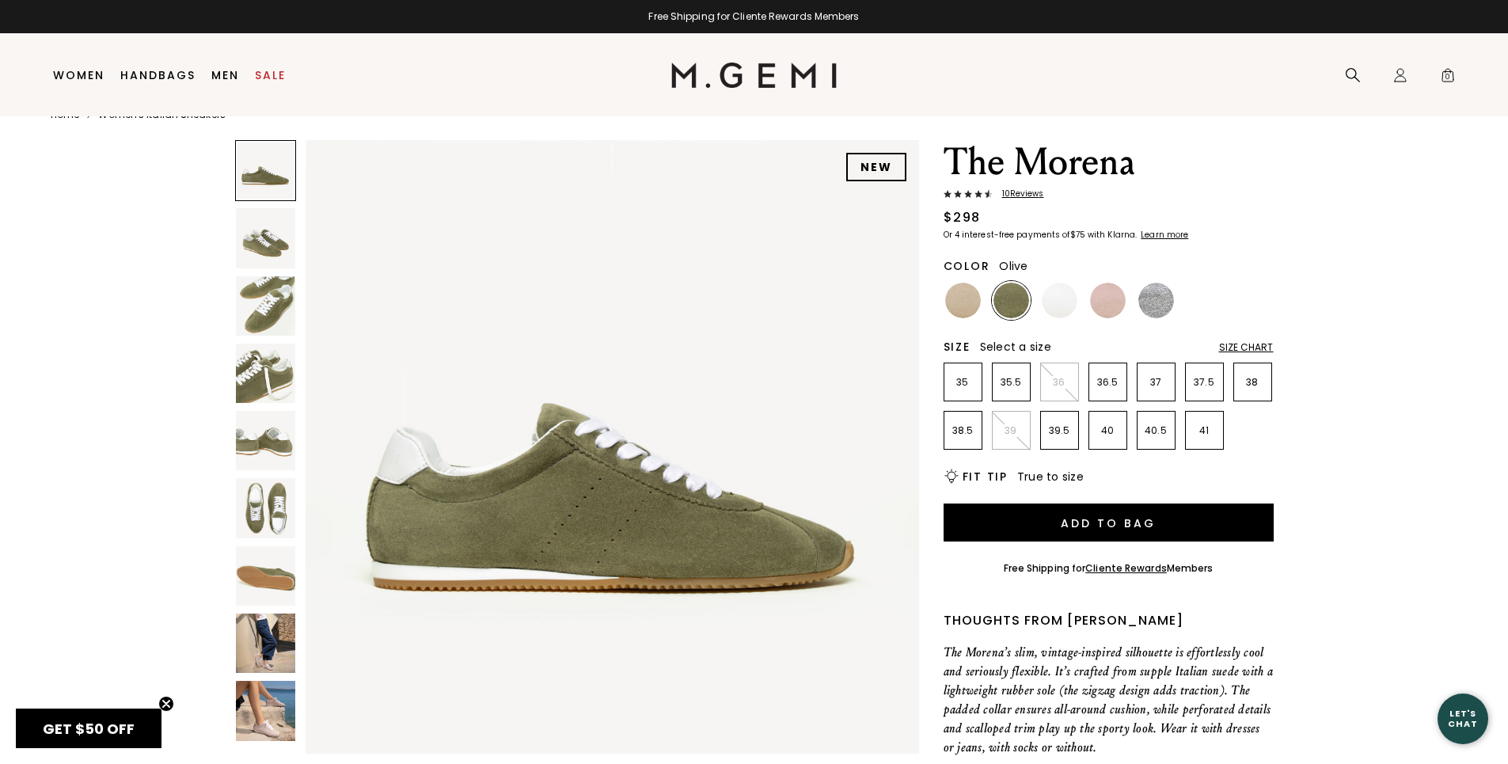
click at [283, 499] on img at bounding box center [265, 507] width 59 height 59
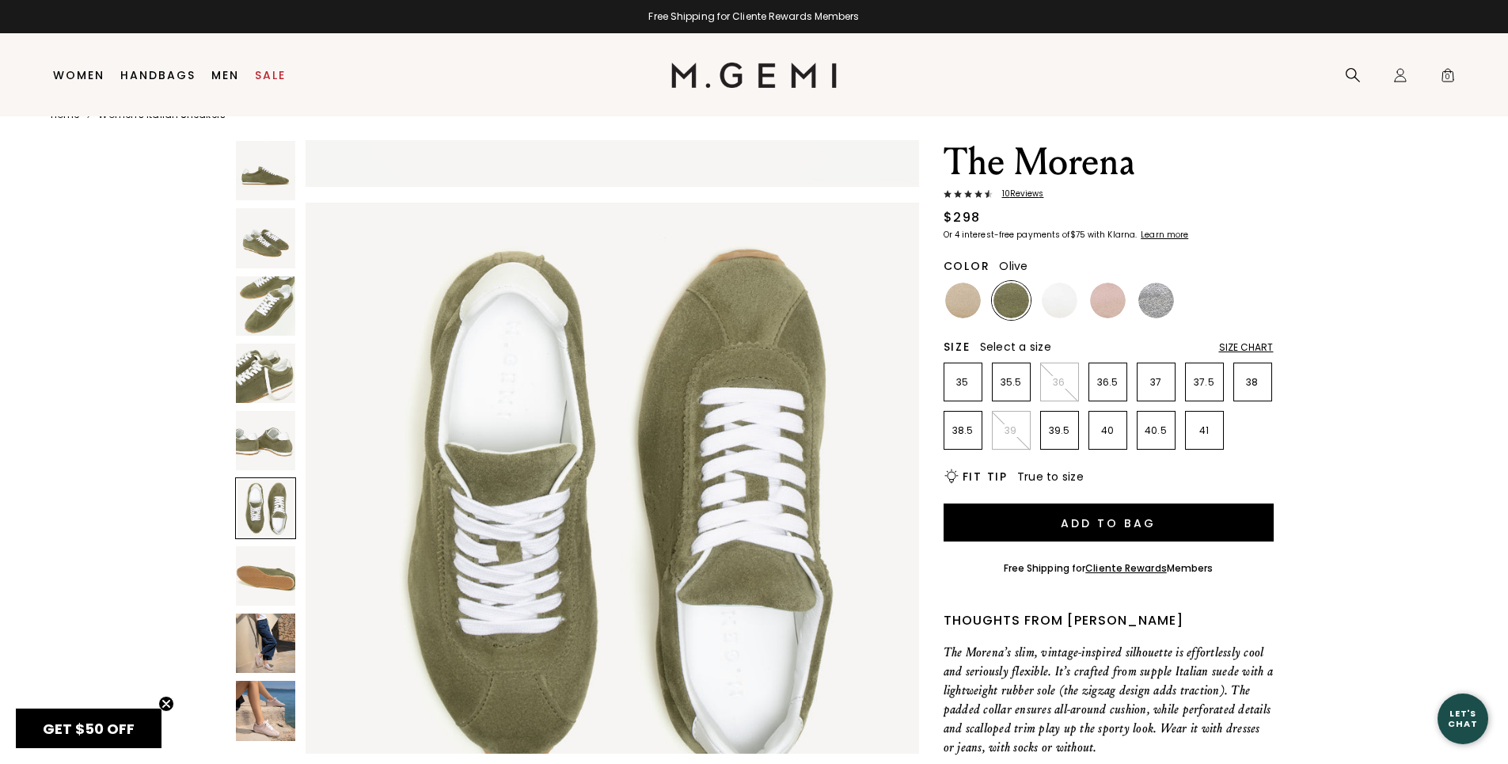
scroll to position [3086, 0]
